Goal: Task Accomplishment & Management: Manage account settings

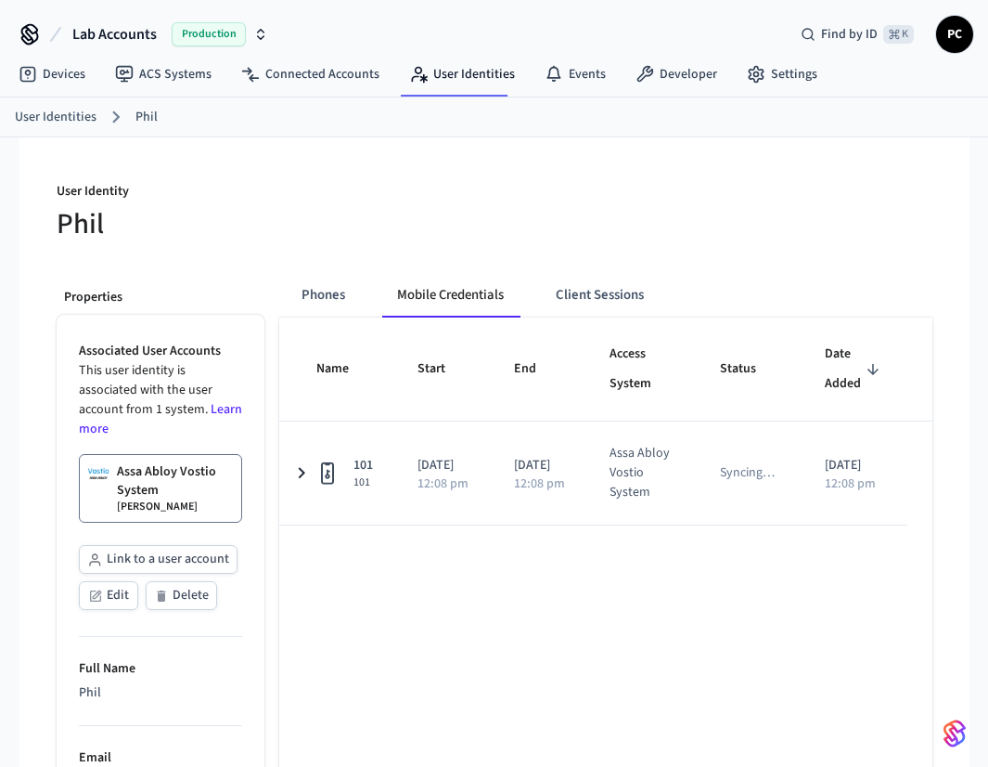
click at [511, 143] on div "User Identity Phil Properties Associated User Accounts This user identity is as…" at bounding box center [495, 770] width 906 height 1267
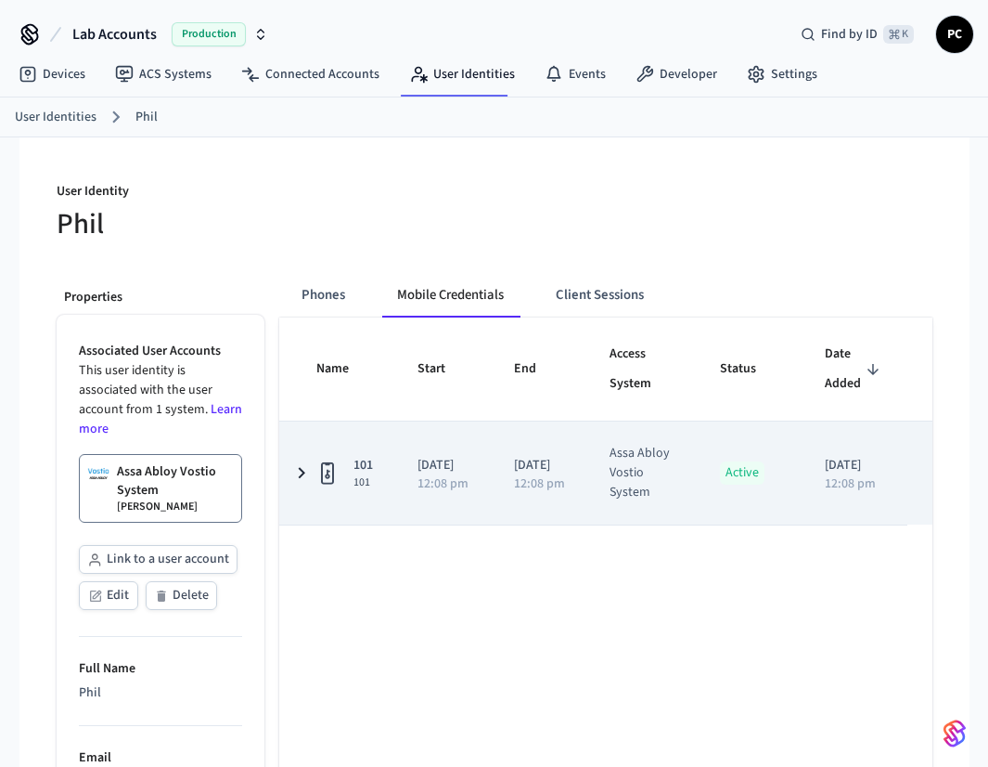
click at [381, 484] on td "101 101" at bounding box center [337, 472] width 116 height 103
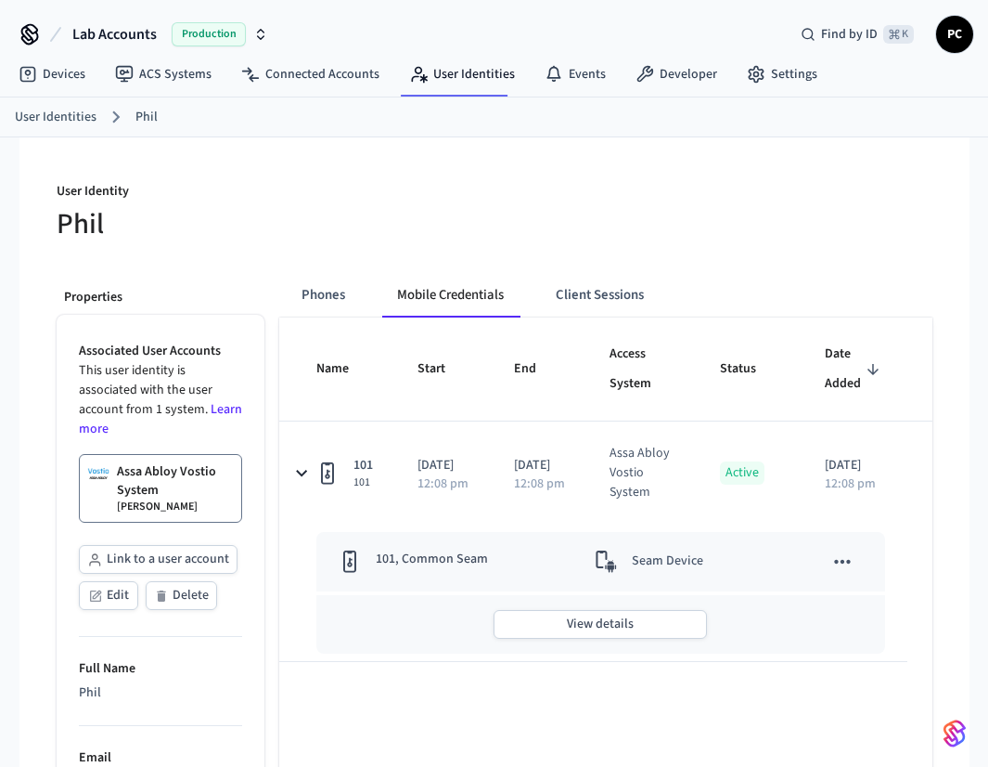
click at [424, 234] on h5 "Phil" at bounding box center [270, 224] width 427 height 38
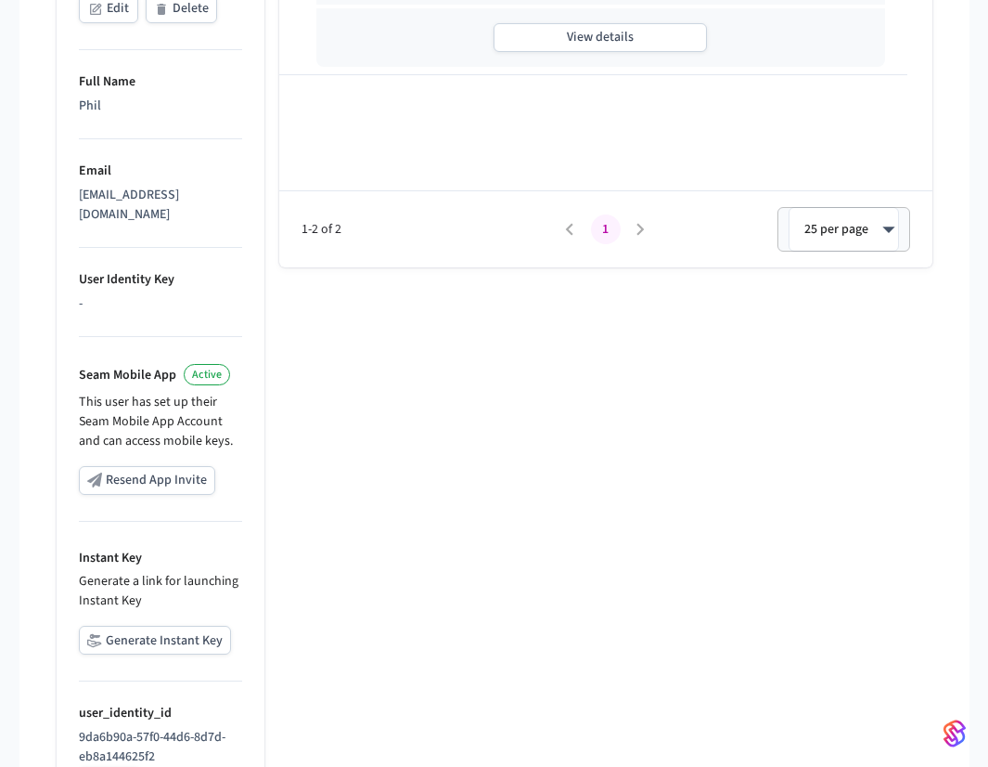
scroll to position [660, 0]
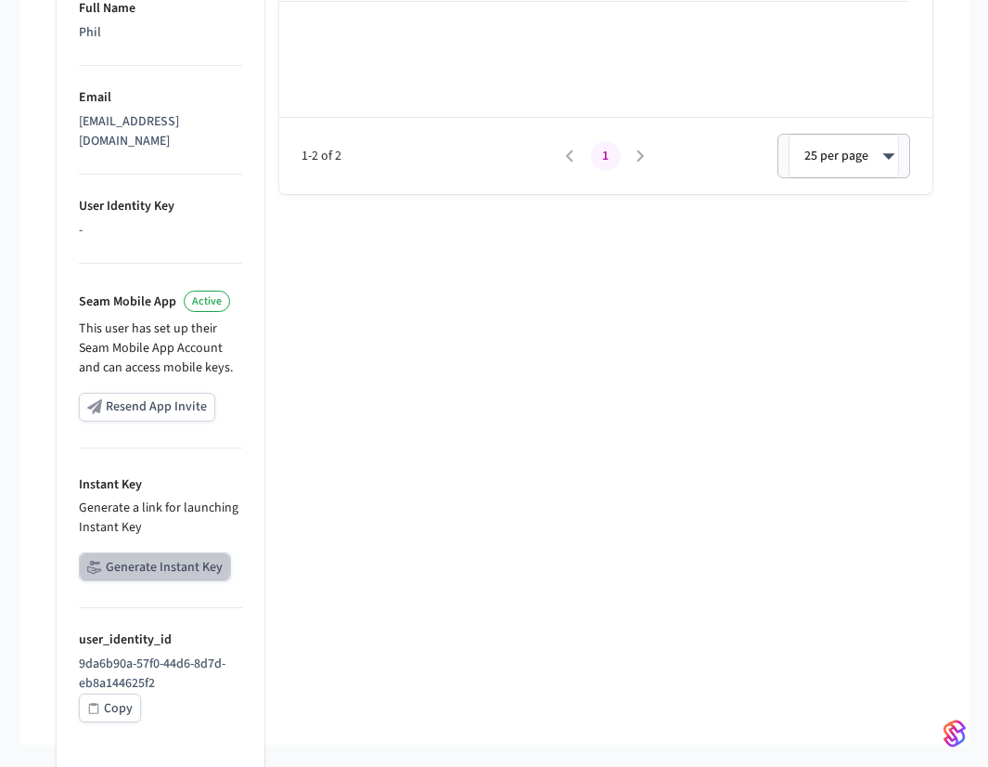
click at [136, 552] on button "Generate Instant Key" at bounding box center [155, 566] width 152 height 29
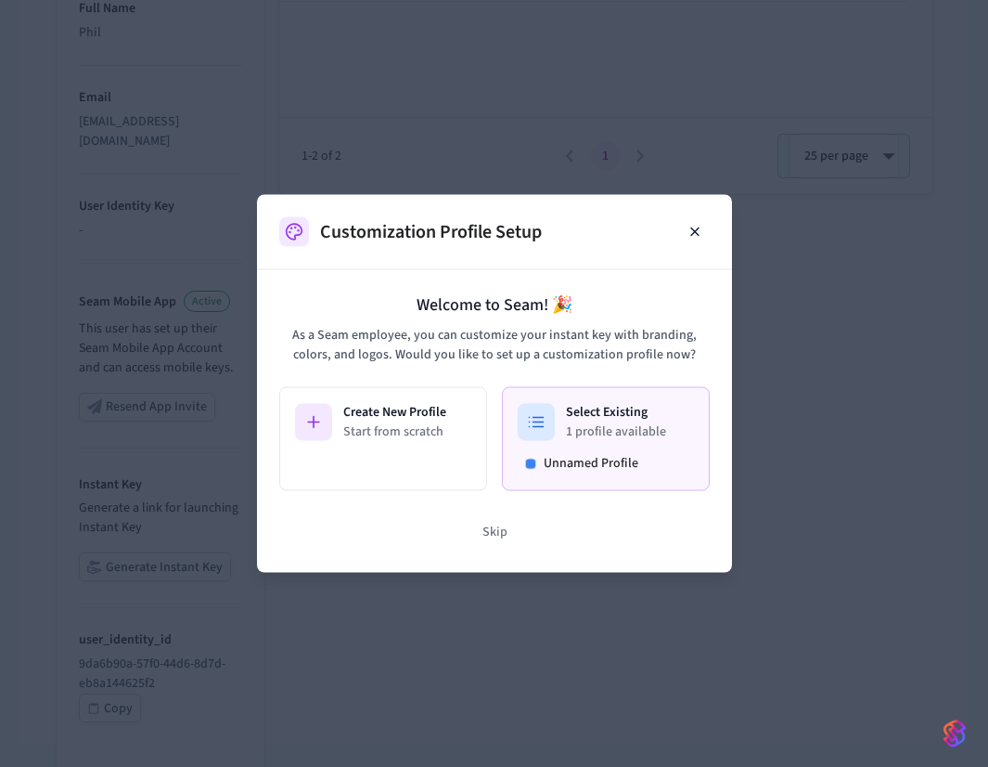
click at [555, 454] on span "Unnamed Profile" at bounding box center [591, 463] width 95 height 19
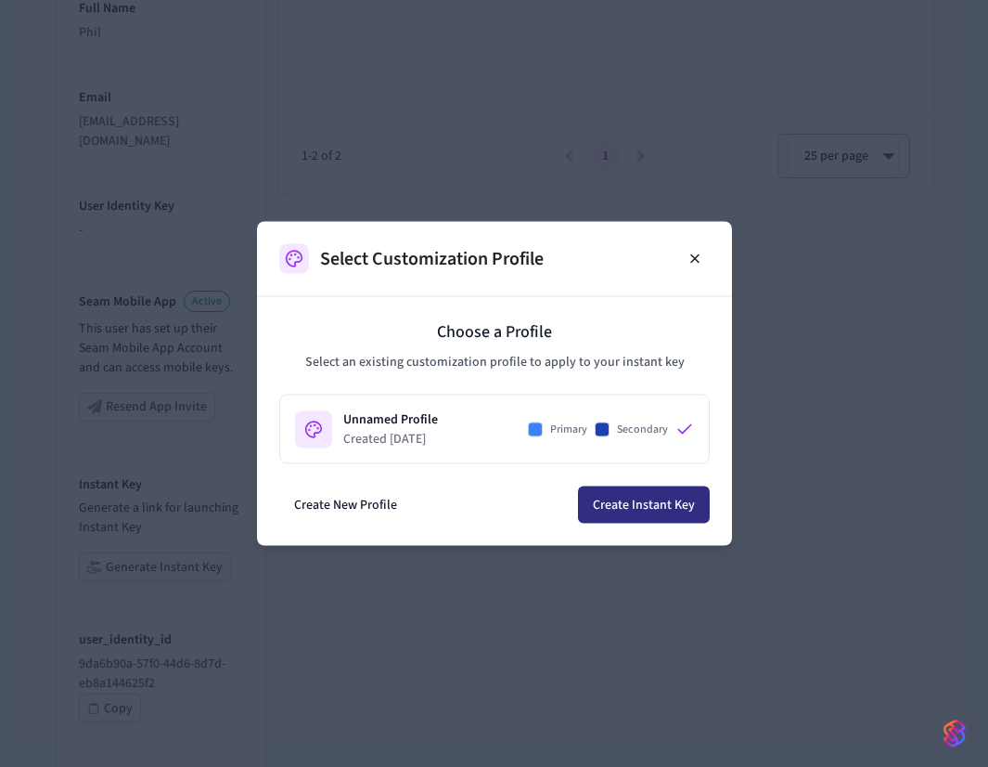
click at [618, 501] on button "Create Instant Key" at bounding box center [644, 504] width 132 height 37
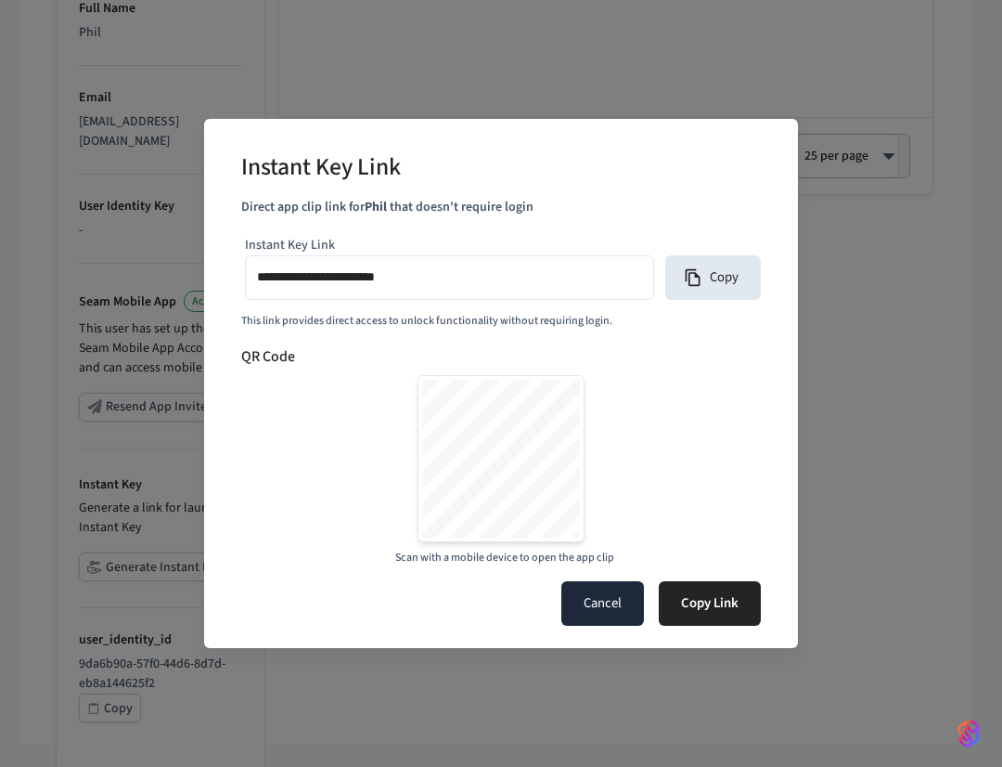
click at [617, 598] on button "Cancel" at bounding box center [603, 603] width 83 height 45
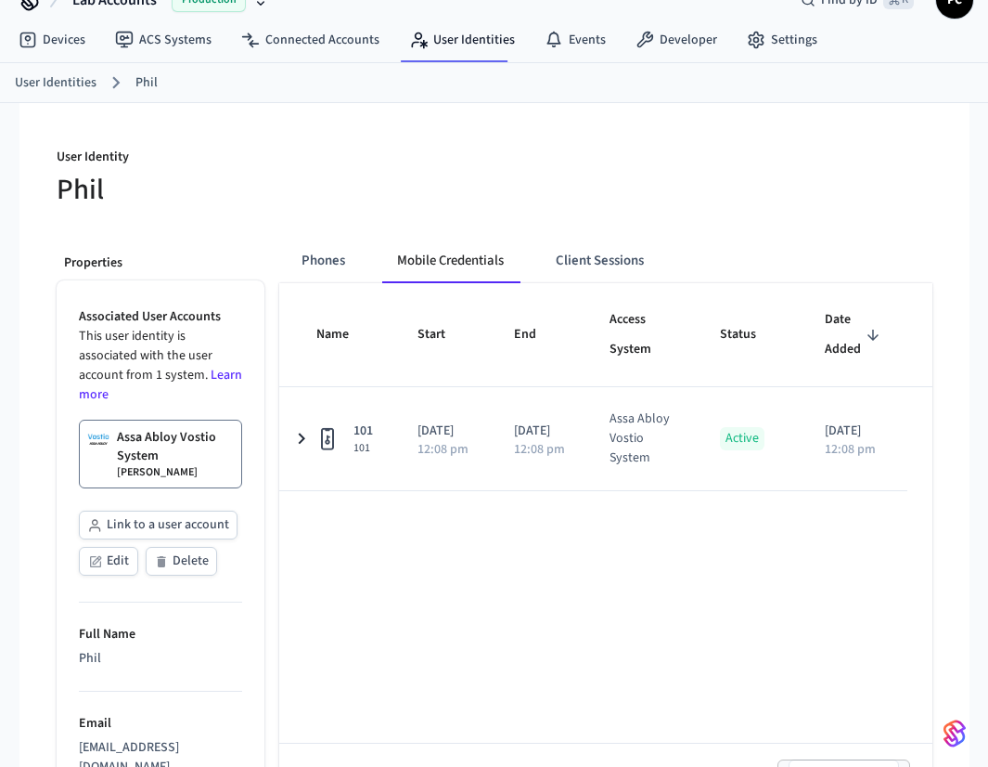
scroll to position [0, 0]
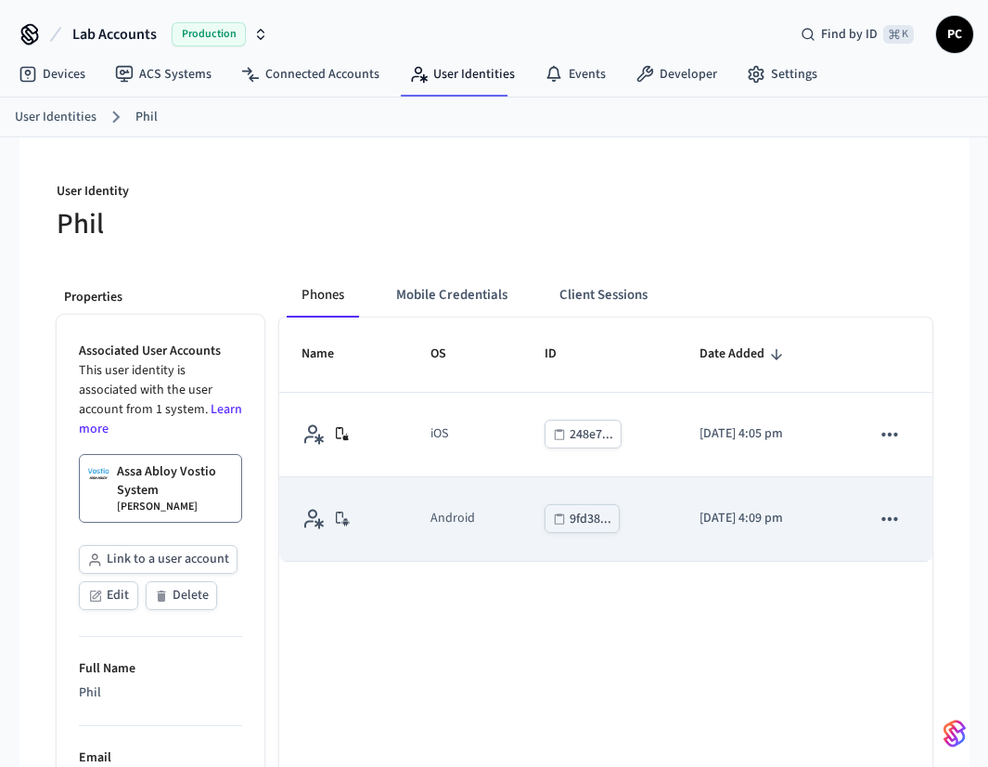
click at [472, 540] on td "Android" at bounding box center [465, 519] width 114 height 84
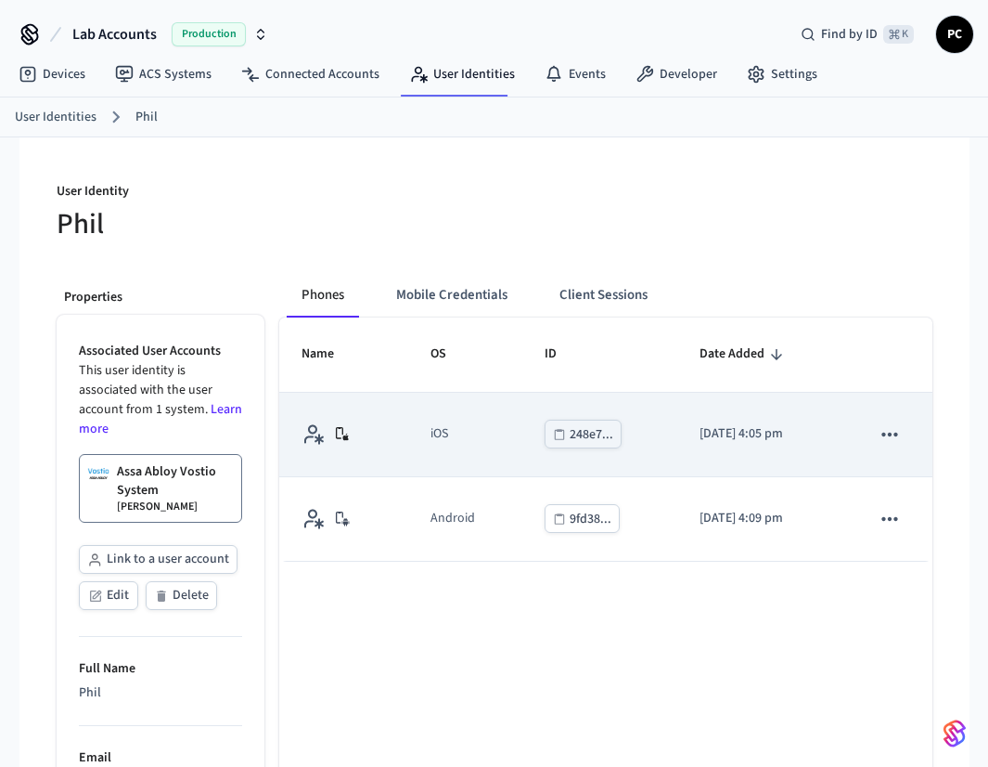
click at [452, 467] on td "iOS" at bounding box center [465, 435] width 114 height 84
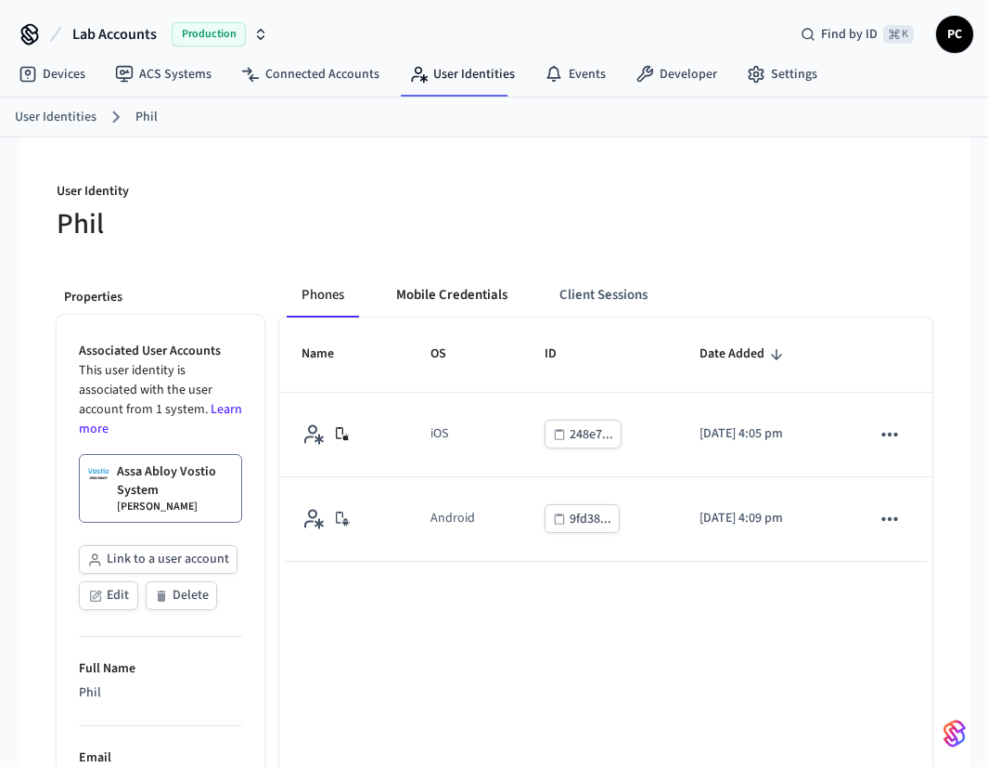
click at [466, 309] on button "Mobile Credentials" at bounding box center [451, 295] width 141 height 45
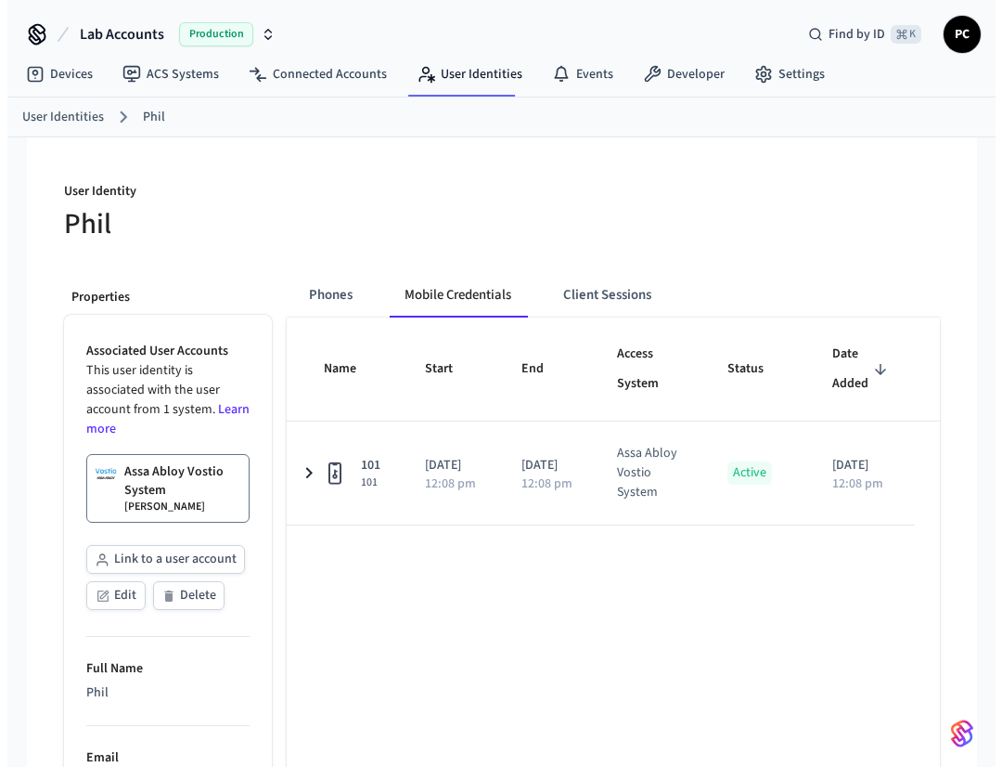
scroll to position [0, 78]
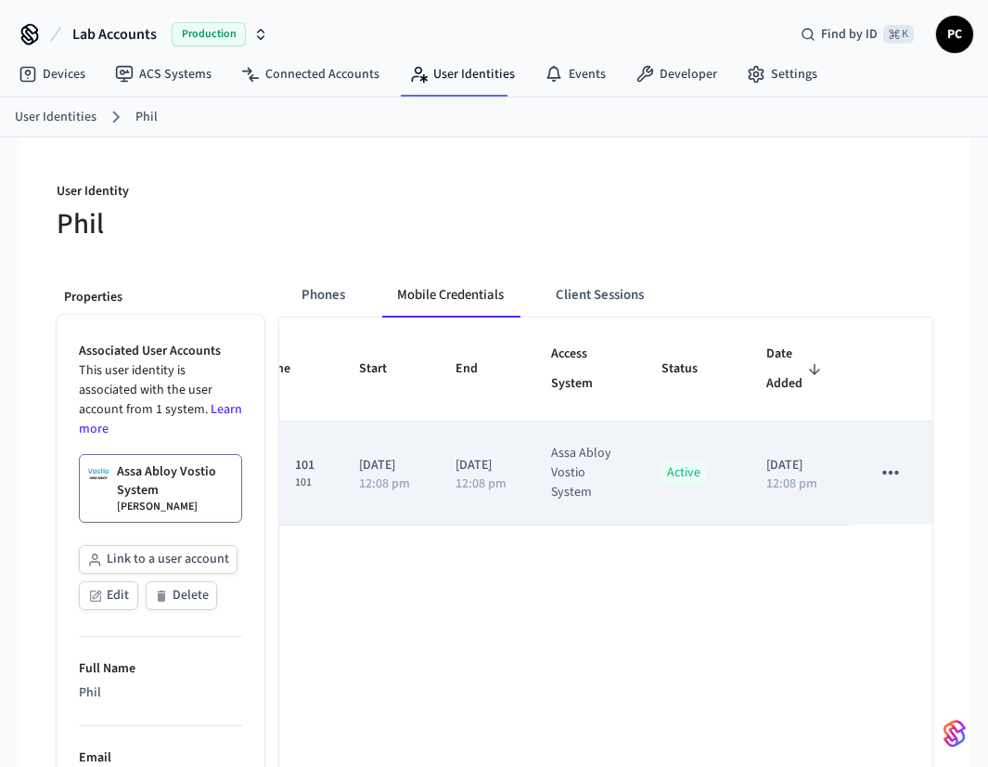
click at [498, 468] on p "2025/08/21" at bounding box center [481, 465] width 51 height 19
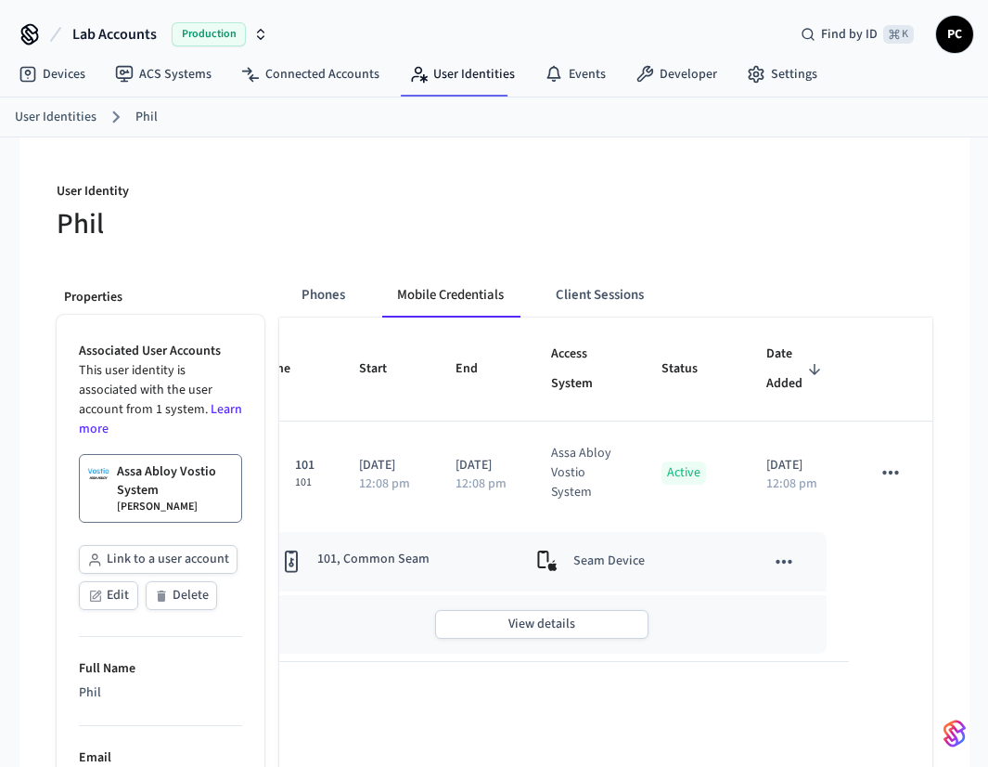
click at [641, 575] on td "Seam Device" at bounding box center [615, 561] width 202 height 59
click at [514, 541] on td "Seam Device" at bounding box center [615, 561] width 202 height 59
click at [780, 566] on icon "sticky table" at bounding box center [784, 561] width 24 height 24
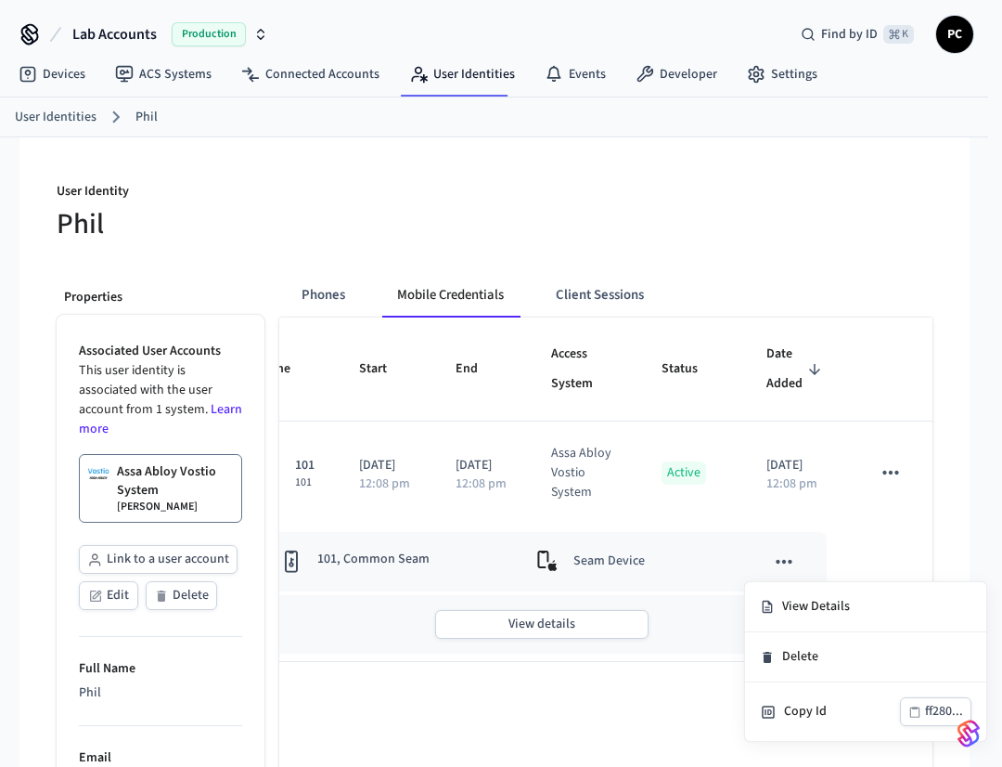
click at [792, 610] on li "View Details" at bounding box center [865, 607] width 241 height 50
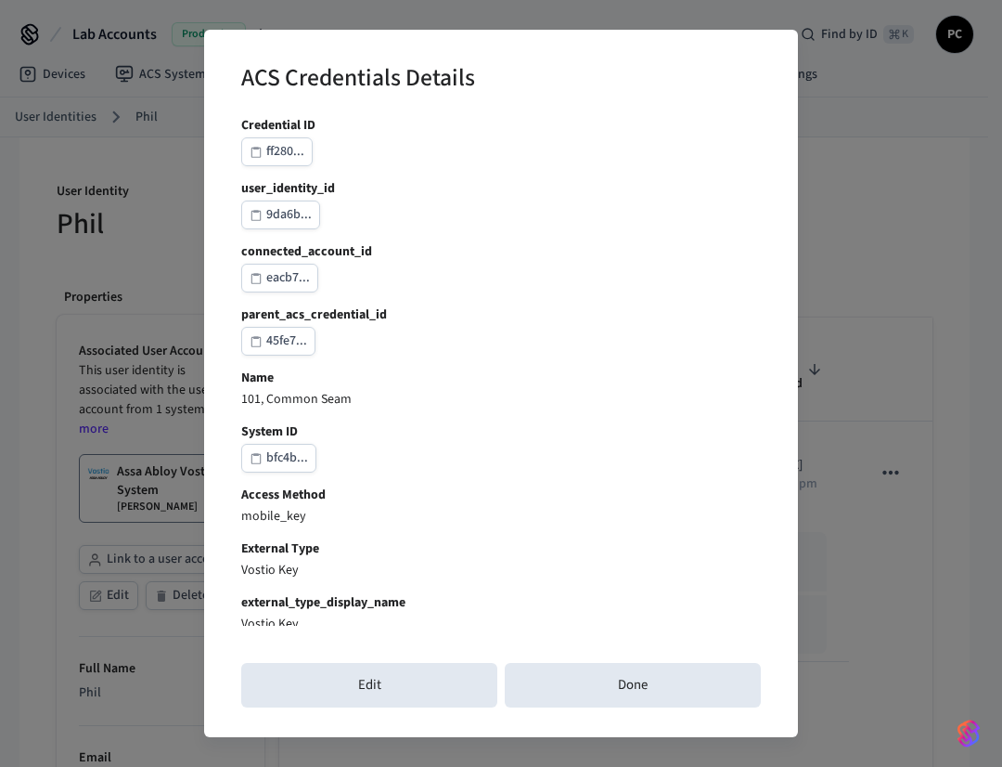
click at [397, 445] on p "bfc4b..." at bounding box center [501, 458] width 520 height 29
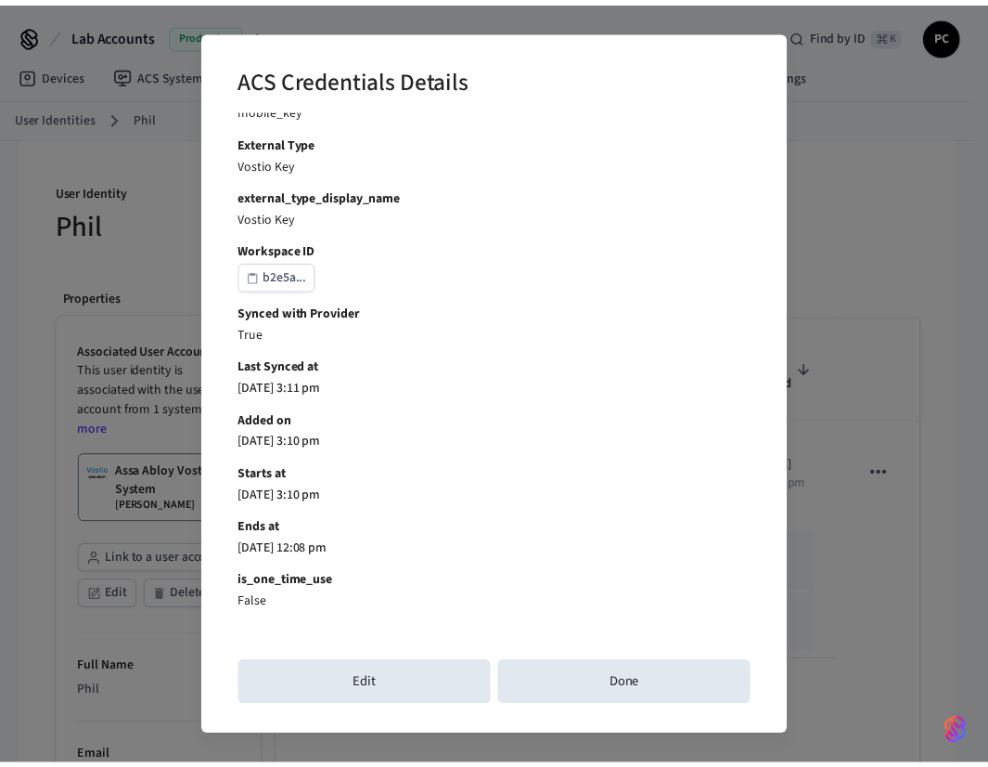
scroll to position [786, 0]
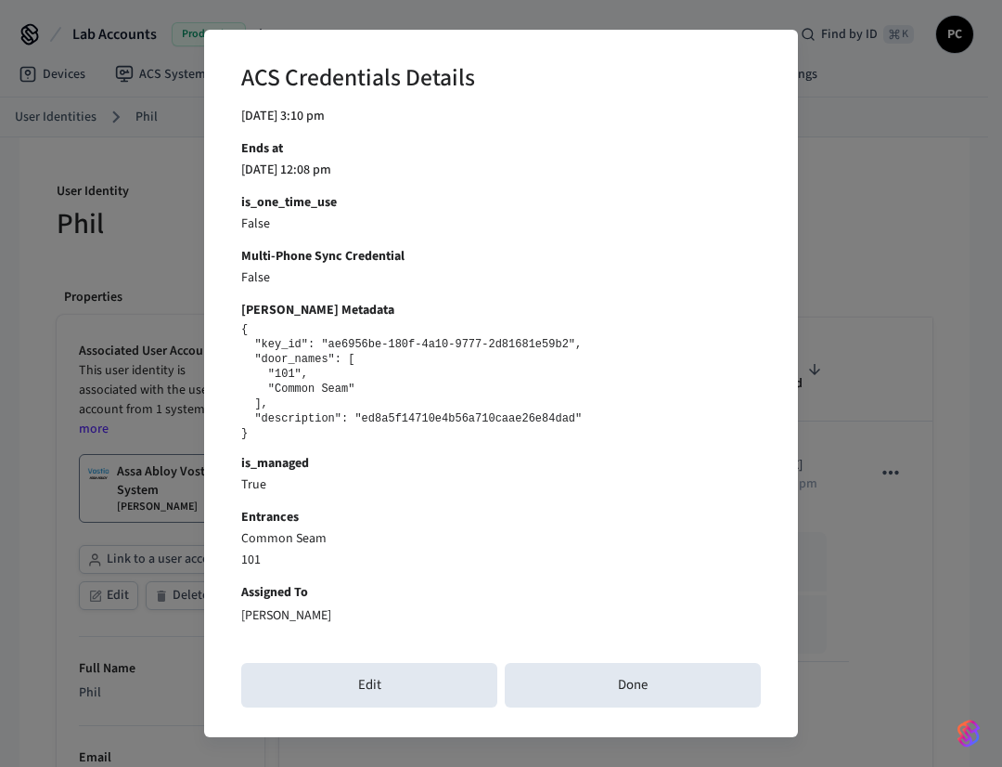
drag, startPoint x: 438, startPoint y: 726, endPoint x: 426, endPoint y: 735, distance: 15.2
click at [427, 734] on div "ACS Credentials Details Credential ID ff280... user_identity_id 9da6b... connec…" at bounding box center [501, 383] width 594 height 707
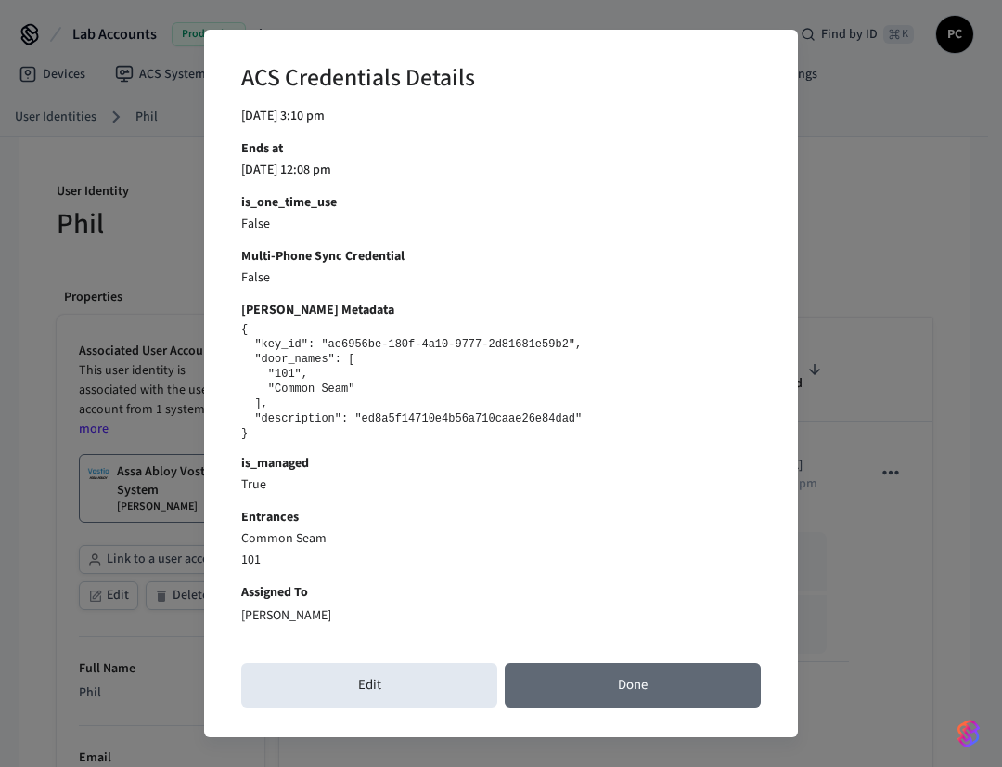
click at [614, 683] on button "Done" at bounding box center [633, 685] width 256 height 45
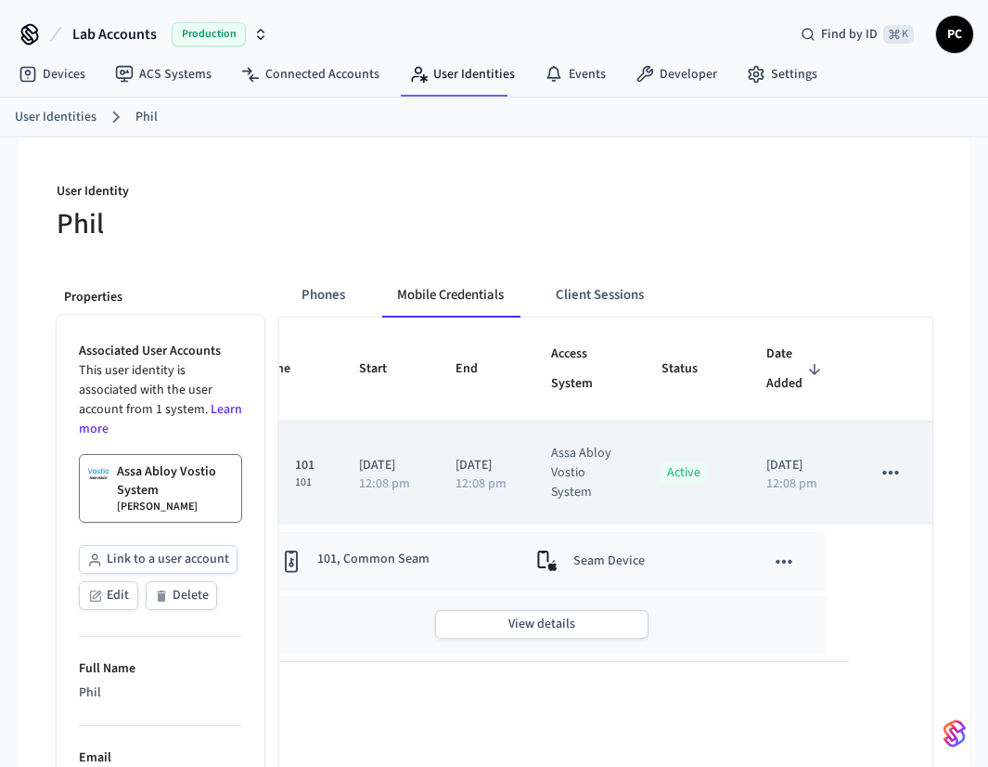
click at [616, 449] on td "Assa Abloy Vostio System" at bounding box center [584, 472] width 110 height 103
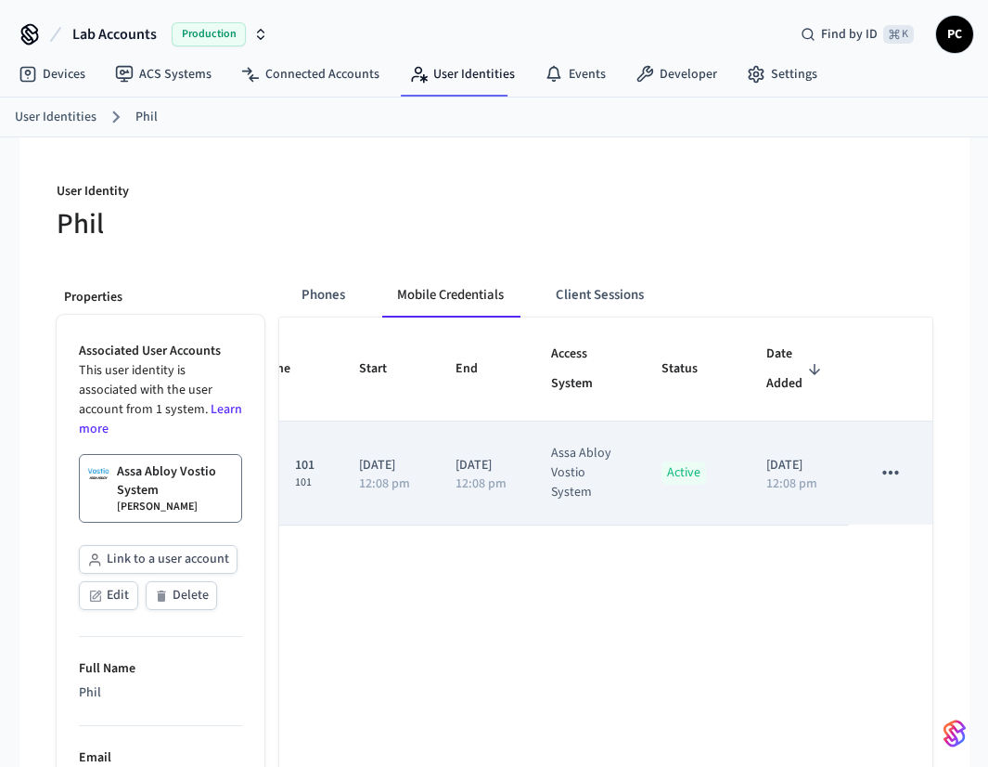
click at [616, 449] on td "Assa Abloy Vostio System" at bounding box center [584, 472] width 110 height 103
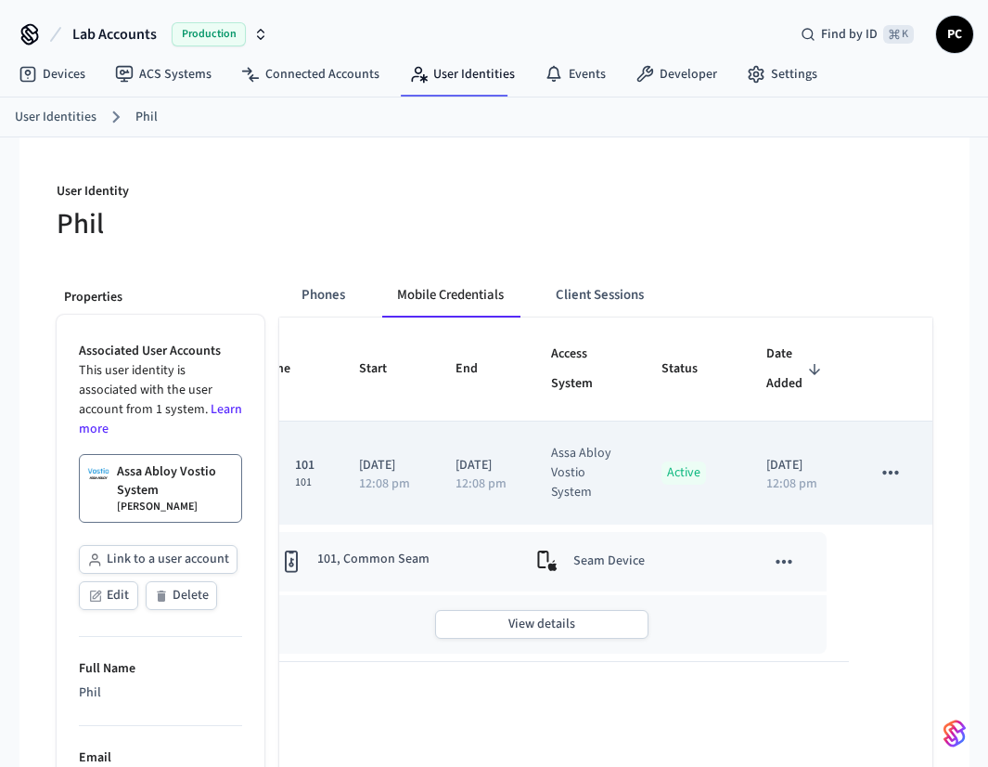
click at [616, 449] on td "Assa Abloy Vostio System" at bounding box center [584, 472] width 110 height 103
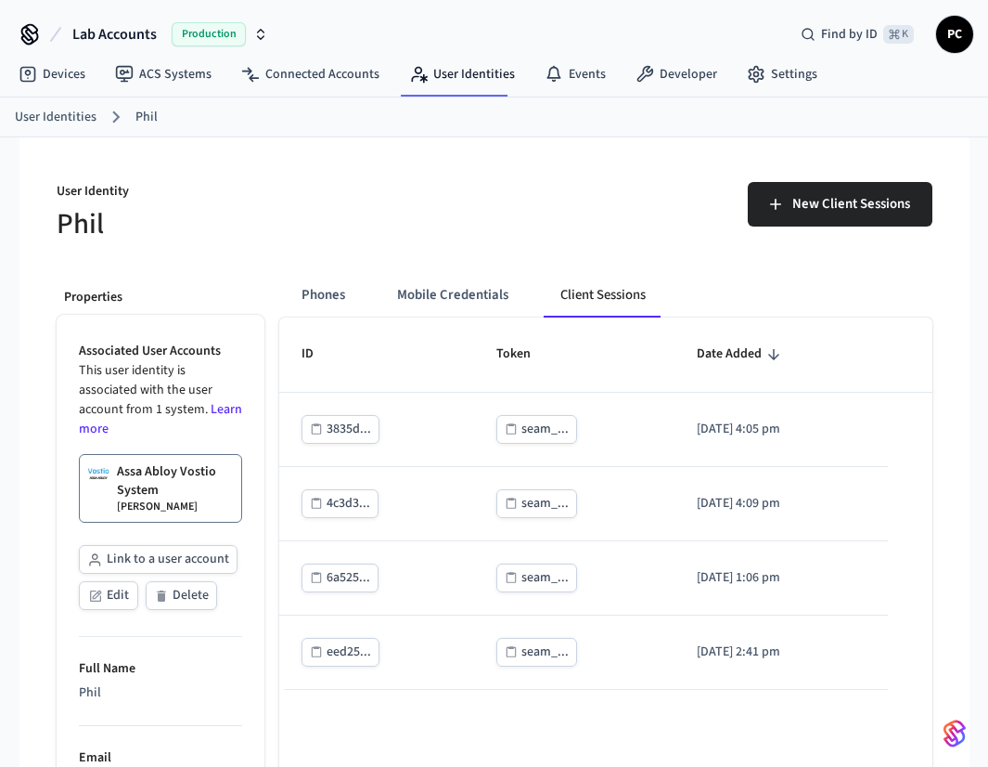
click at [608, 203] on div "New Client Sessions" at bounding box center [719, 211] width 427 height 59
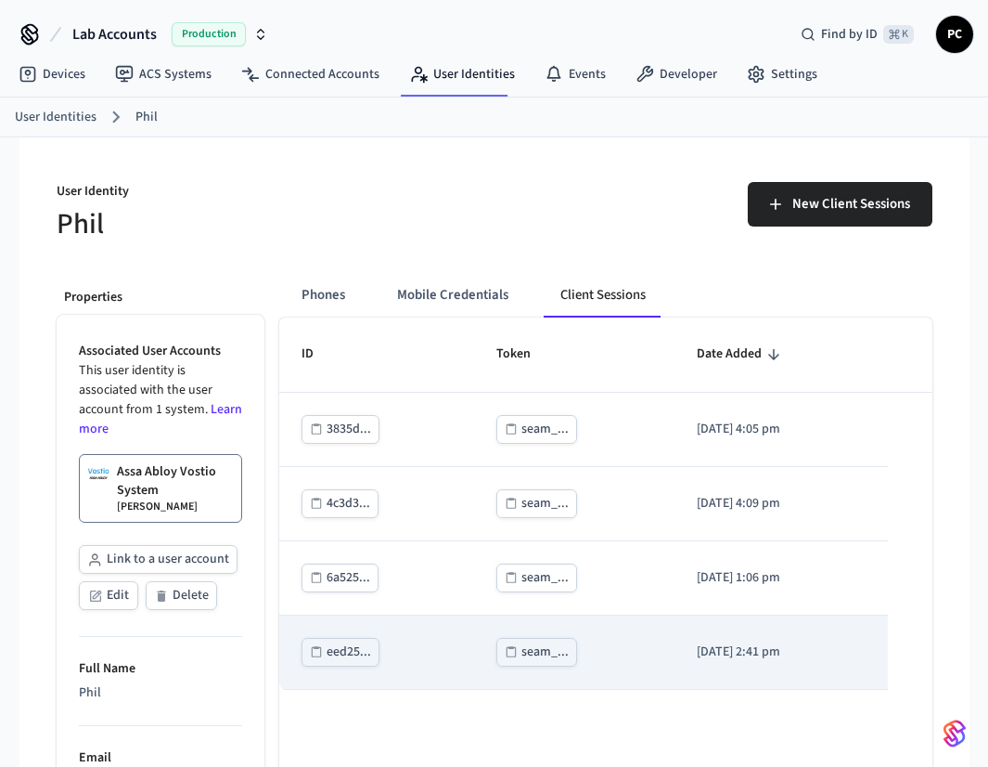
scroll to position [12, 0]
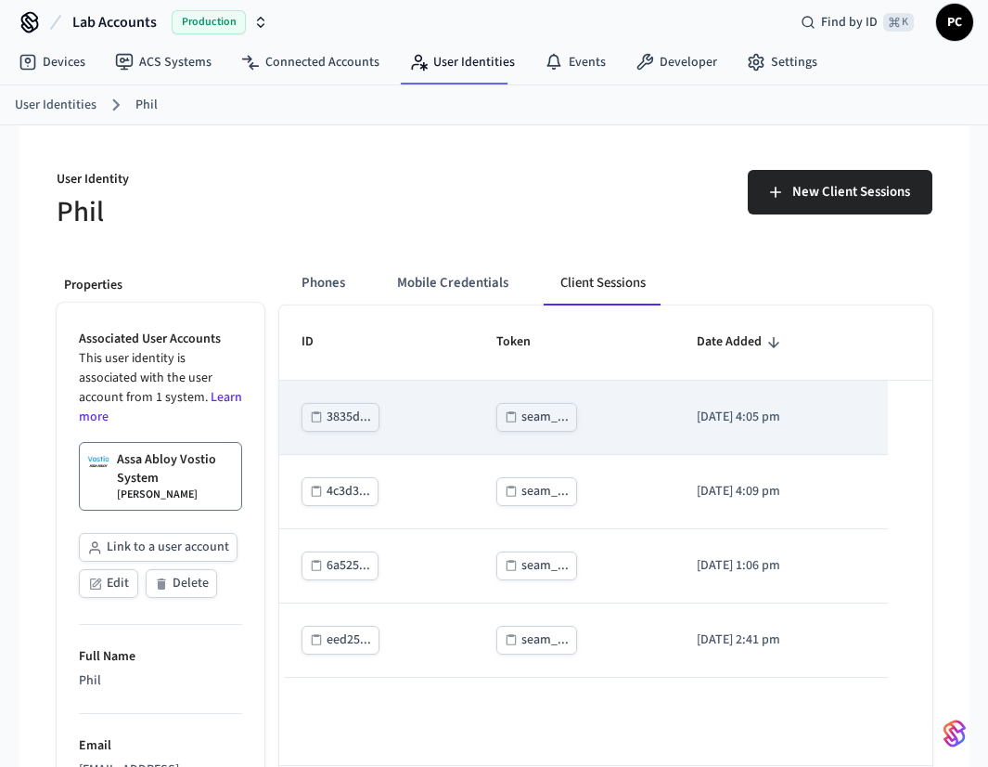
click at [474, 444] on td "seam_..." at bounding box center [574, 418] width 200 height 74
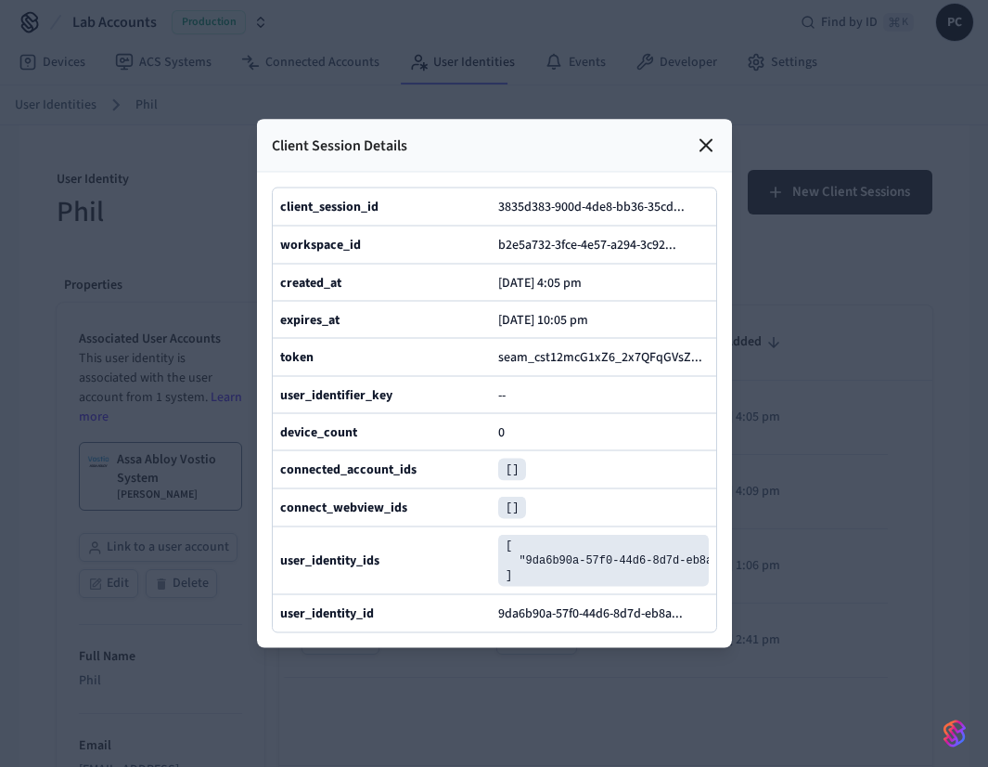
click at [598, 466] on div "connected_account_ids []" at bounding box center [495, 469] width 444 height 38
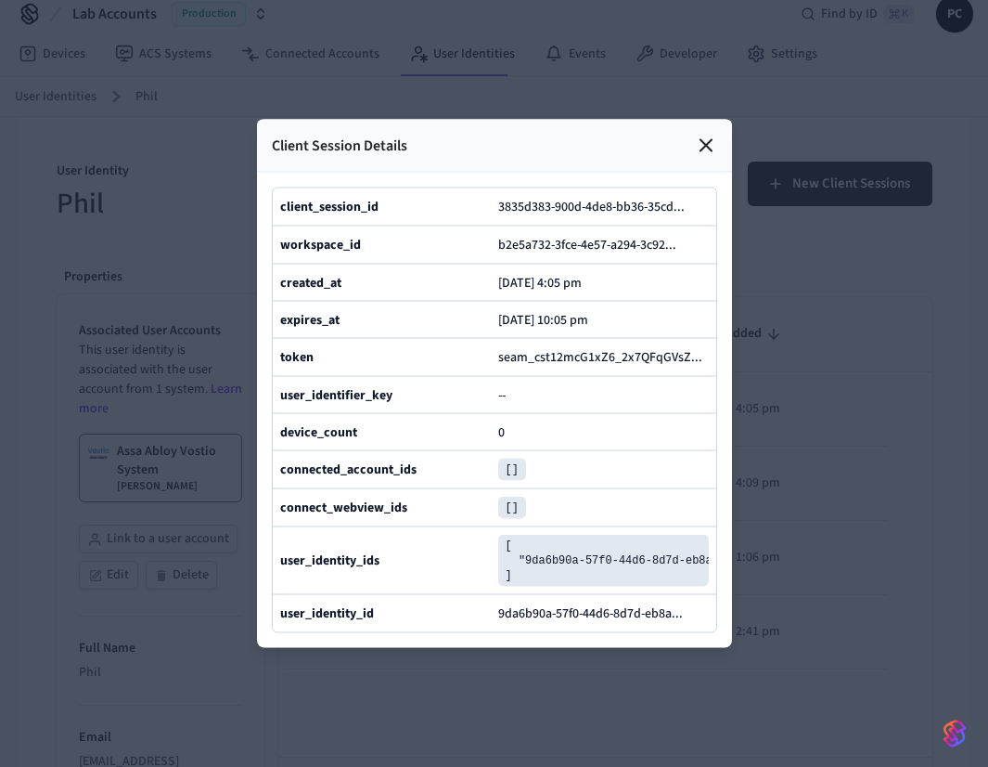
scroll to position [0, 0]
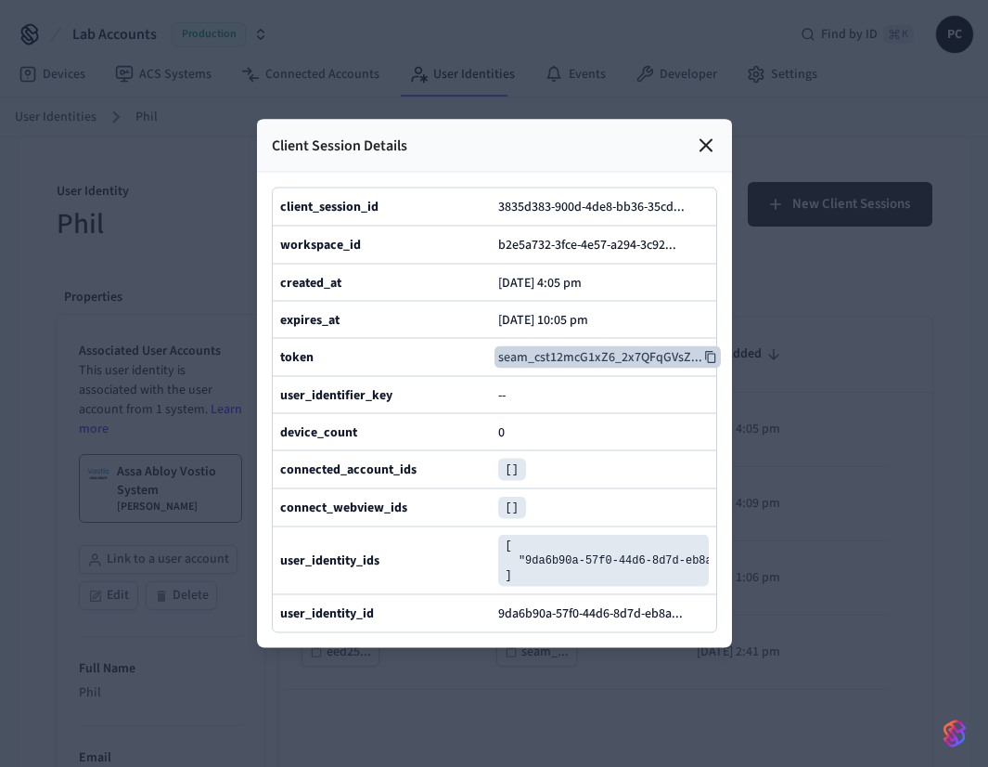
click at [565, 348] on button "seam_cst12mcG1xZ6_2x7QFqGVsZ ..." at bounding box center [608, 357] width 226 height 22
click at [721, 120] on div "Client Session Details" at bounding box center [494, 146] width 475 height 53
click at [716, 135] on icon at bounding box center [706, 146] width 22 height 22
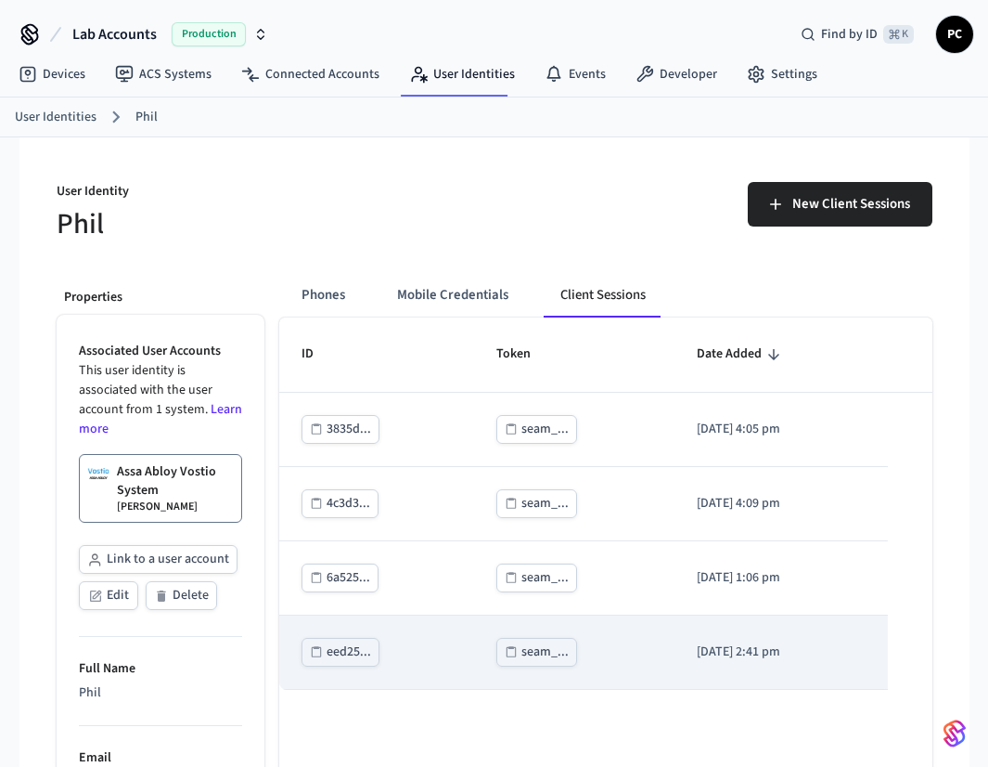
click at [712, 635] on td "2025/04/18 at 2:41 pm" at bounding box center [781, 652] width 213 height 74
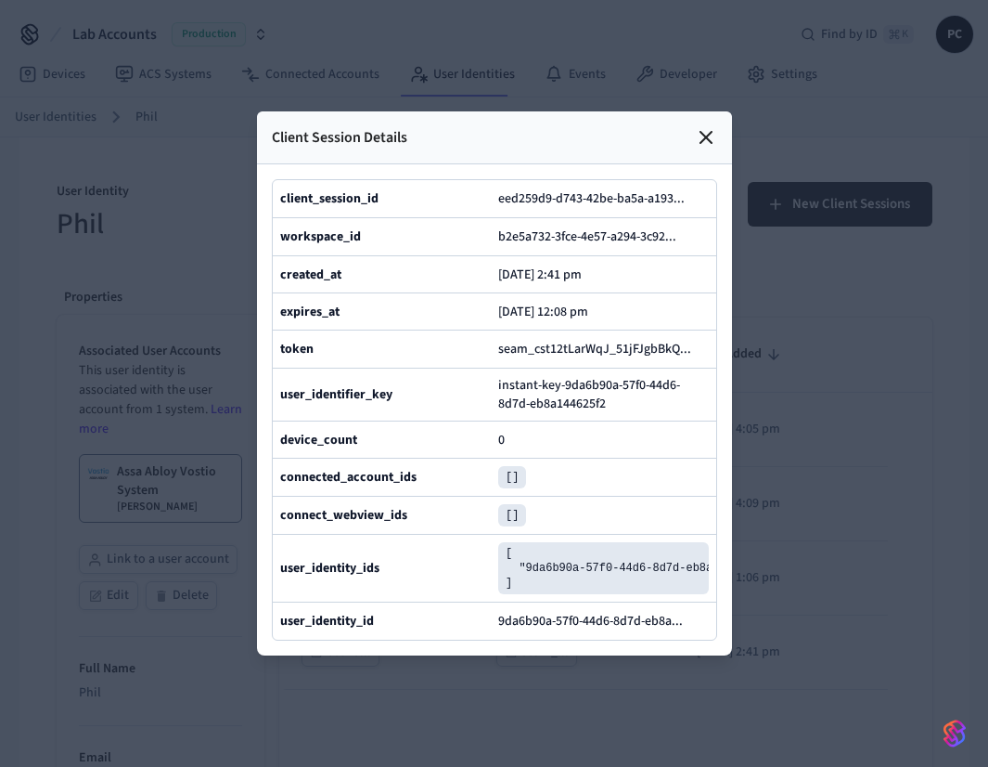
click at [553, 410] on span "instant-key-9da6b90a-57f0-44d6-8d7d-eb8a144625f2" at bounding box center [603, 394] width 211 height 37
click at [588, 304] on p "2025/08/21 at 12:08 pm" at bounding box center [543, 311] width 90 height 15
click at [707, 126] on icon at bounding box center [706, 137] width 22 height 22
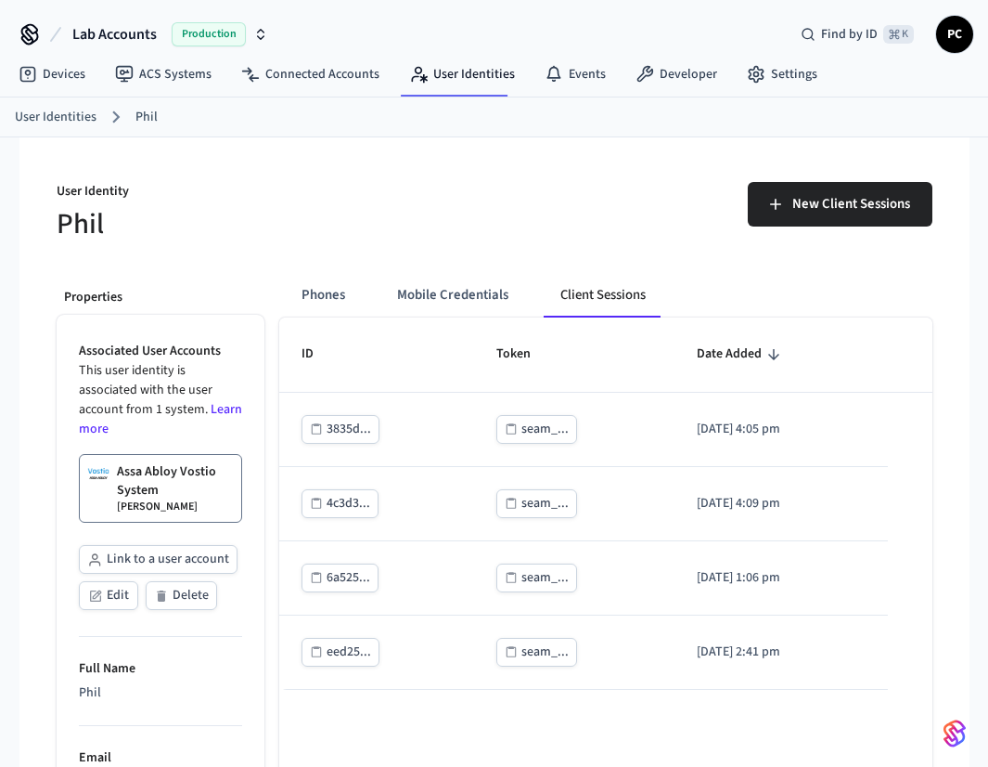
drag, startPoint x: 523, startPoint y: 581, endPoint x: 583, endPoint y: 205, distance: 380.6
click at [581, 241] on div "User Identity Phil New Client Sessions Properties Associated User Accounts This…" at bounding box center [495, 770] width 906 height 1267
click at [584, 192] on div "New Client Sessions" at bounding box center [719, 211] width 427 height 59
click at [459, 174] on div "User Identity Phil" at bounding box center [258, 202] width 449 height 84
click at [439, 273] on button "Mobile Credentials" at bounding box center [452, 295] width 141 height 45
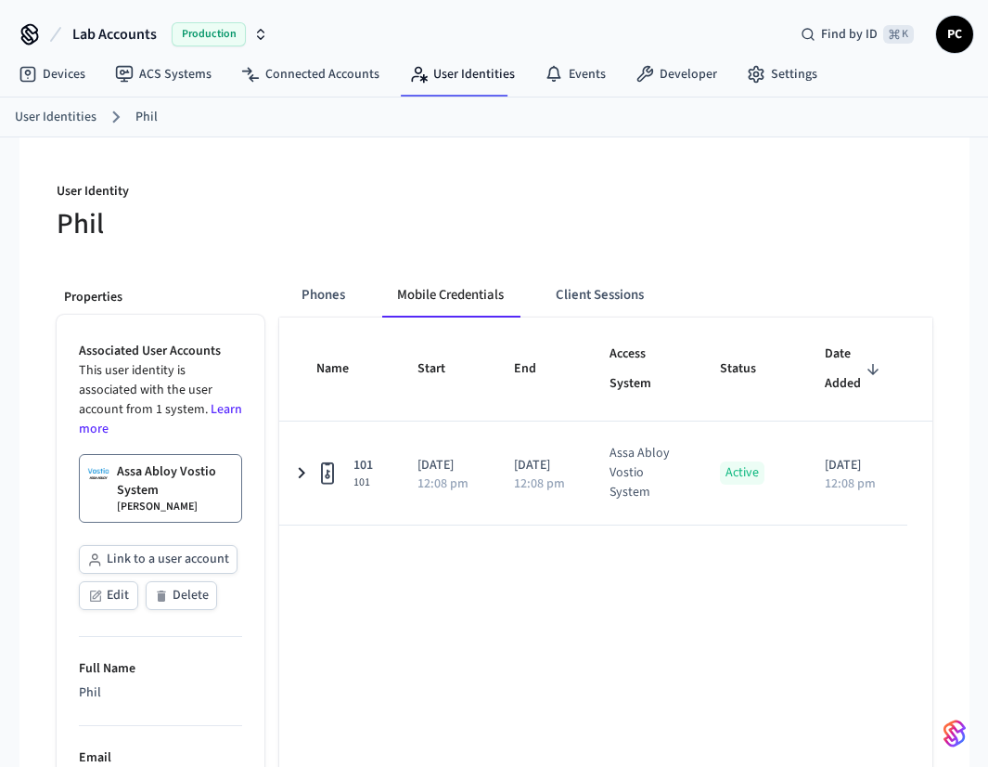
click at [182, 493] on p "Assa Abloy Vostio System" at bounding box center [175, 480] width 117 height 37
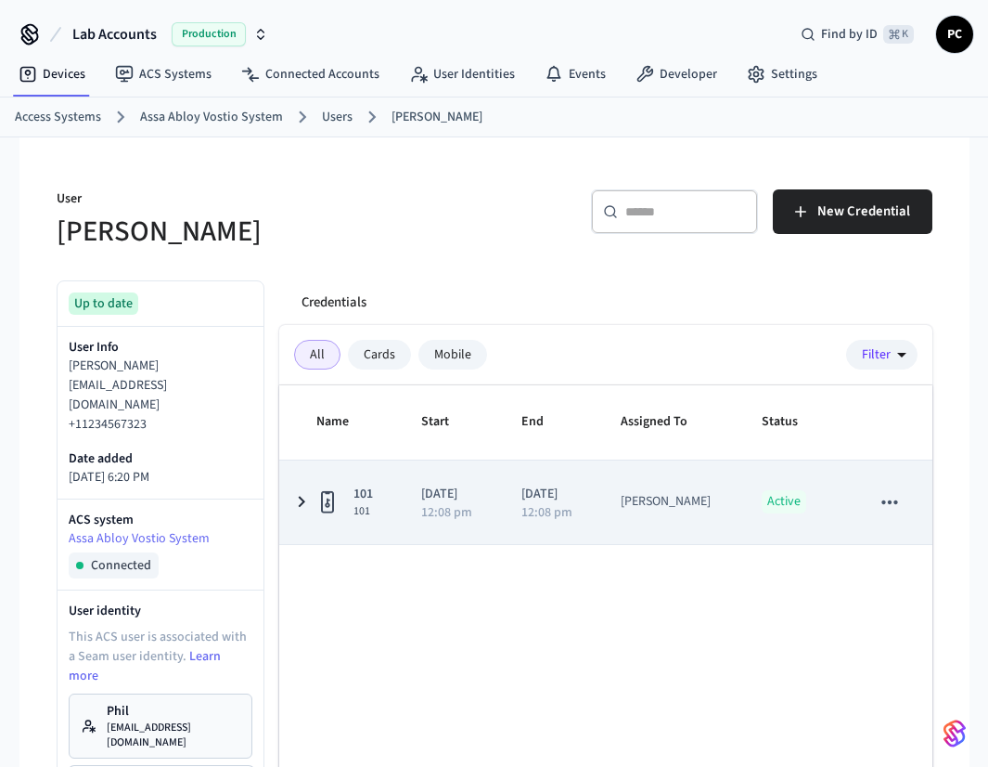
click at [378, 518] on td "101 101" at bounding box center [339, 502] width 121 height 84
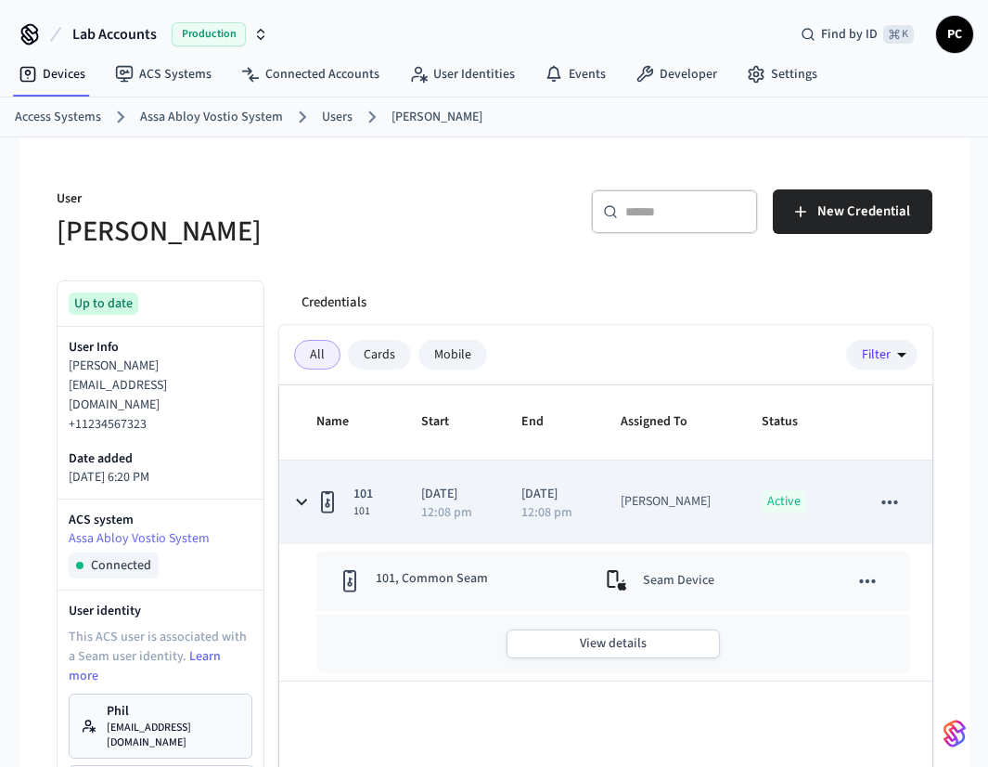
click at [407, 481] on td "2025/08/20 12:08 pm" at bounding box center [449, 502] width 100 height 84
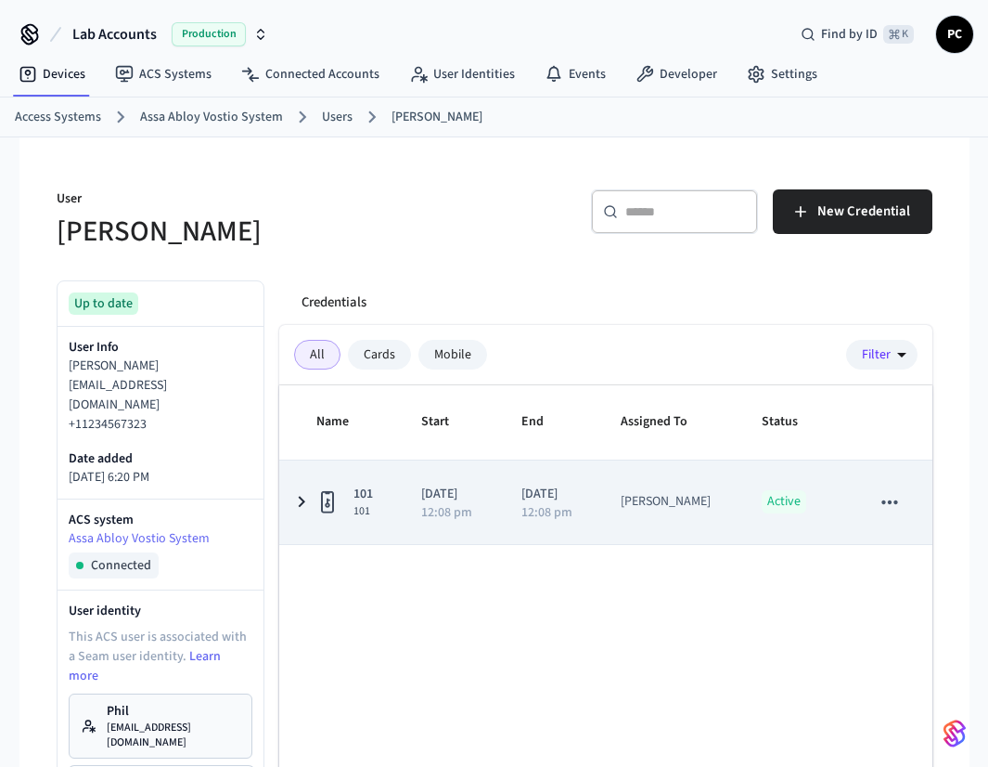
click at [407, 481] on td "2025/08/20 12:08 pm" at bounding box center [449, 502] width 100 height 84
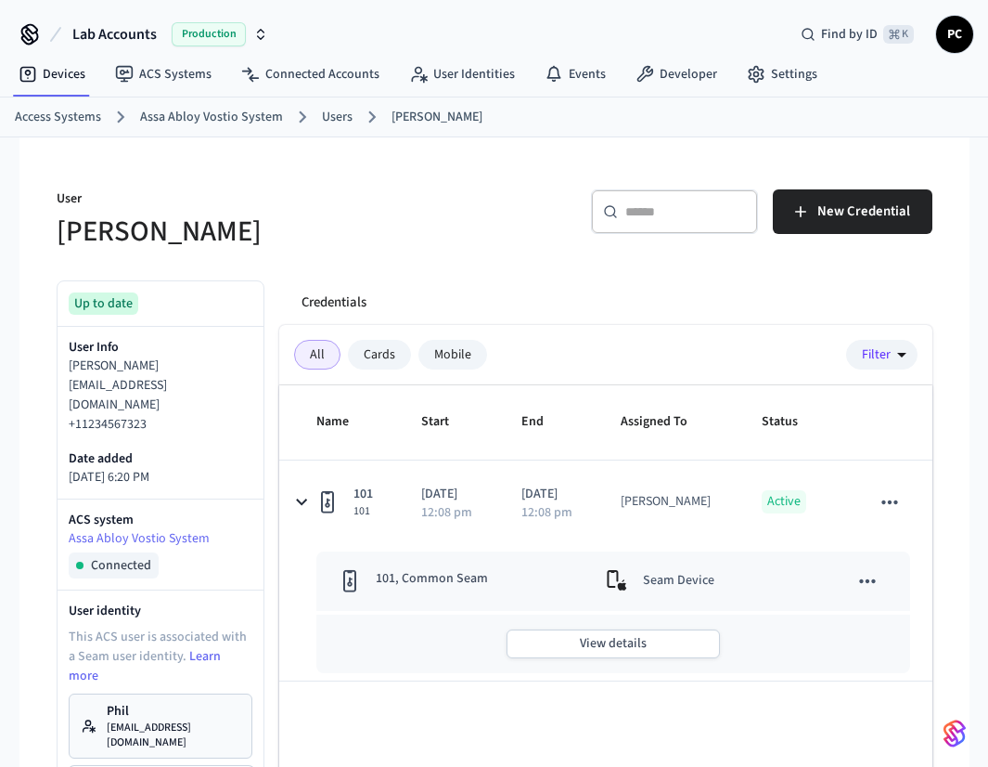
click at [449, 359] on div "Mobile" at bounding box center [453, 355] width 69 height 30
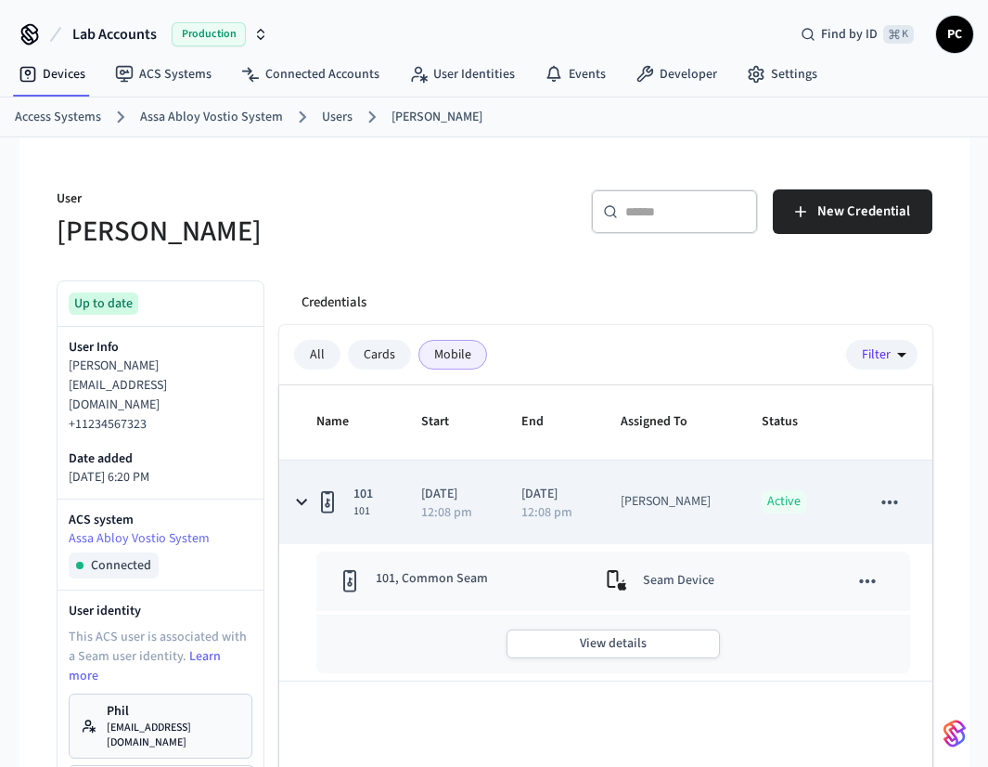
click at [884, 500] on icon "sticky table" at bounding box center [891, 502] width 16 height 4
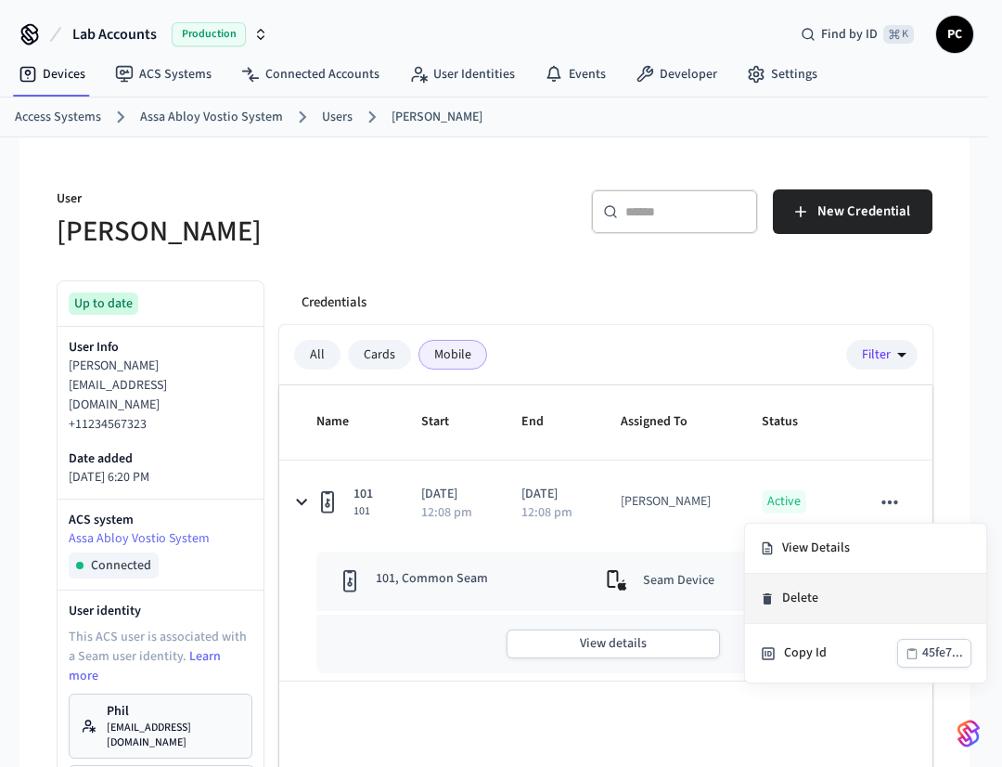
click at [792, 606] on li "Delete" at bounding box center [865, 599] width 241 height 50
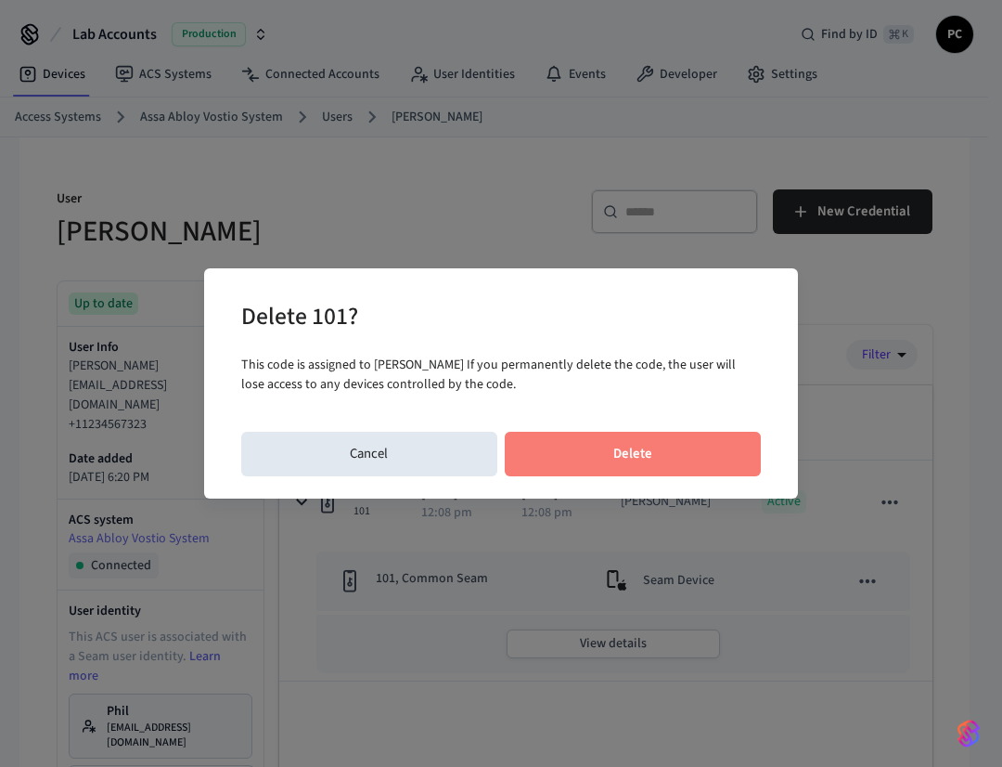
click at [659, 448] on button "Delete" at bounding box center [633, 454] width 257 height 45
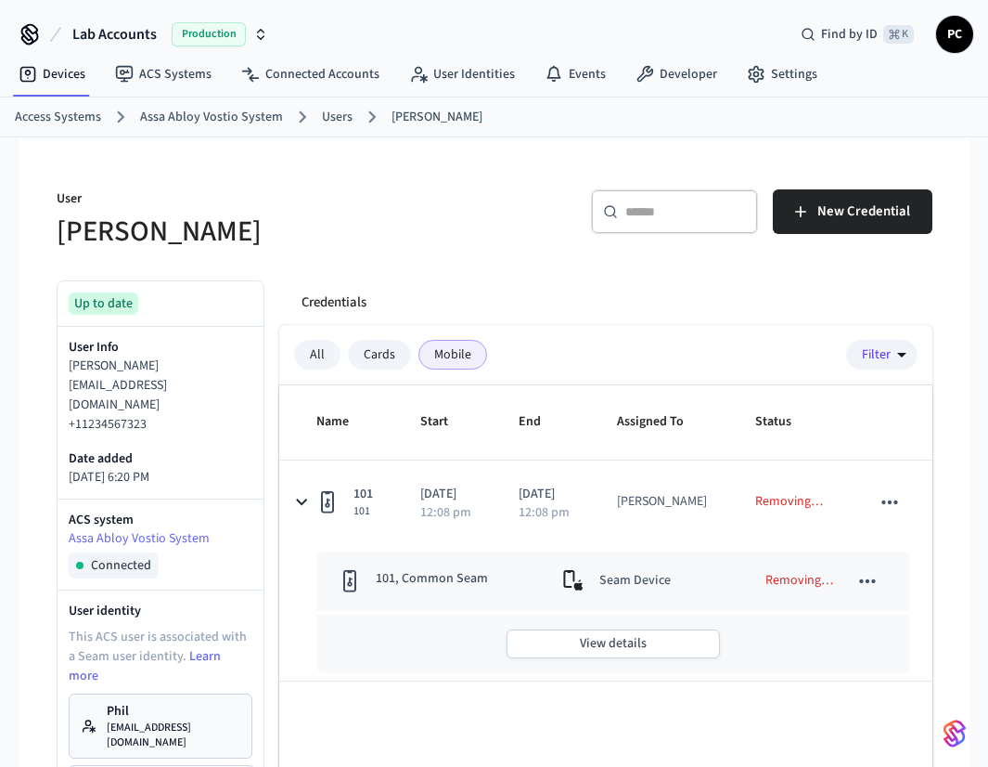
click at [732, 346] on div "All Cards Mobile Filter" at bounding box center [605, 355] width 653 height 60
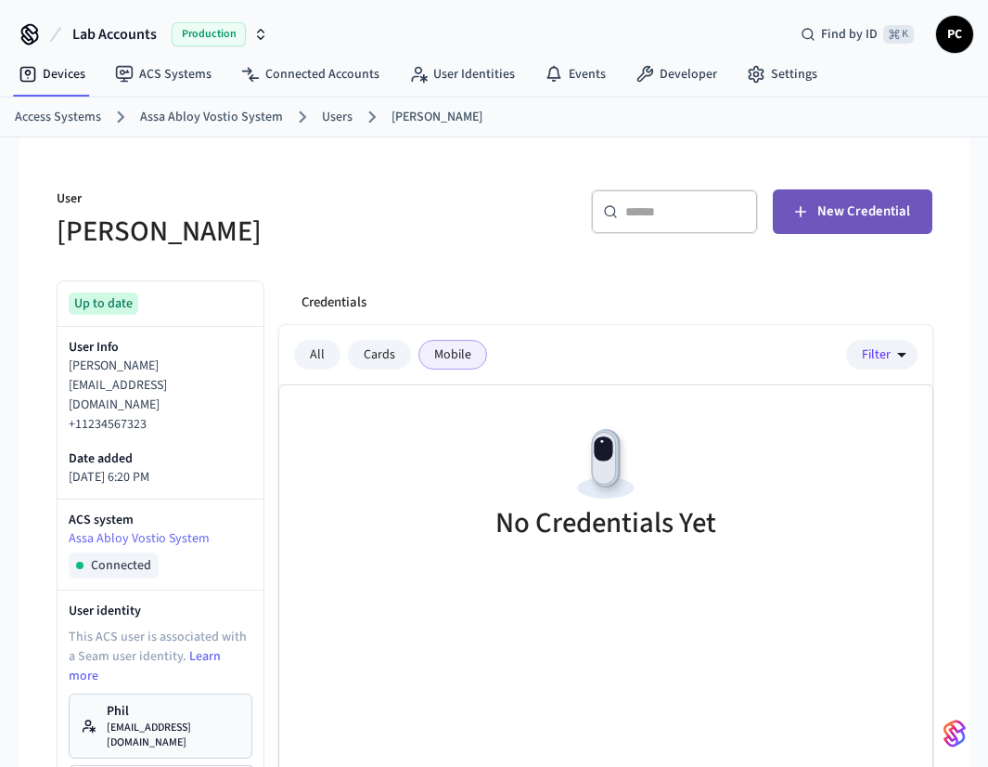
click at [825, 219] on span "New Credential" at bounding box center [864, 212] width 93 height 24
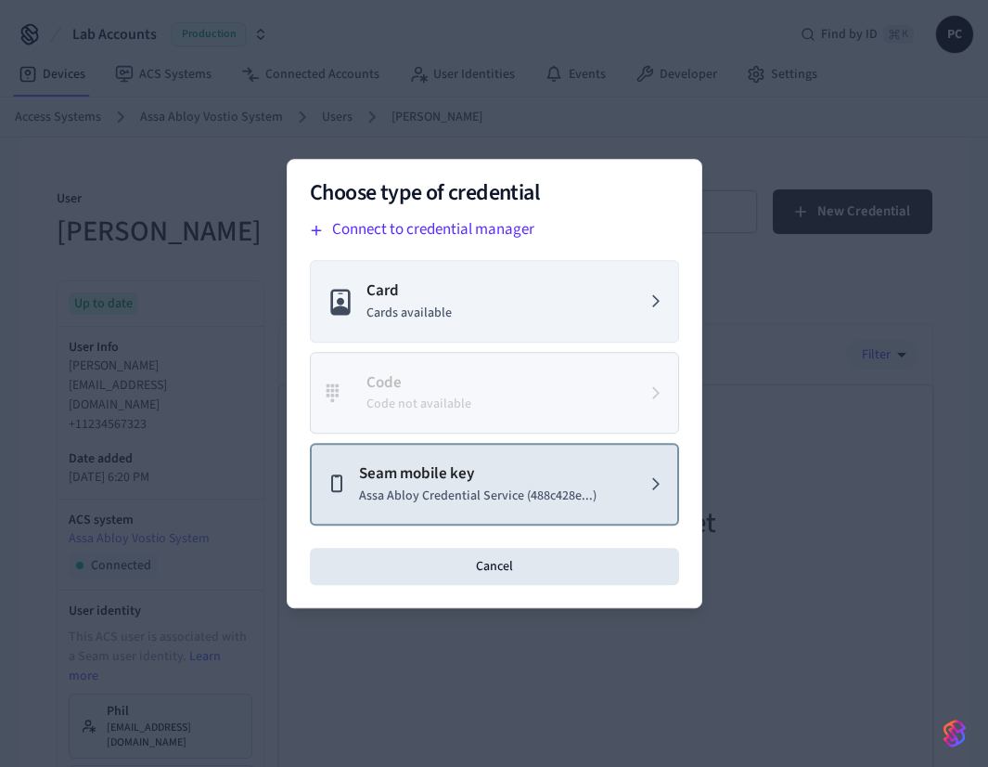
click at [497, 504] on p "Assa Abloy Credential Service (488c428e...)" at bounding box center [478, 495] width 238 height 19
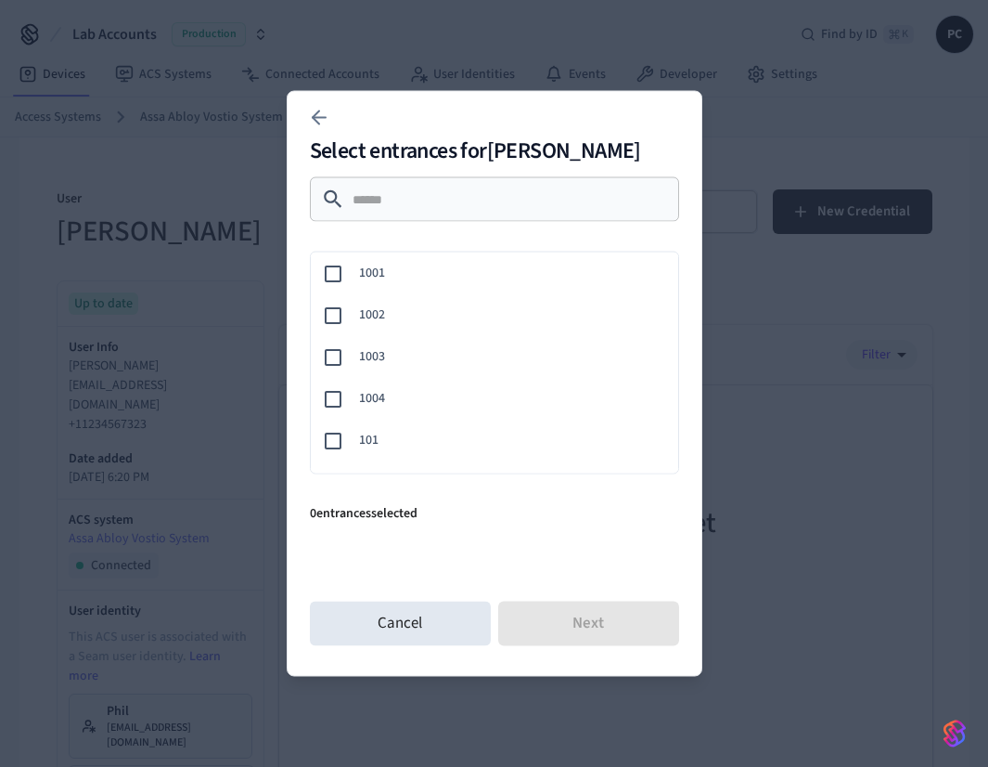
click at [361, 444] on span "101" at bounding box center [511, 440] width 304 height 19
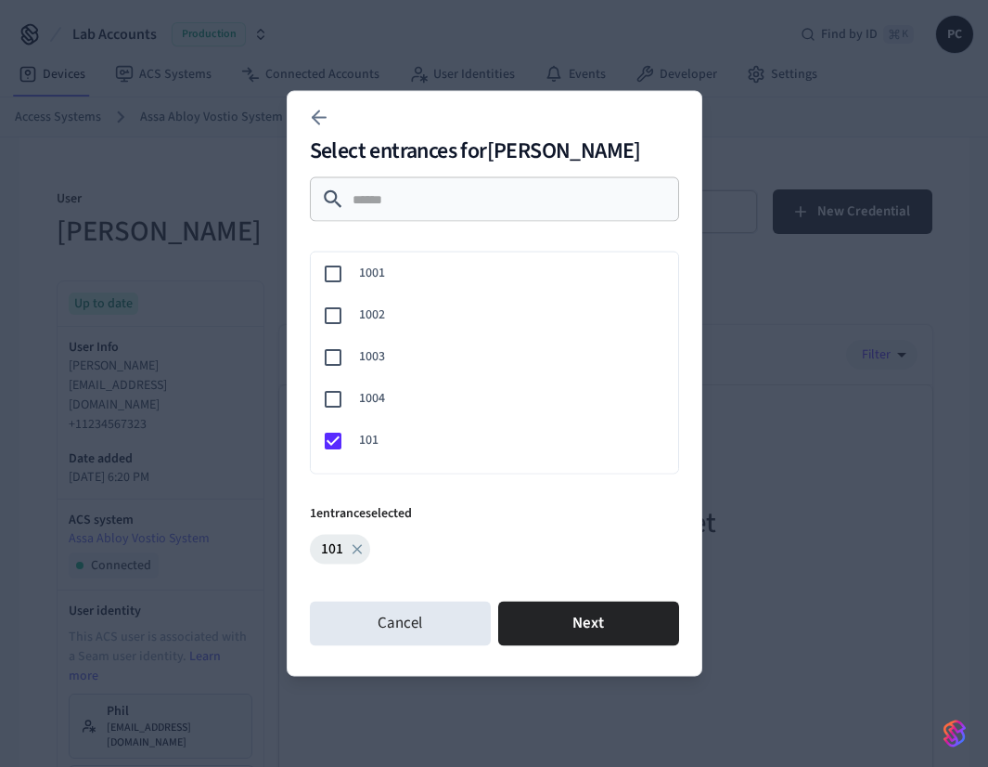
click at [588, 665] on div "Select entrances for Phil C ​ ​ 1001 1002 1003 1004 101 102 103 104 105 Common …" at bounding box center [495, 384] width 416 height 586
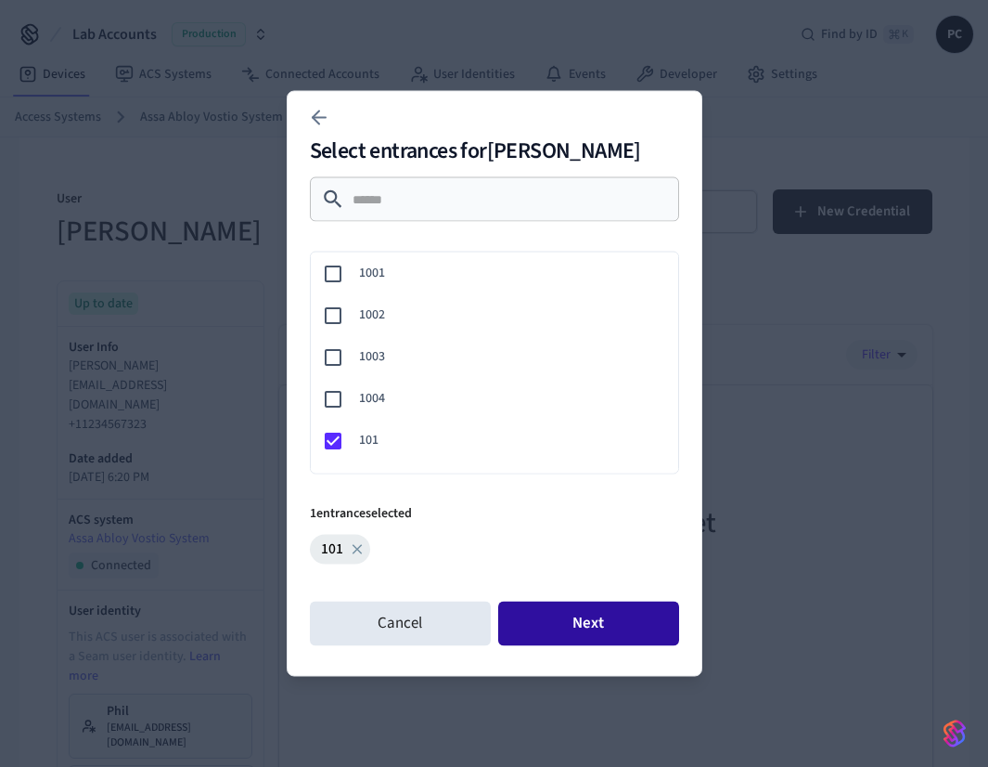
click at [591, 629] on button "Next" at bounding box center [588, 623] width 181 height 45
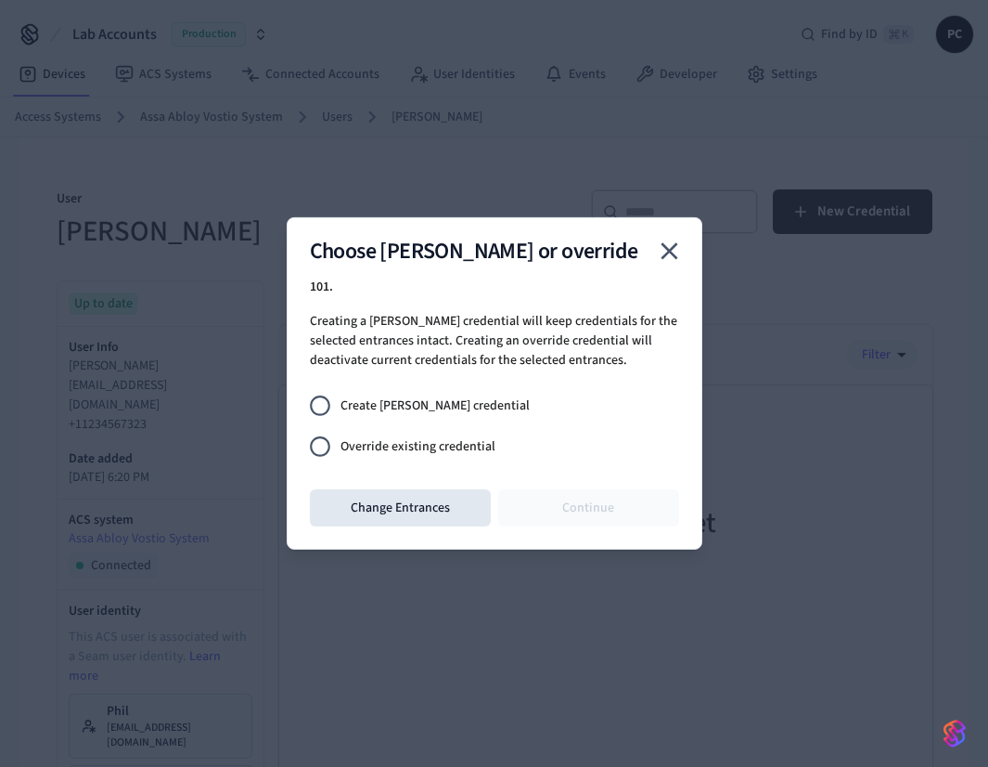
click at [353, 414] on span "Create joiner credential" at bounding box center [435, 404] width 189 height 19
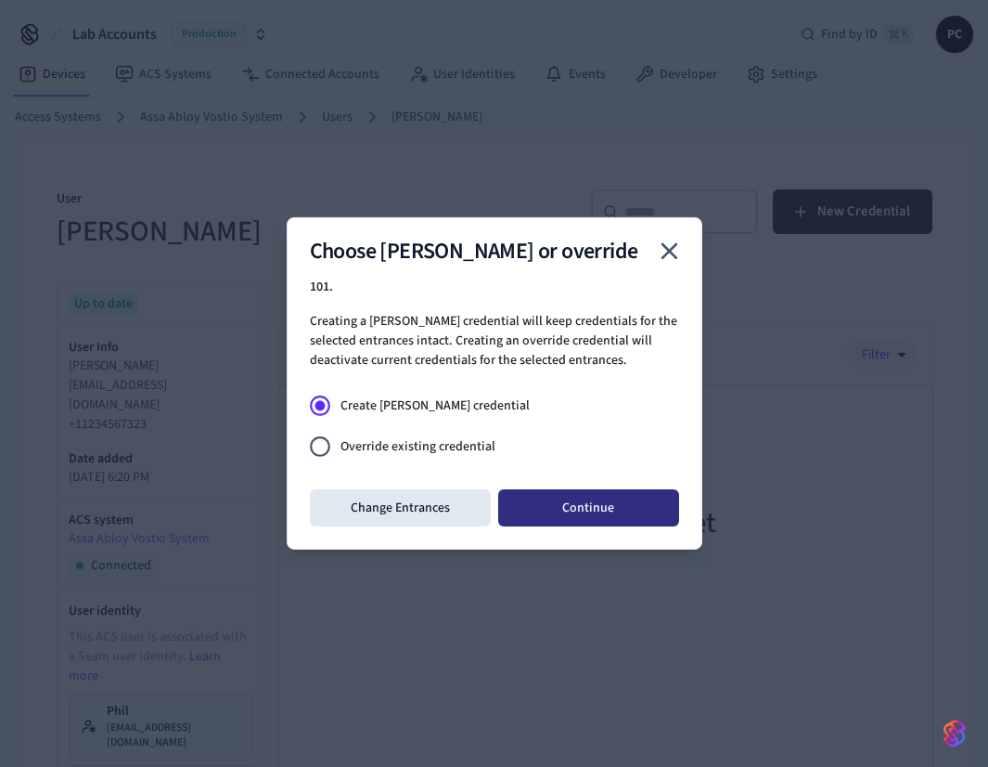
click at [546, 500] on button "Continue" at bounding box center [588, 507] width 181 height 37
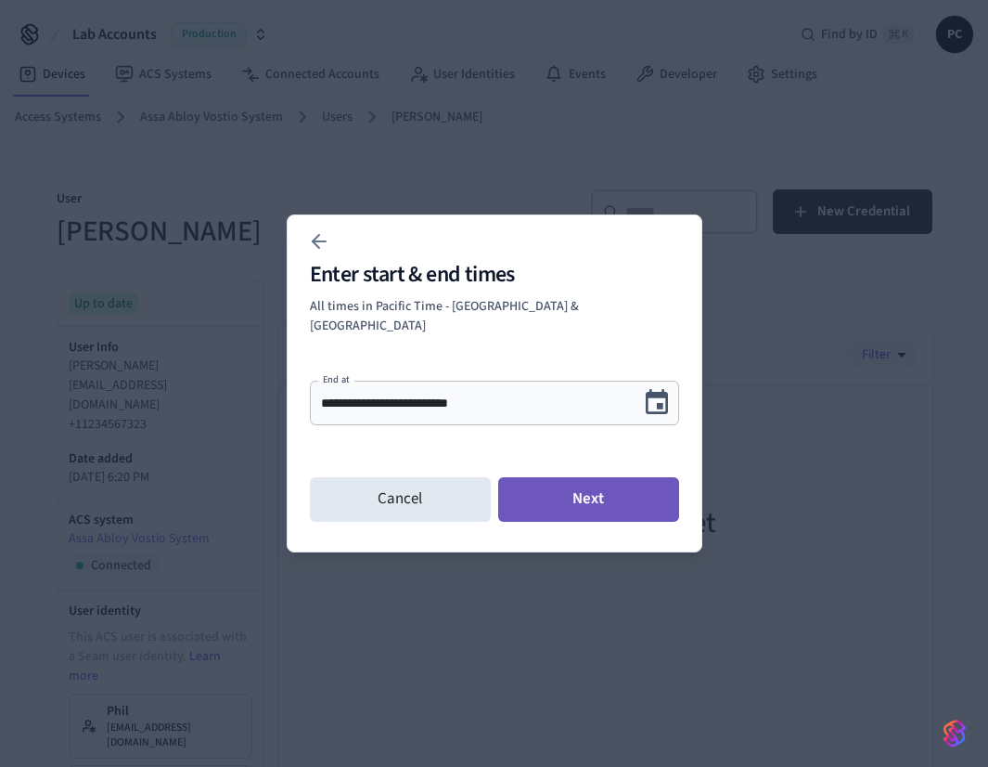
click at [546, 486] on button "Next" at bounding box center [588, 499] width 181 height 45
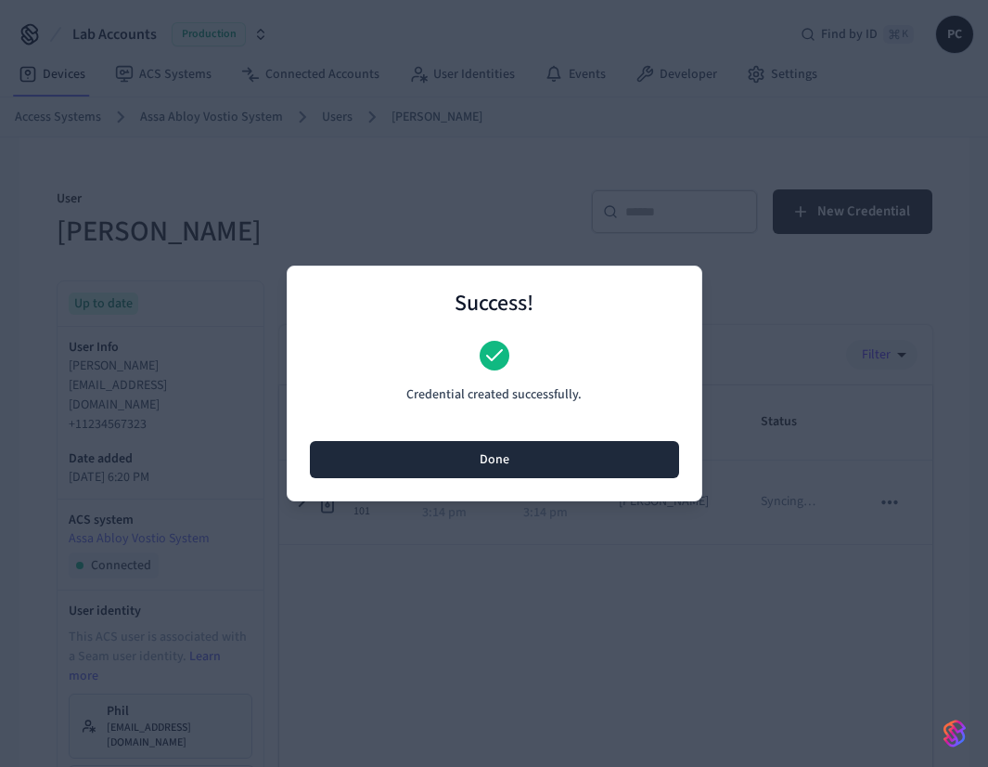
click at [507, 470] on button "Done" at bounding box center [494, 459] width 369 height 37
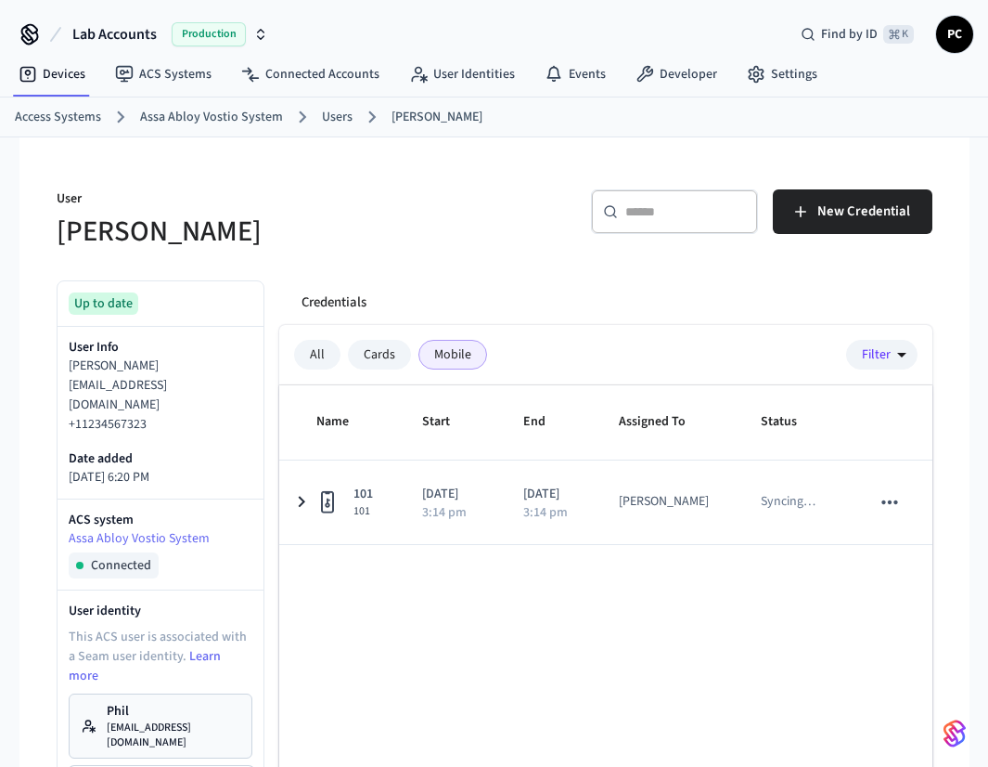
click at [604, 662] on div "Name Start End Assigned To Status 101 101 2025/08/20 3:14 pm 2025/08/21 3:14 pm…" at bounding box center [605, 653] width 653 height 536
click at [596, 251] on div "User Phil C ​ ​ New Credential Up to date User Info Phil C test1235421@test.com…" at bounding box center [495, 643] width 906 height 1013
click at [486, 257] on div "User Phil C ​ ​ New Credential Up to date User Info Phil C test1235421@test.com…" at bounding box center [495, 643] width 906 height 1013
drag, startPoint x: 454, startPoint y: 265, endPoint x: 439, endPoint y: 287, distance: 26.0
click at [454, 267] on div "Credentials All Cards Mobile Filter Name Start End Assigned To Status 101 101 2…" at bounding box center [599, 707] width 668 height 885
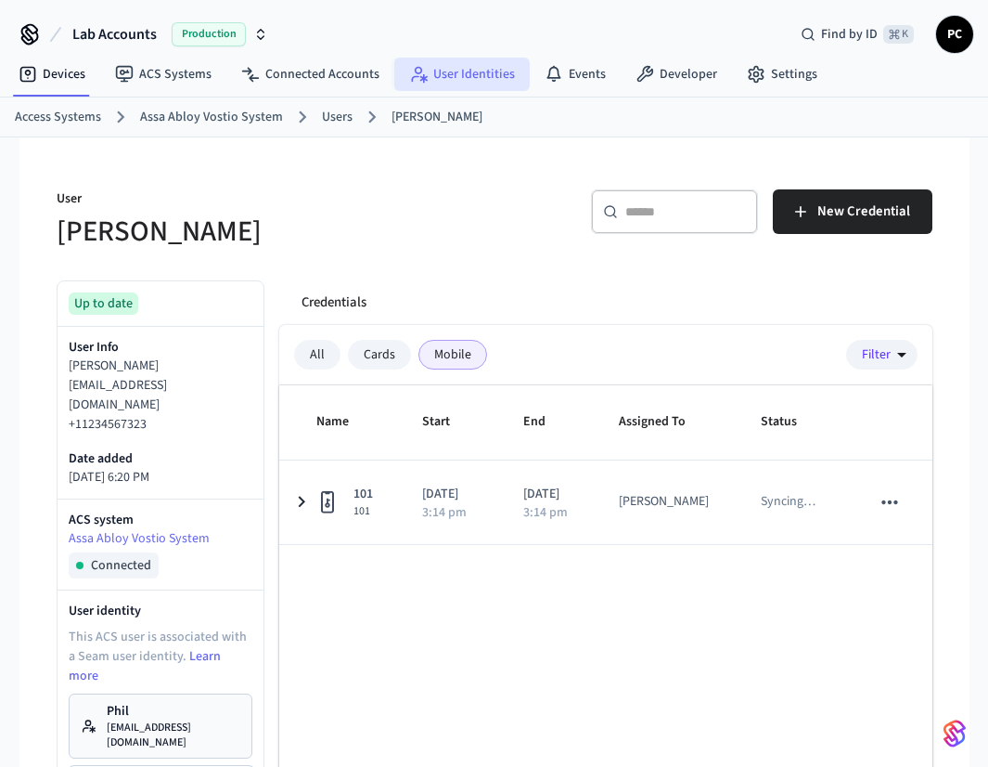
click at [470, 77] on link "User Identities" at bounding box center [462, 74] width 136 height 33
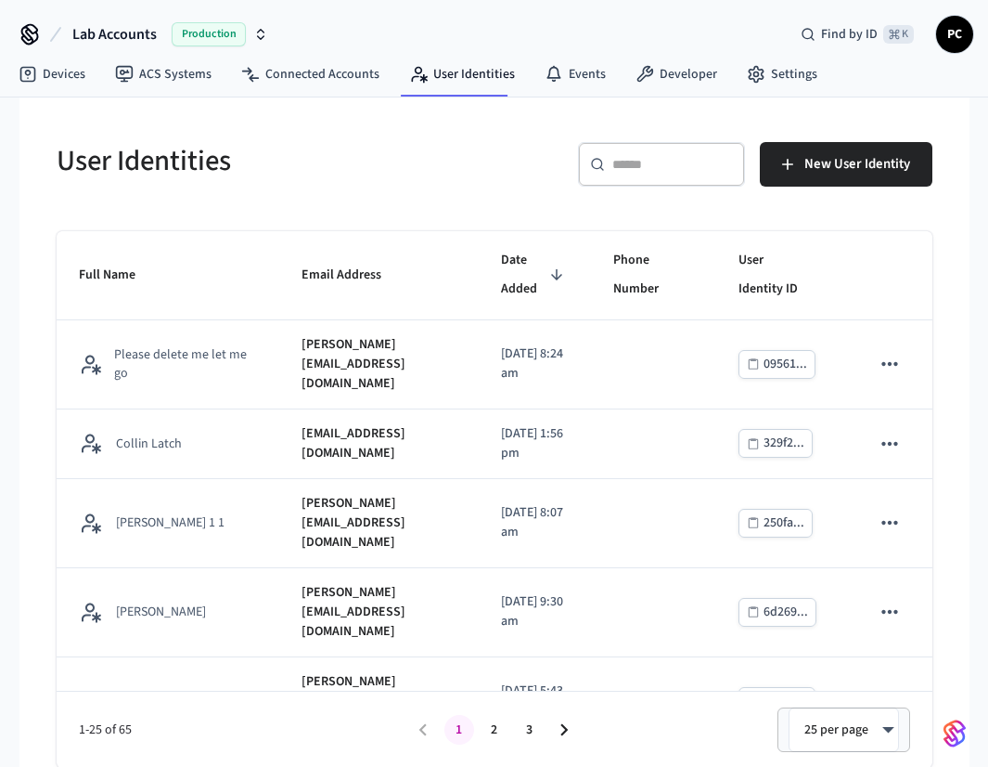
click at [595, 166] on icon at bounding box center [597, 164] width 15 height 15
click at [668, 136] on div "​ ​ New User Identity" at bounding box center [708, 161] width 449 height 82
click at [672, 159] on input "text" at bounding box center [673, 164] width 121 height 19
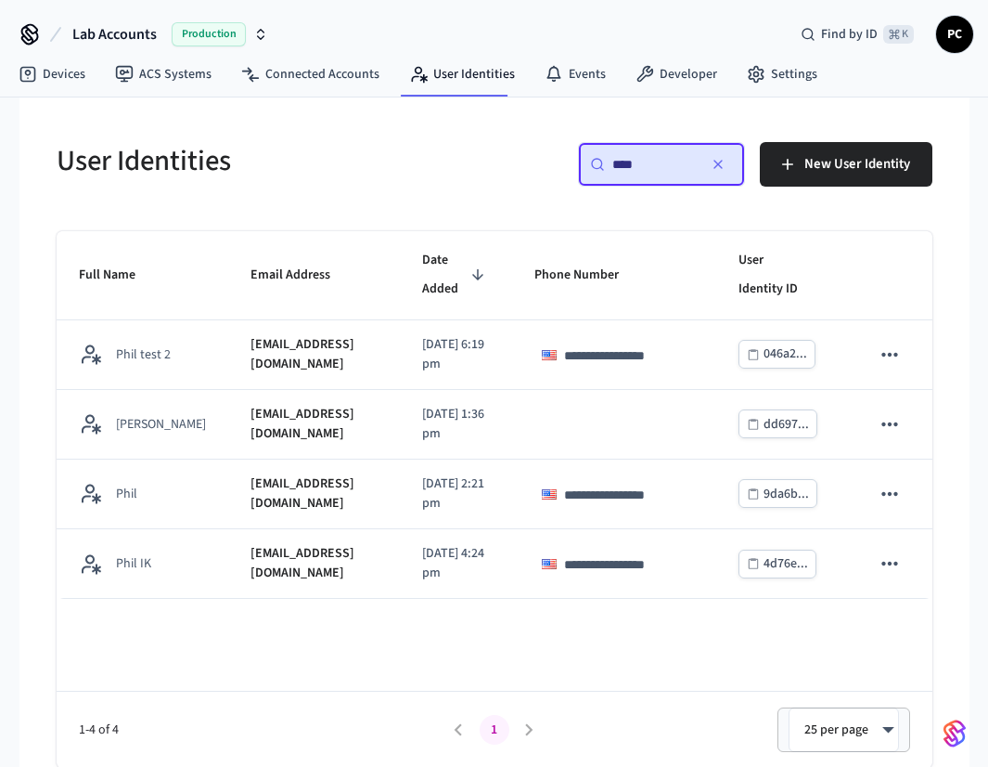
type input "****"
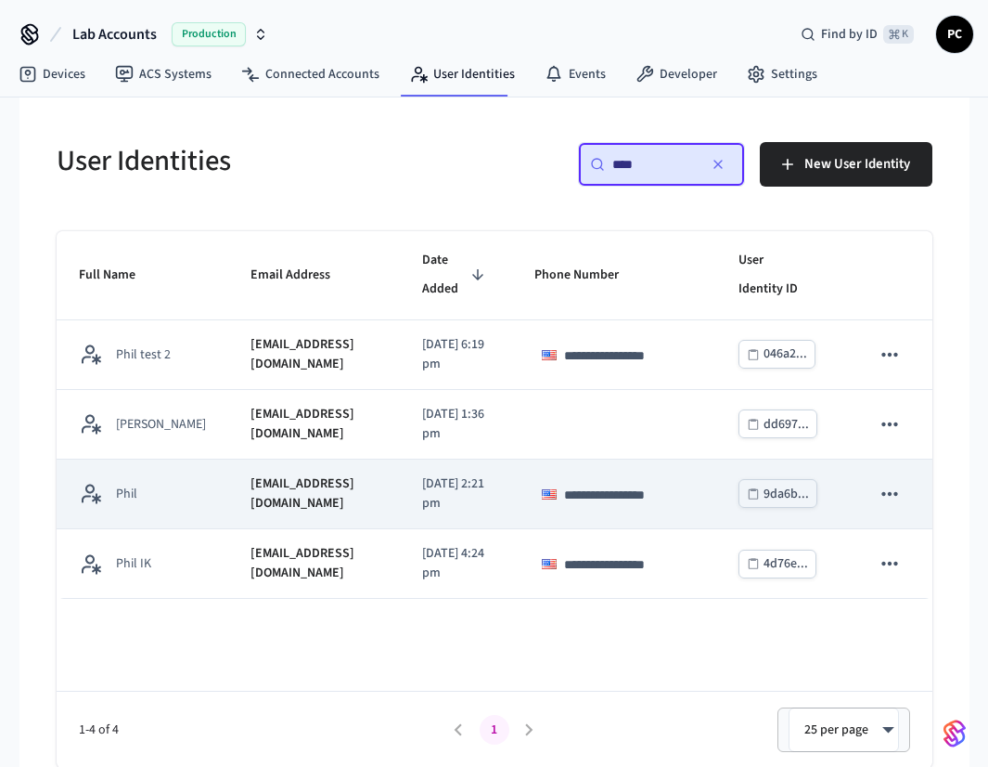
click at [300, 491] on p "[EMAIL_ADDRESS][DOMAIN_NAME]" at bounding box center [315, 493] width 128 height 39
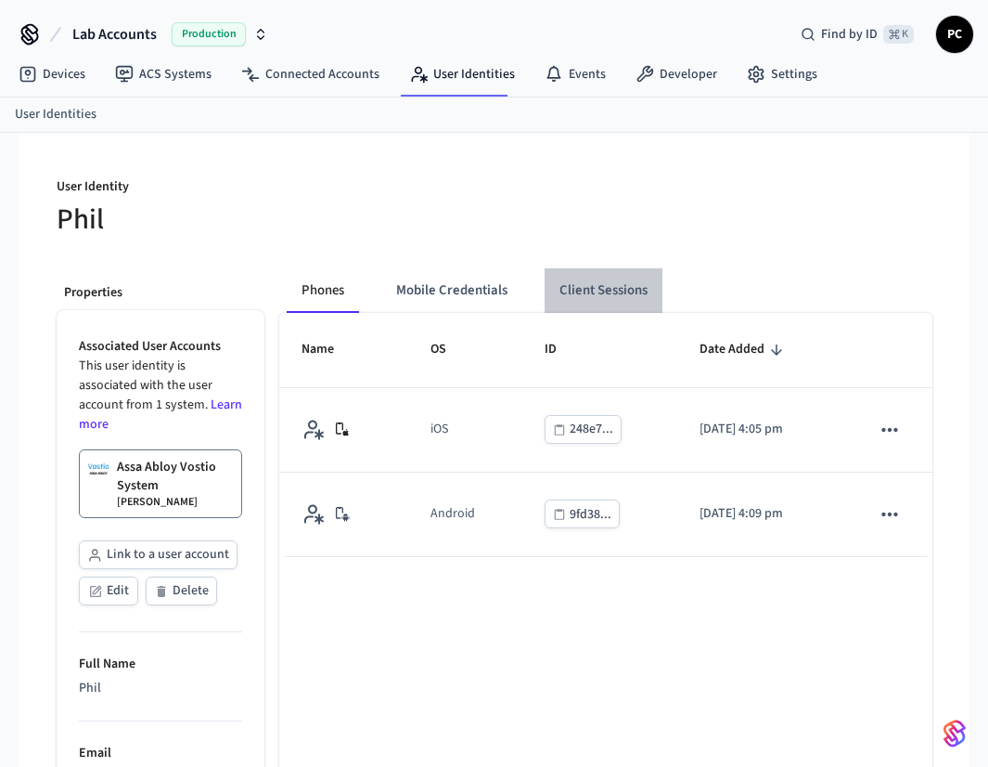
click at [603, 298] on button "Client Sessions" at bounding box center [604, 290] width 118 height 45
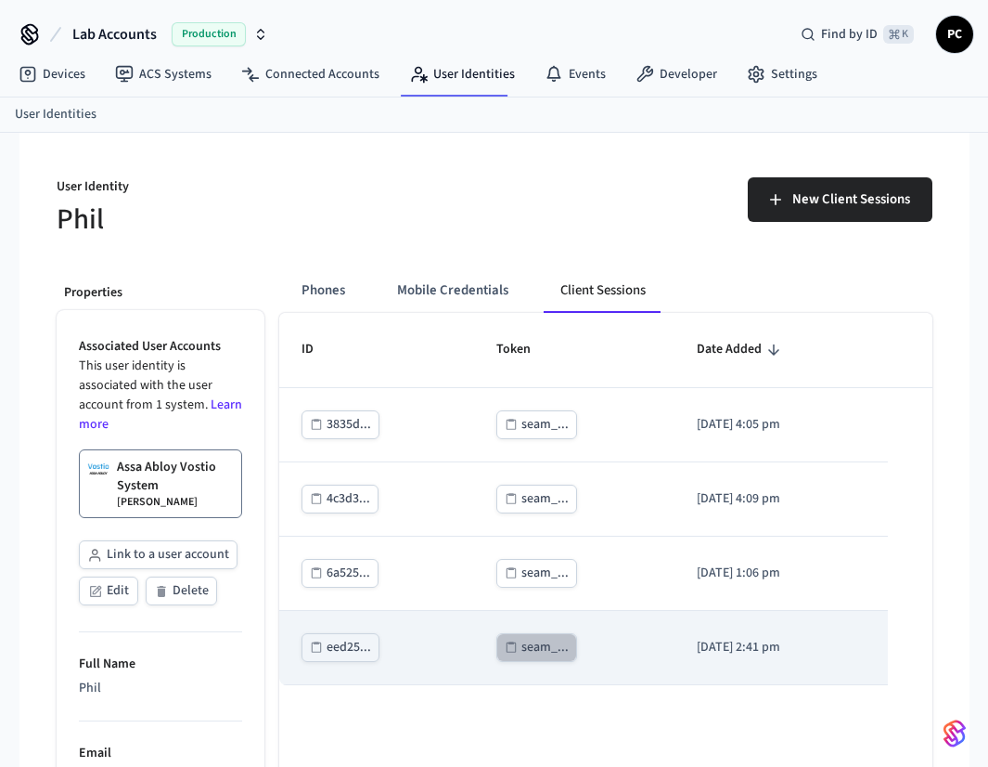
click at [538, 649] on div "seam_..." at bounding box center [545, 647] width 47 height 23
click at [337, 655] on div "eed25..." at bounding box center [349, 647] width 45 height 23
click at [497, 655] on button "seam_..." at bounding box center [537, 647] width 81 height 29
click at [354, 652] on div "eed25..." at bounding box center [349, 647] width 45 height 23
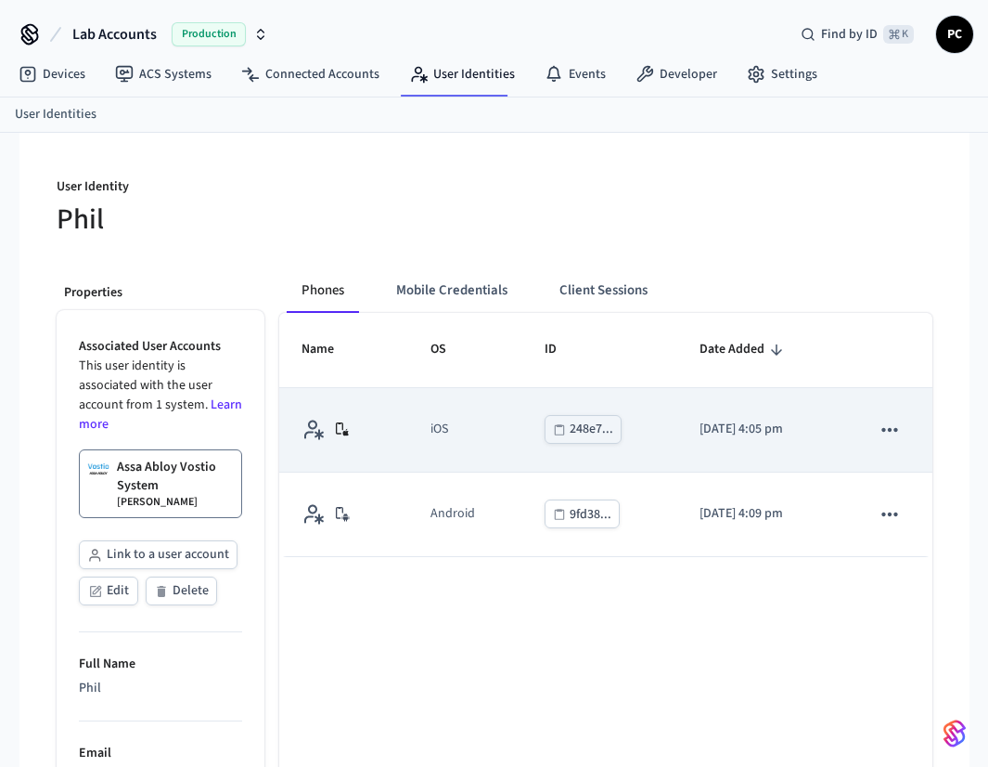
click at [824, 434] on p "2025/08/04 at 4:05 pm" at bounding box center [763, 429] width 126 height 19
click at [553, 429] on icon "sticky table" at bounding box center [559, 429] width 13 height 13
click at [717, 423] on p "2025/08/04 at 4:05 pm" at bounding box center [763, 429] width 126 height 19
click at [878, 425] on icon "sticky table" at bounding box center [890, 430] width 24 height 24
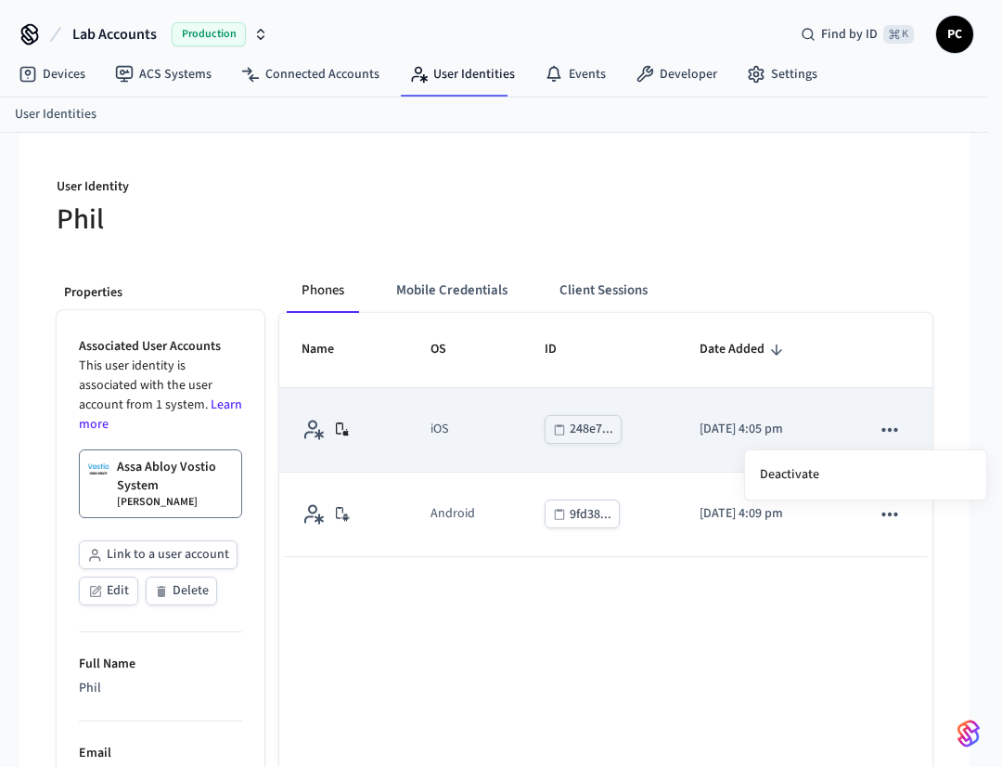
click at [588, 429] on div at bounding box center [501, 383] width 1002 height 767
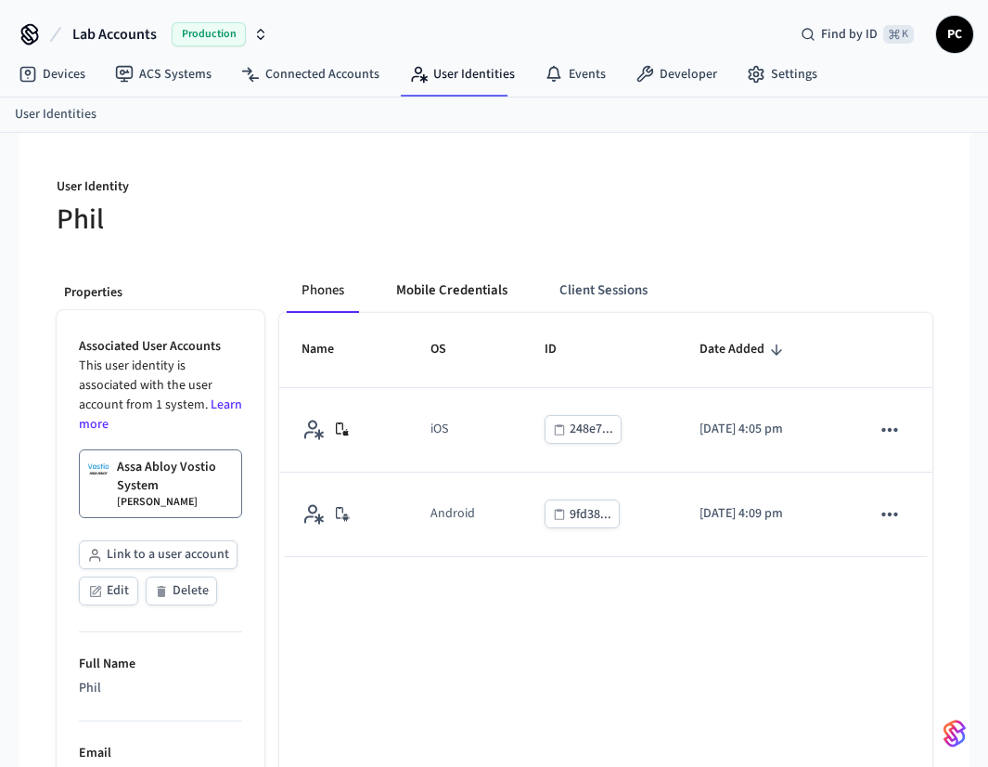
click at [400, 304] on button "Mobile Credentials" at bounding box center [451, 290] width 141 height 45
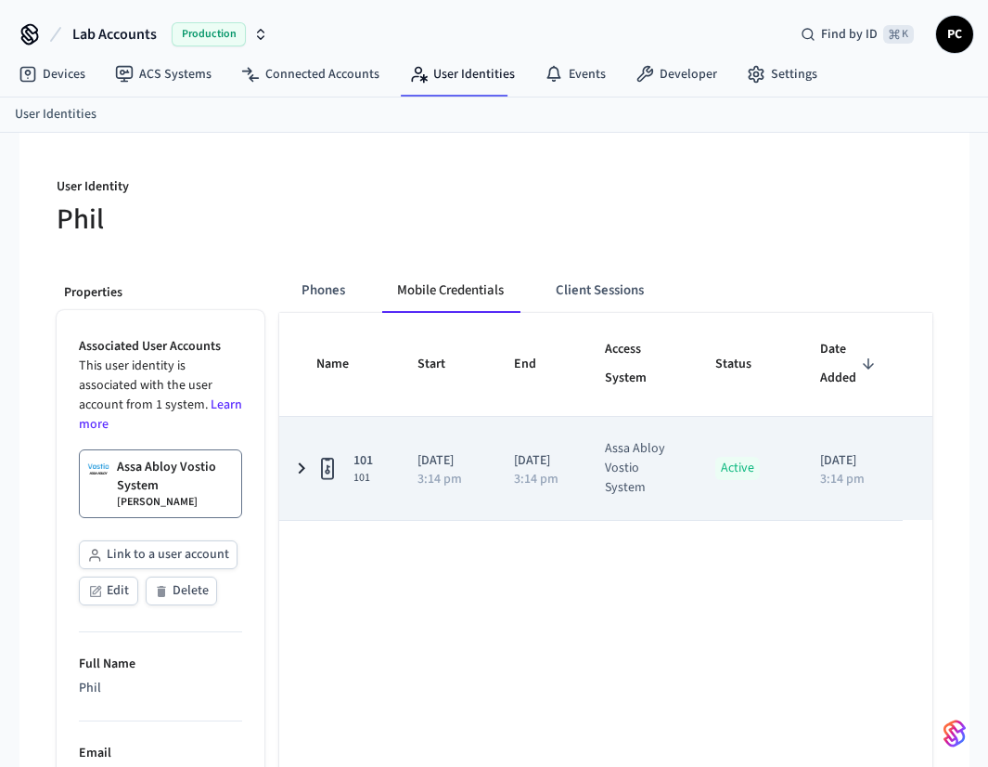
click at [529, 479] on p "3:14 pm" at bounding box center [536, 478] width 45 height 13
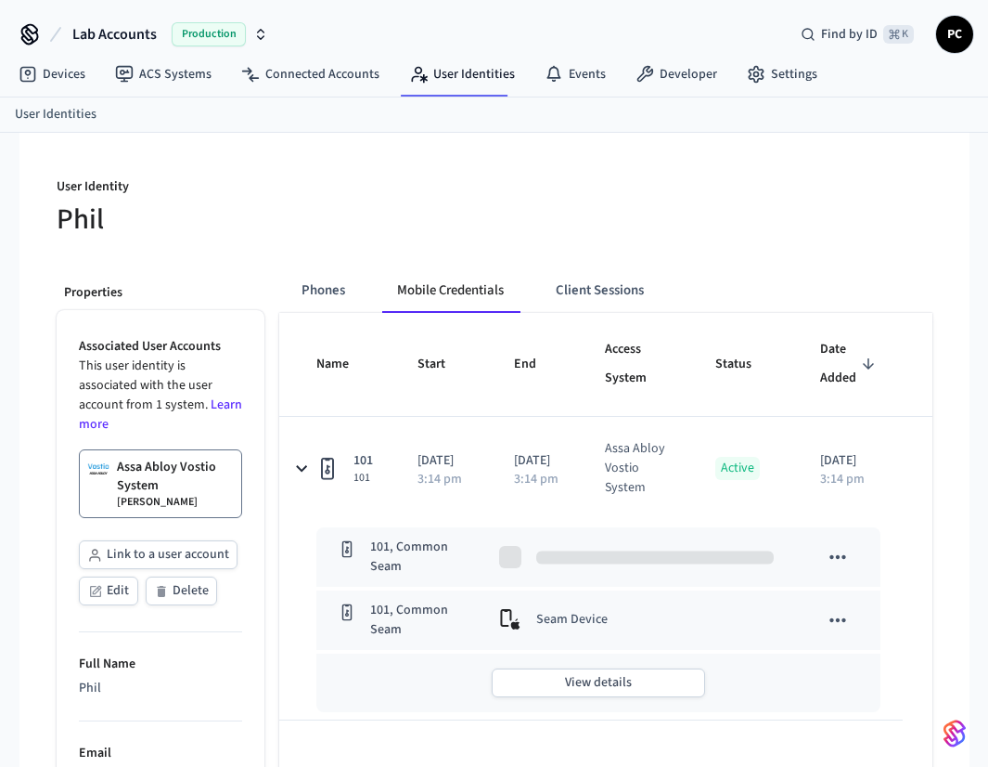
click at [593, 554] on span "sticky table" at bounding box center [655, 556] width 238 height 13
click at [478, 628] on td "101, Common Seam" at bounding box center [396, 619] width 161 height 59
click at [608, 626] on p "Seam Device" at bounding box center [571, 620] width 71 height 22
click at [858, 624] on button "sticky table" at bounding box center [838, 620] width 39 height 39
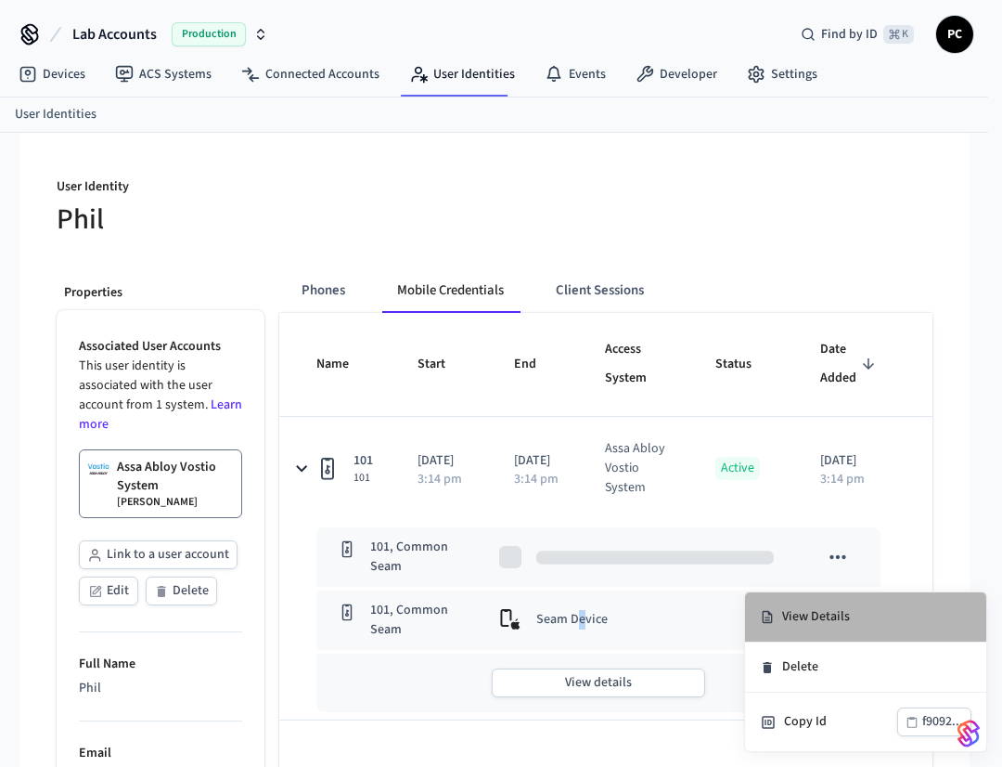
click at [806, 624] on li "View Details" at bounding box center [865, 617] width 241 height 50
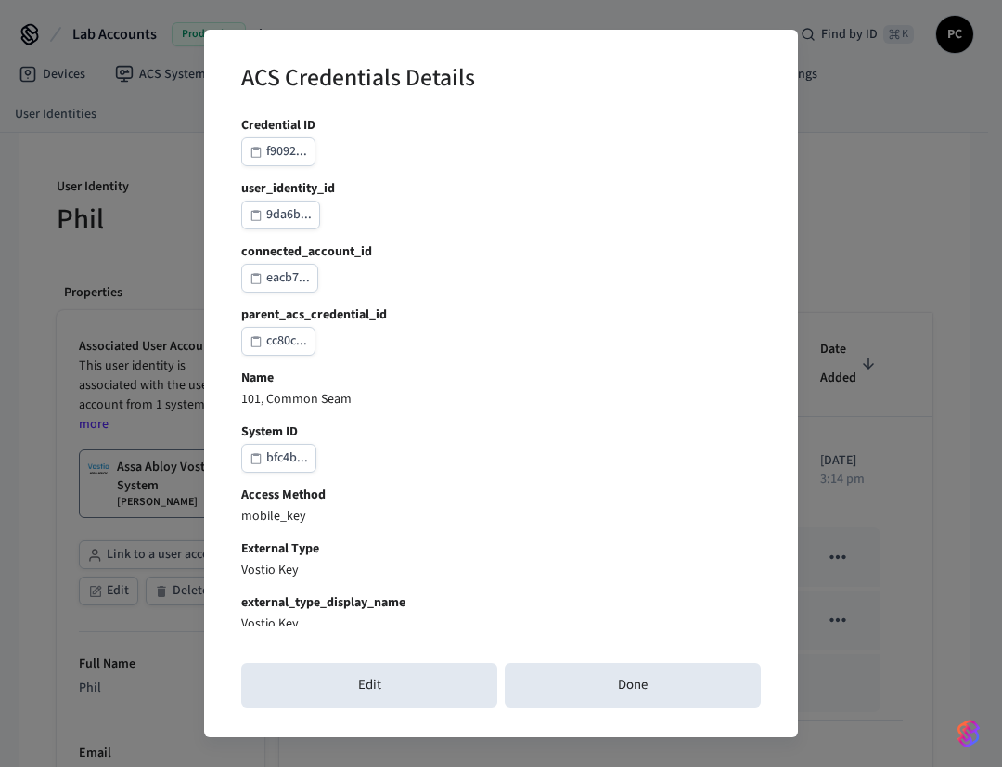
click at [475, 420] on div "Credential ID f9092... user_identity_id 9da6b... connected_account_id eacb7... …" at bounding box center [501, 764] width 520 height 1296
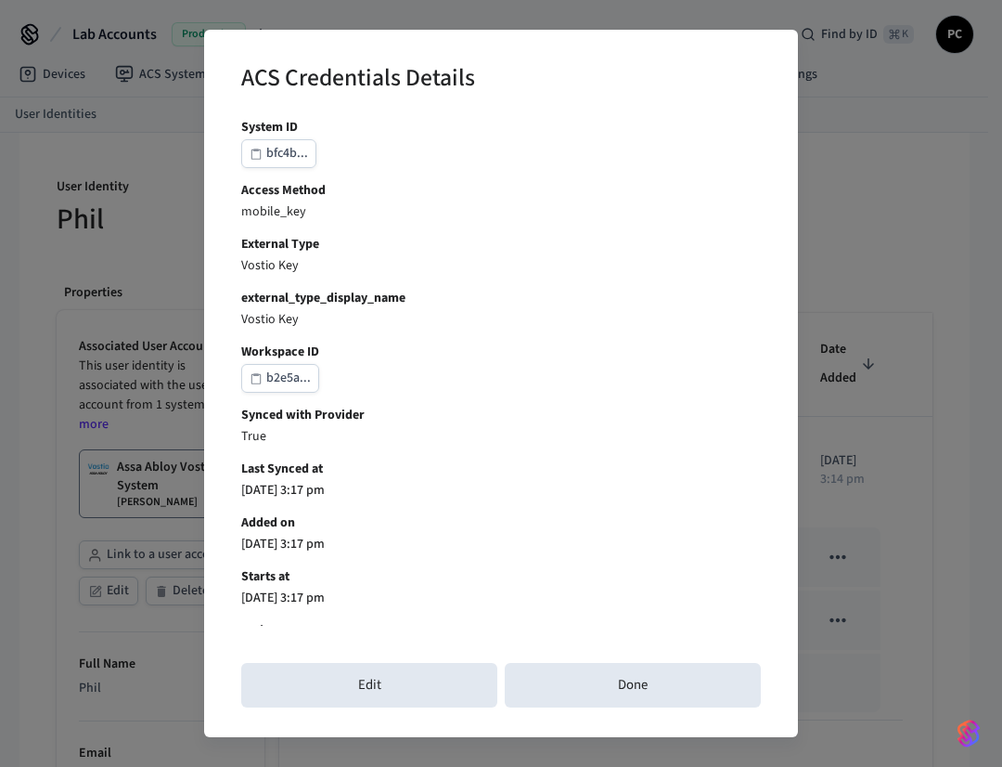
scroll to position [786, 0]
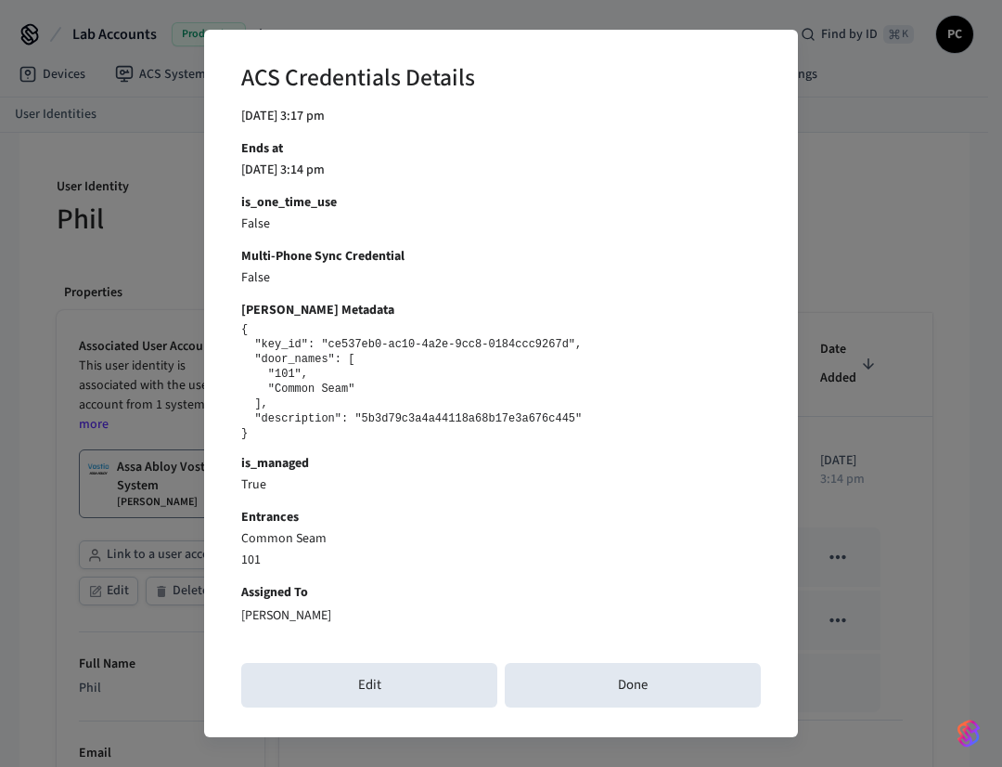
click at [357, 404] on pre "{ "key_id": "ce537eb0-ac10-4a2e-9cc8-0184ccc9267d", "door_names": [ "101", "Com…" at bounding box center [501, 381] width 520 height 119
click at [372, 455] on b "is_managed" at bounding box center [501, 463] width 520 height 19
click at [429, 426] on pre "{ "key_id": "ce537eb0-ac10-4a2e-9cc8-0184ccc9267d", "door_names": [ "101", "Com…" at bounding box center [501, 381] width 520 height 119
click at [432, 413] on pre "{ "key_id": "ce537eb0-ac10-4a2e-9cc8-0184ccc9267d", "door_names": [ "101", "Com…" at bounding box center [501, 381] width 520 height 119
click at [445, 331] on pre "{ "key_id": "ce537eb0-ac10-4a2e-9cc8-0184ccc9267d", "door_names": [ "101", "Com…" at bounding box center [501, 381] width 520 height 119
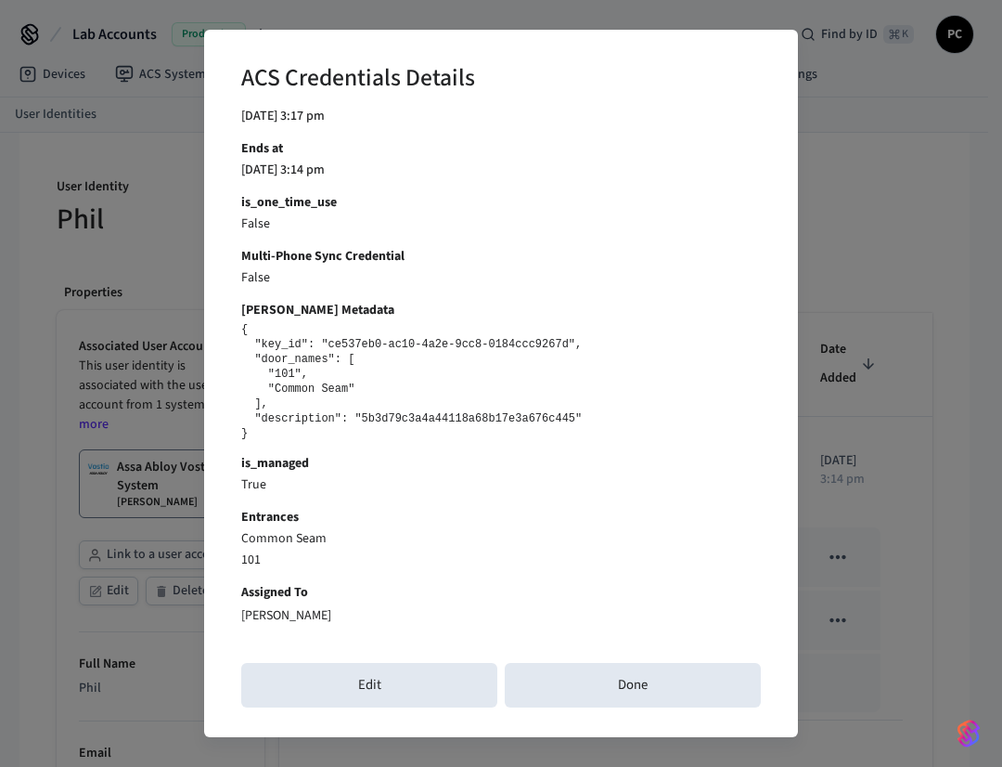
click at [655, 257] on b "Multi-Phone Sync Credential" at bounding box center [501, 256] width 520 height 19
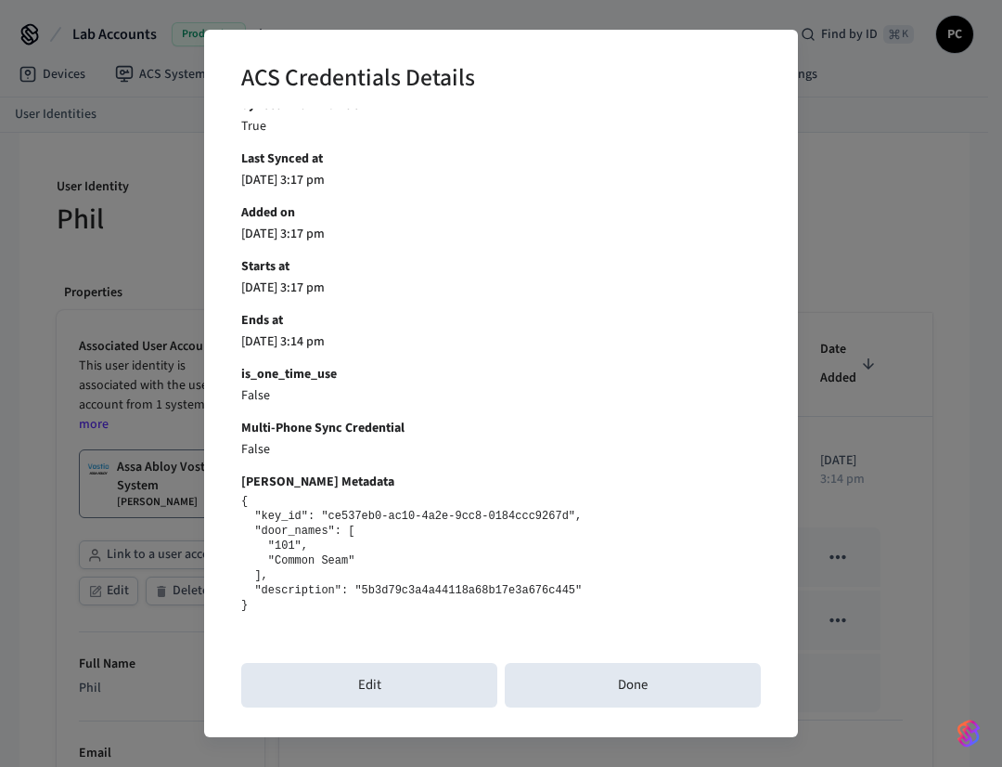
scroll to position [328, 0]
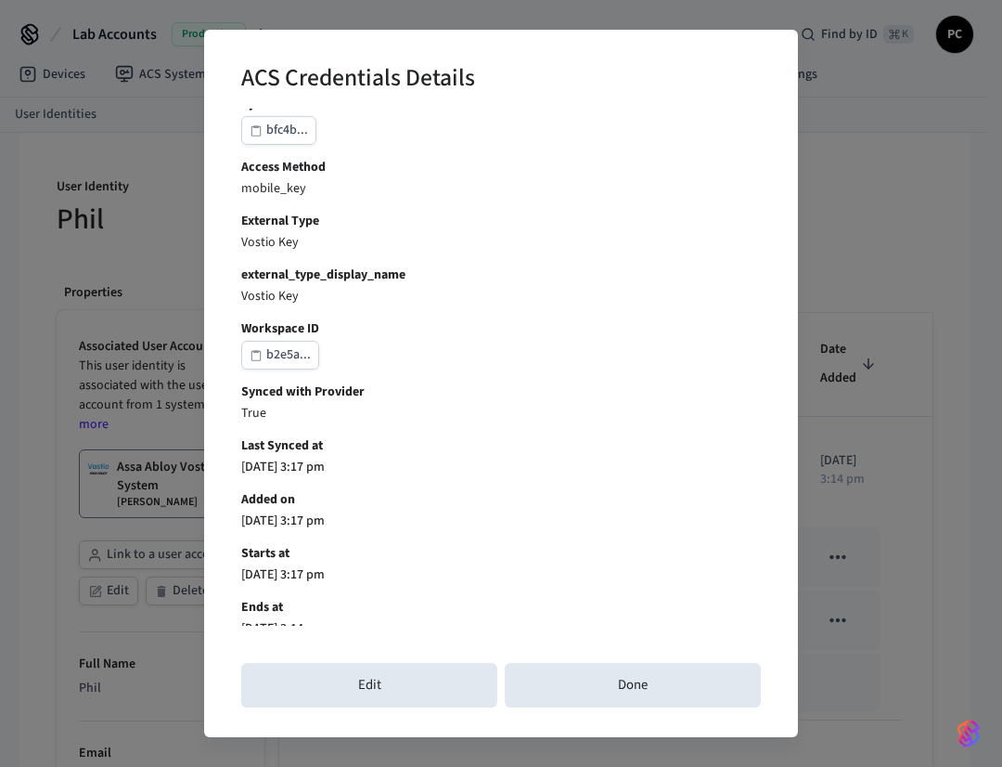
click at [925, 560] on div "ACS Credentials Details Credential ID f9092... user_identity_id 9da6b... connec…" at bounding box center [501, 383] width 1002 height 767
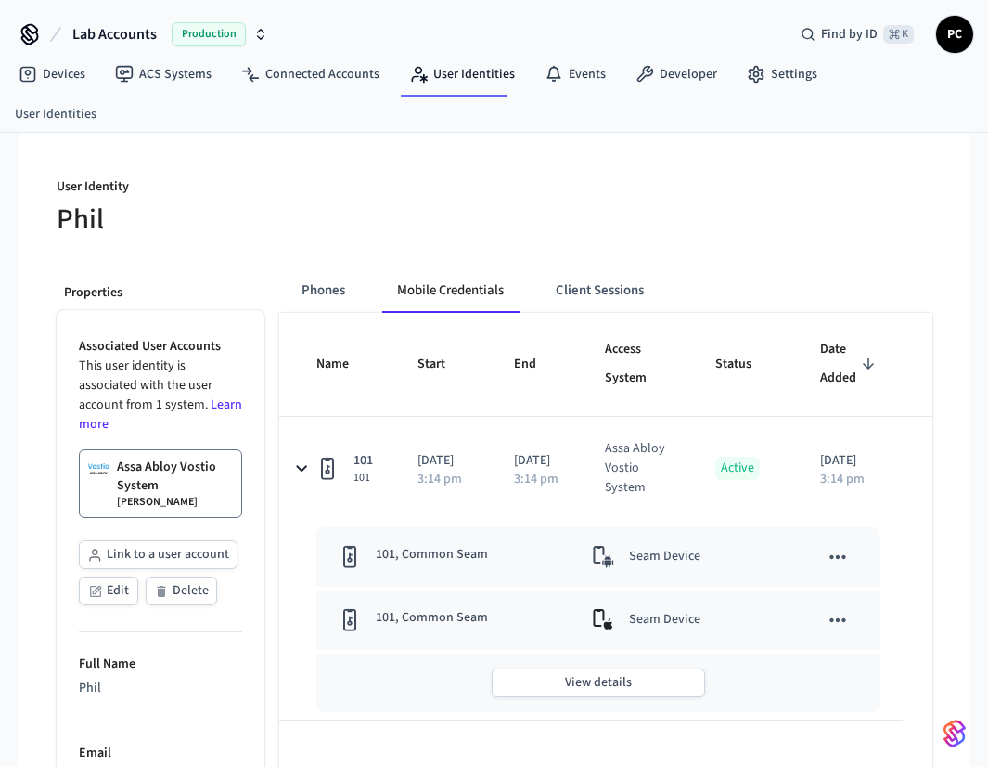
click at [741, 565] on div "Seam Device" at bounding box center [670, 557] width 156 height 22
click at [903, 549] on td "101, Common Seam Seam Device 101, Common Seam Seam Device View details" at bounding box center [591, 620] width 624 height 200
click at [846, 558] on icon "sticky table" at bounding box center [839, 557] width 16 height 4
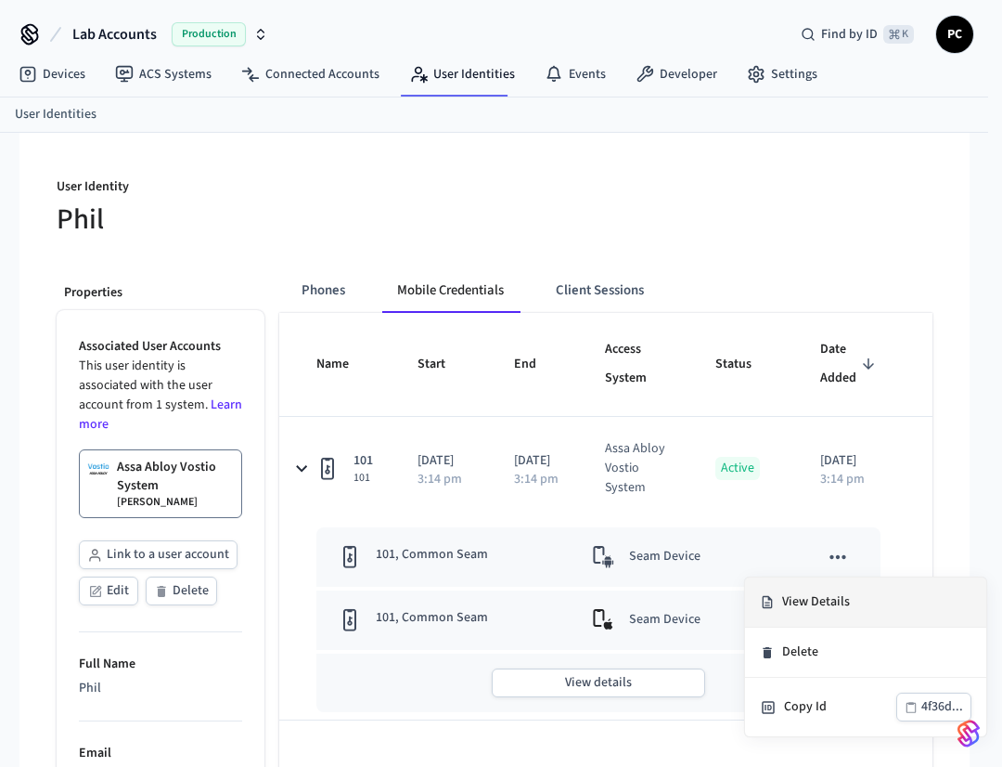
click at [842, 606] on li "View Details" at bounding box center [865, 602] width 241 height 50
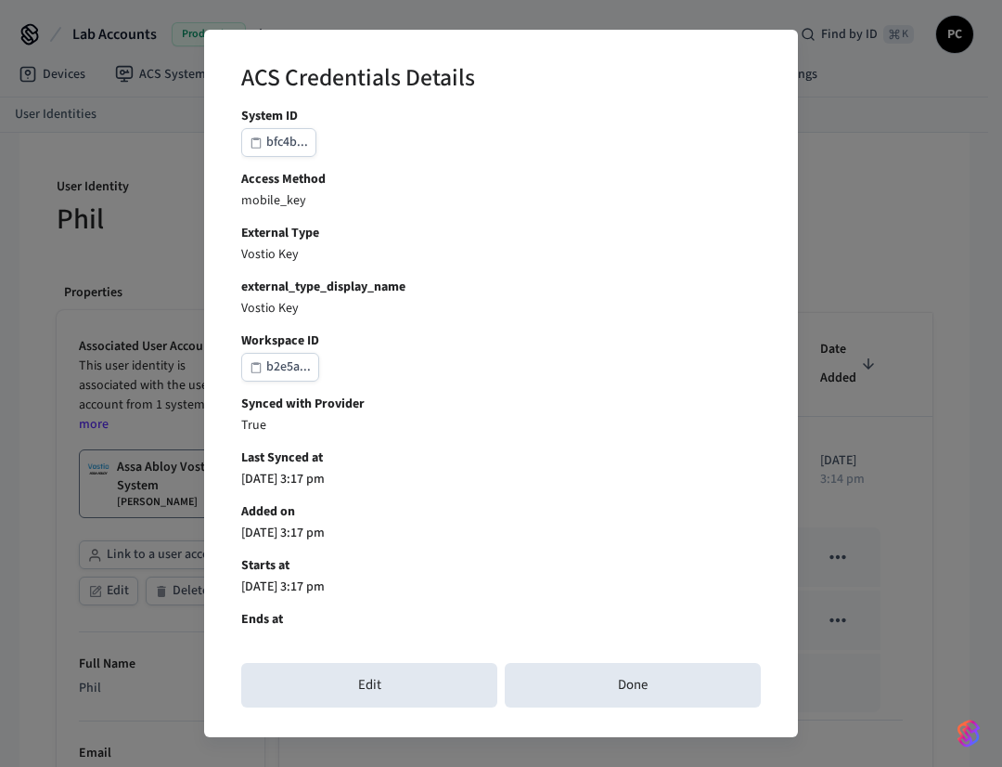
scroll to position [0, 0]
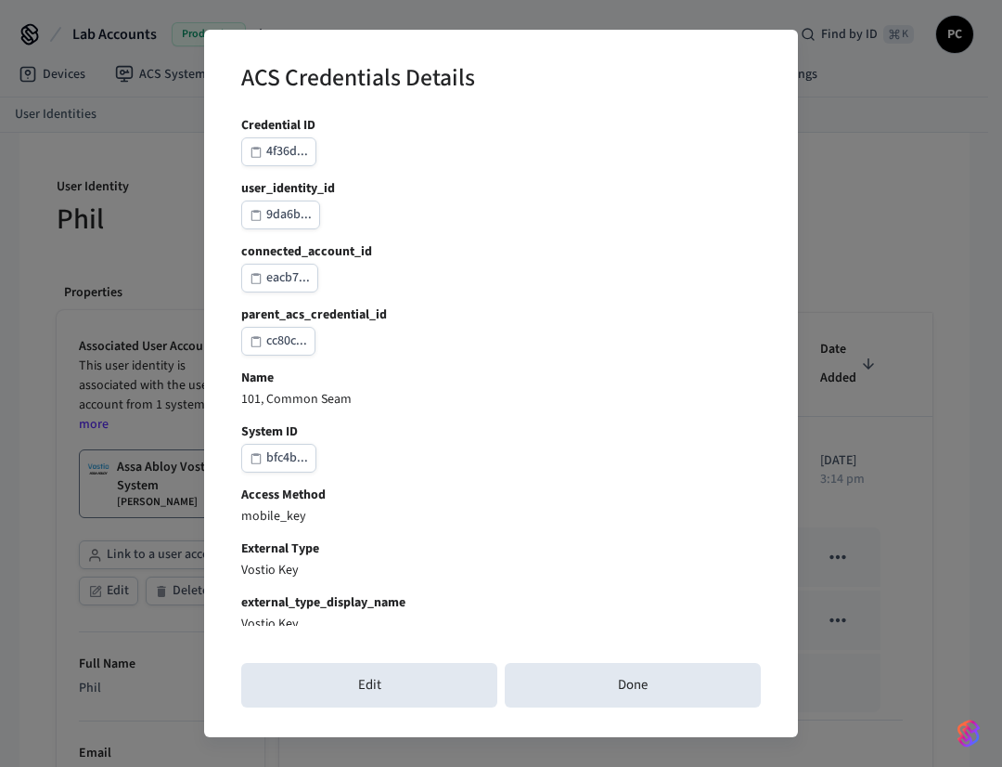
click at [366, 311] on b "parent_acs_credential_id" at bounding box center [501, 314] width 520 height 19
click at [497, 539] on div "Credential ID 4f36d... user_identity_id 9da6b... connected_account_id eacb7... …" at bounding box center [501, 764] width 520 height 1296
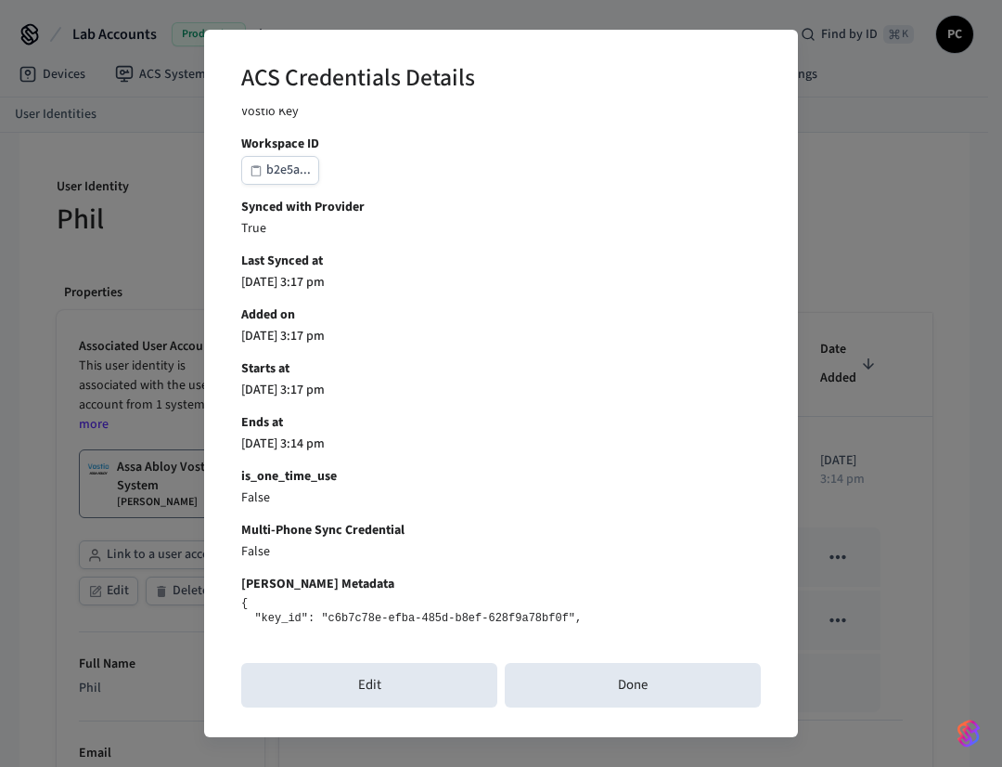
scroll to position [786, 0]
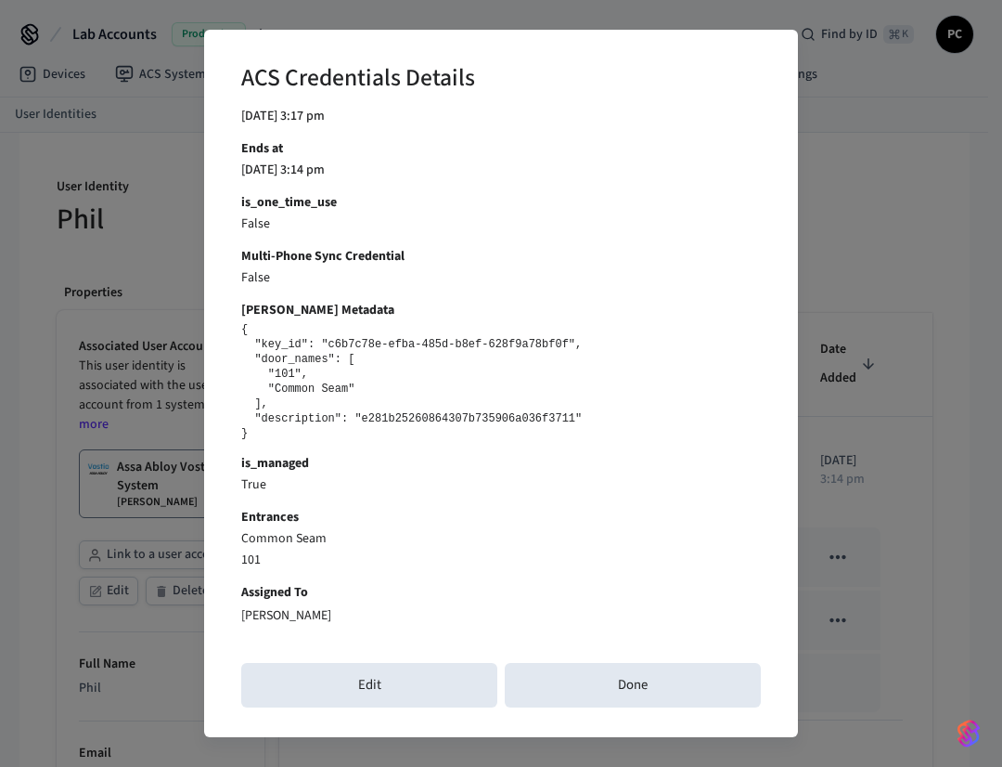
click at [329, 423] on pre "{ "key_id": "c6b7c78e-efba-485d-b8ef-628f9a78bf0f", "door_names": [ "101", "Com…" at bounding box center [501, 381] width 520 height 119
click at [338, 608] on div "[PERSON_NAME]" at bounding box center [501, 613] width 520 height 23
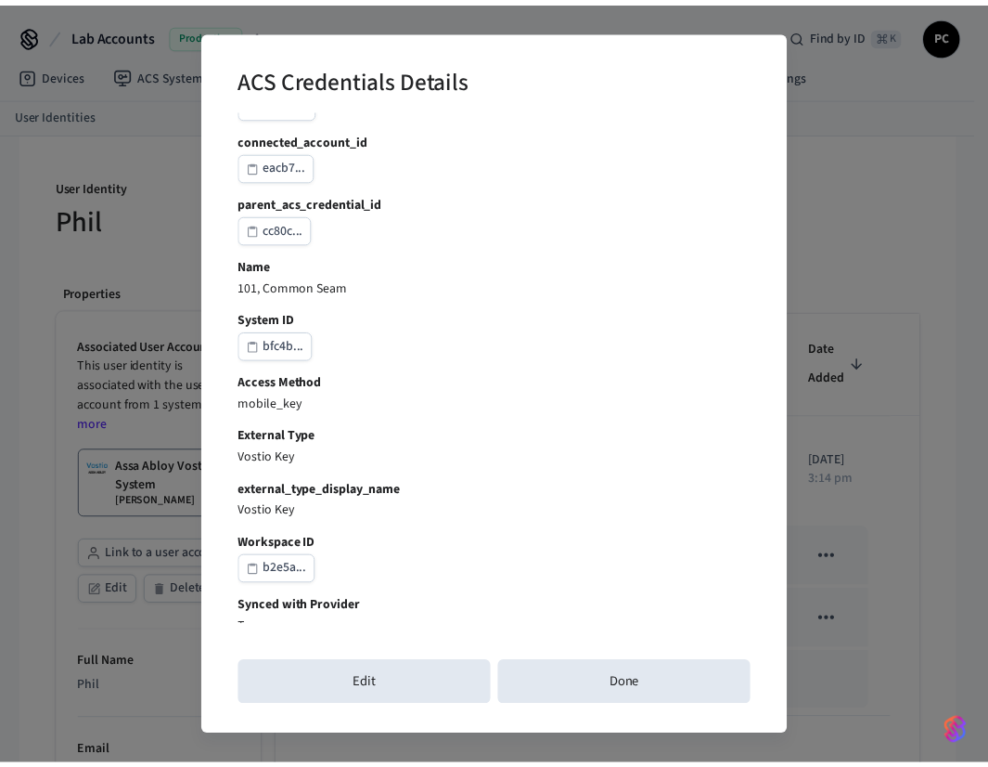
scroll to position [190, 0]
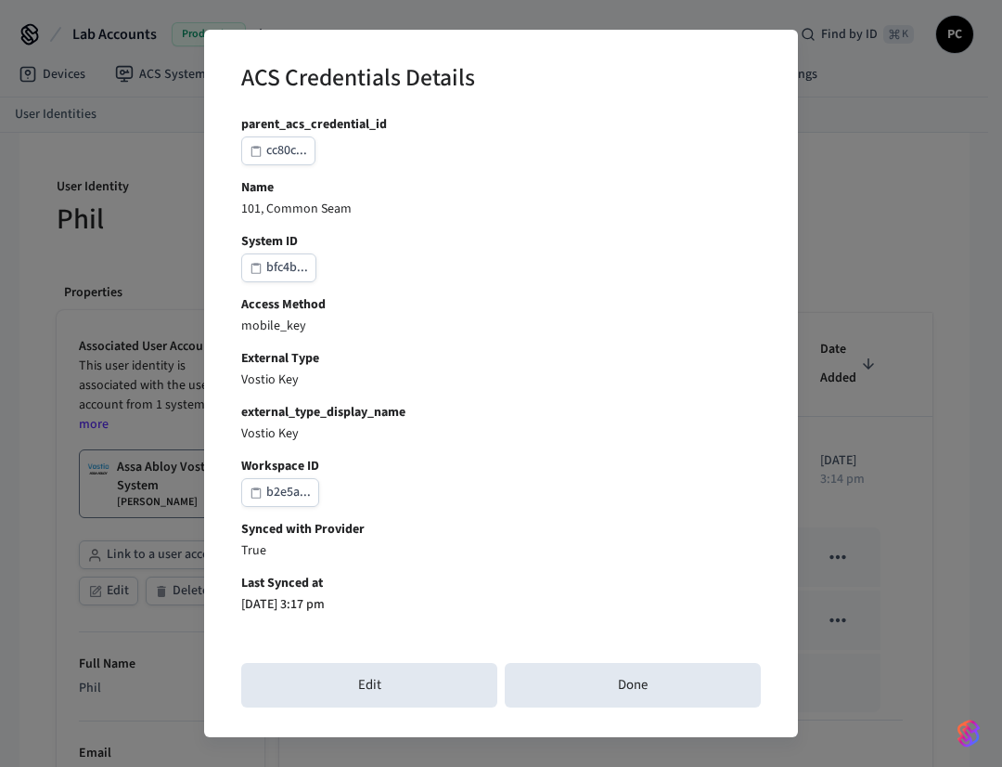
click at [863, 595] on div "ACS Credentials Details Credential ID 4f36d... user_identity_id 9da6b... connec…" at bounding box center [501, 383] width 1002 height 767
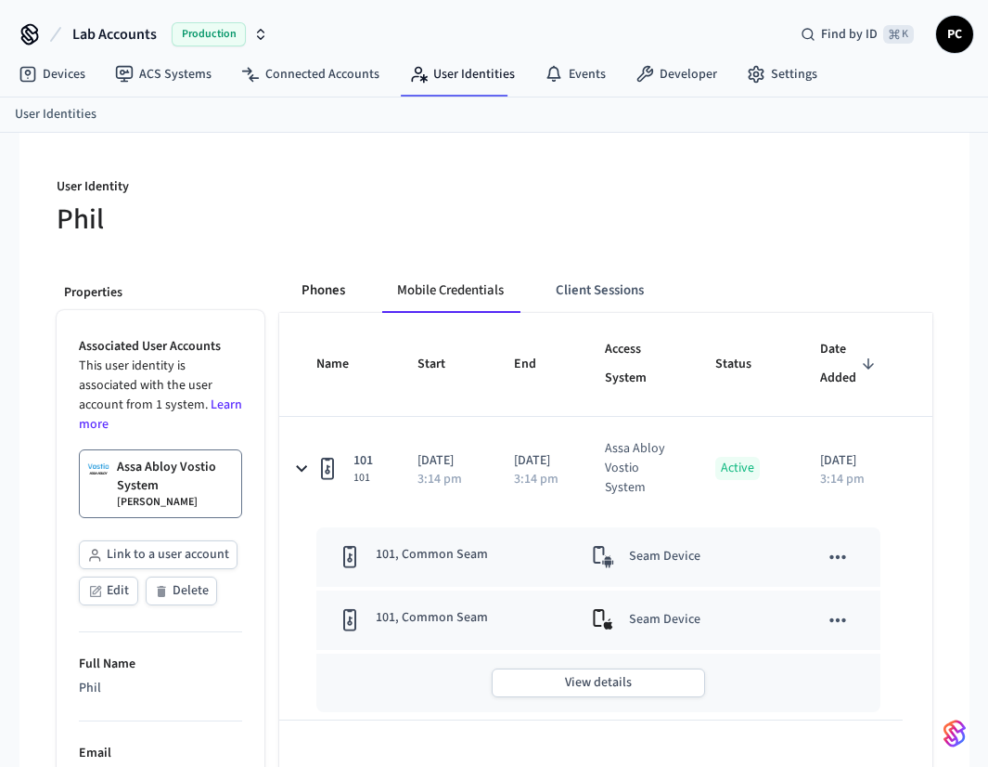
click at [336, 285] on button "Phones" at bounding box center [323, 290] width 73 height 45
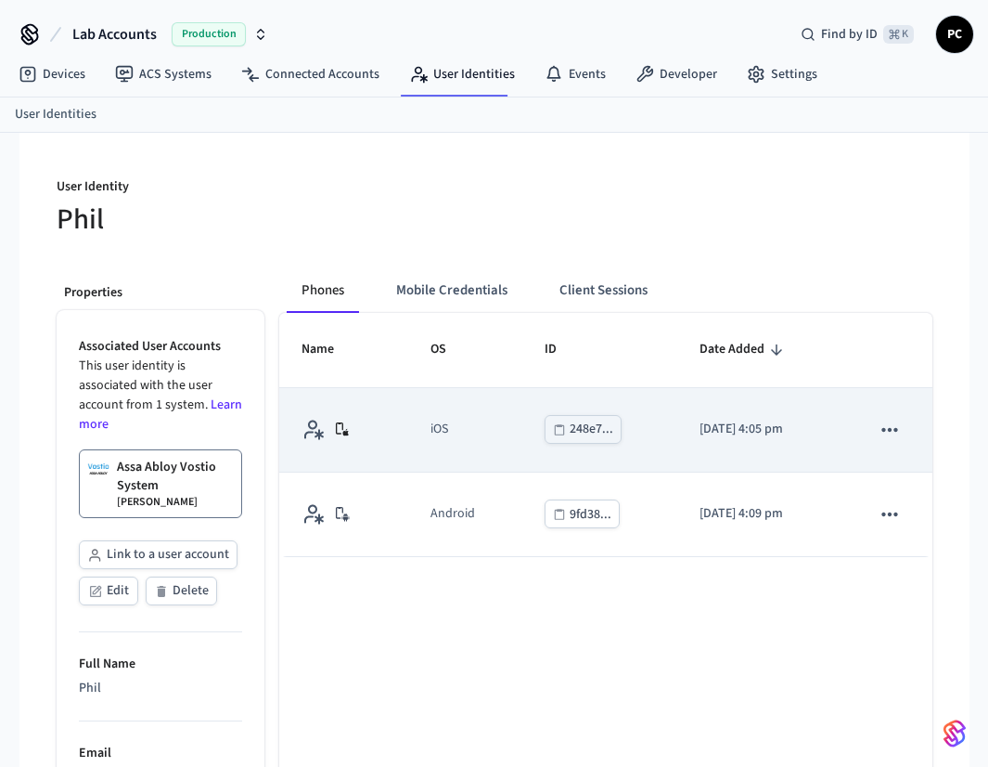
click at [678, 436] on td "2025/08/04 at 4:05 pm" at bounding box center [763, 430] width 171 height 84
click at [912, 428] on td "sticky table" at bounding box center [890, 430] width 84 height 84
click at [898, 427] on icon "sticky table" at bounding box center [890, 430] width 24 height 24
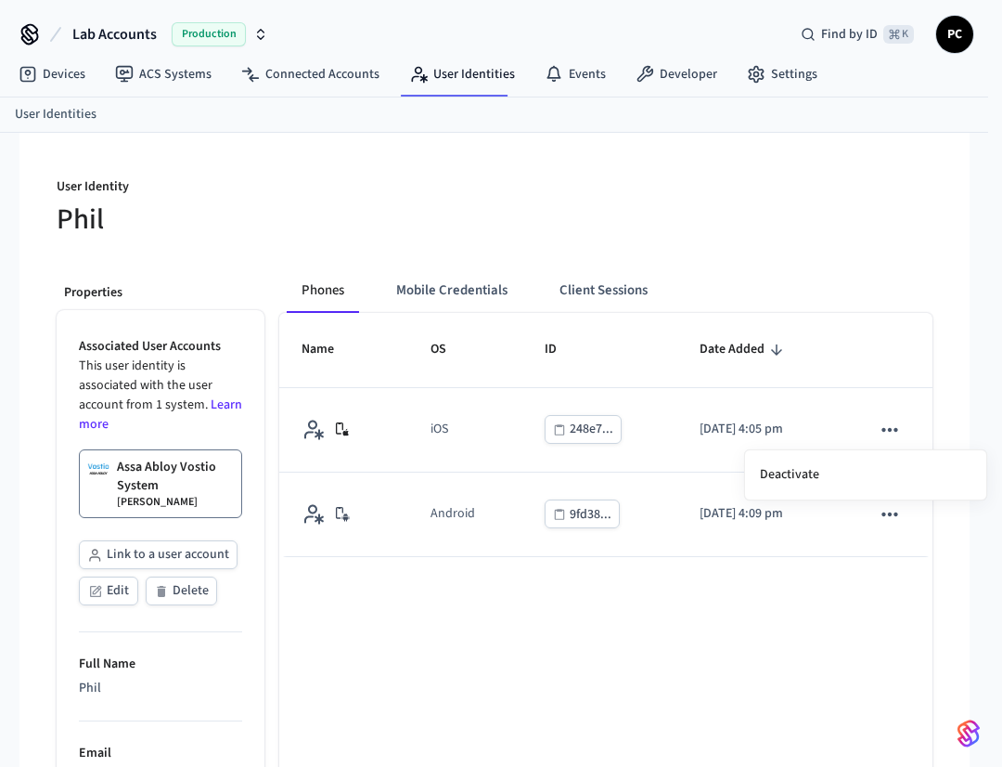
click at [581, 677] on div at bounding box center [501, 383] width 1002 height 767
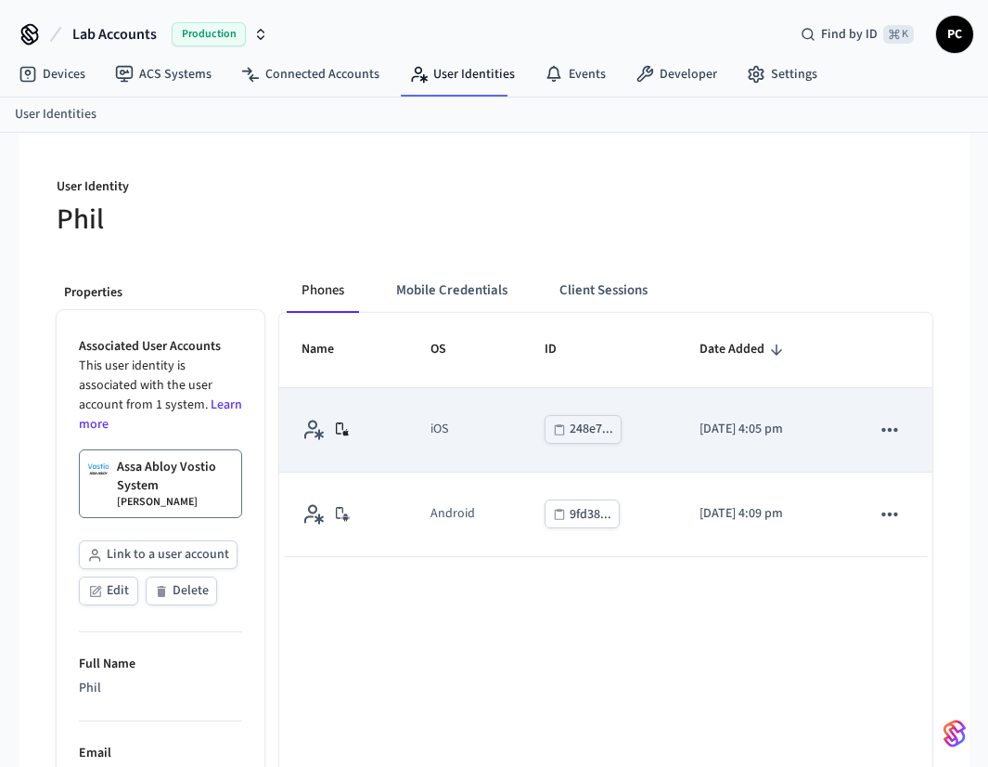
click at [831, 435] on td "2025/08/04 at 4:05 pm" at bounding box center [763, 430] width 171 height 84
click at [890, 426] on icon "sticky table" at bounding box center [890, 430] width 24 height 24
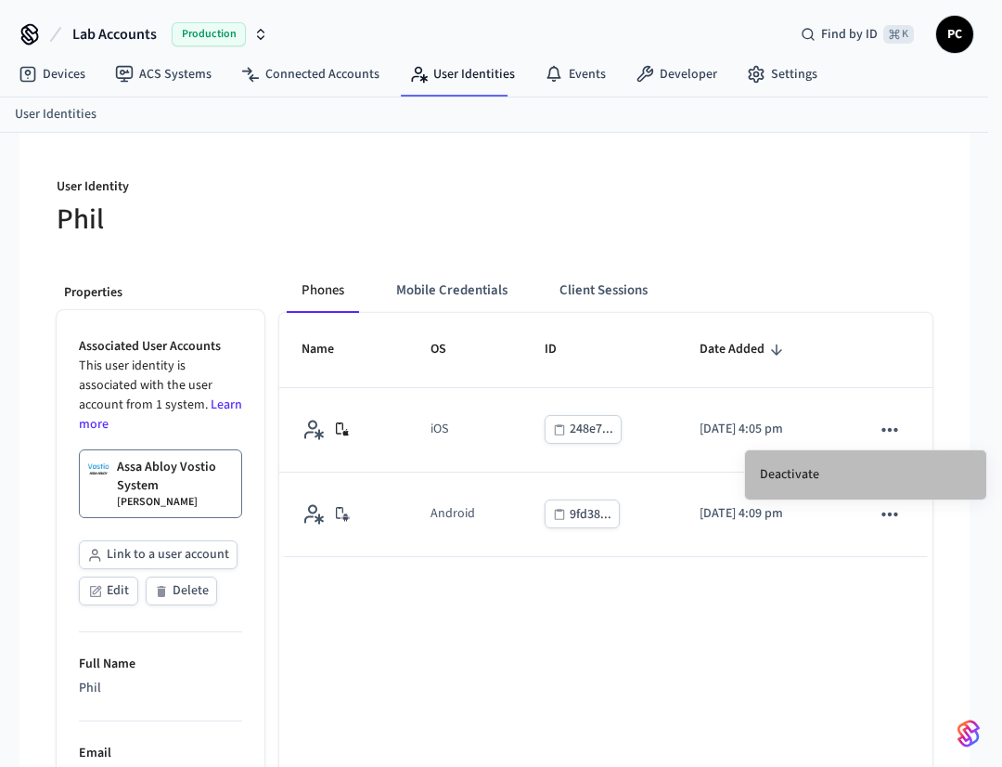
drag, startPoint x: 791, startPoint y: 470, endPoint x: 757, endPoint y: 473, distance: 33.6
click at [757, 473] on li "Deactivate" at bounding box center [865, 474] width 241 height 49
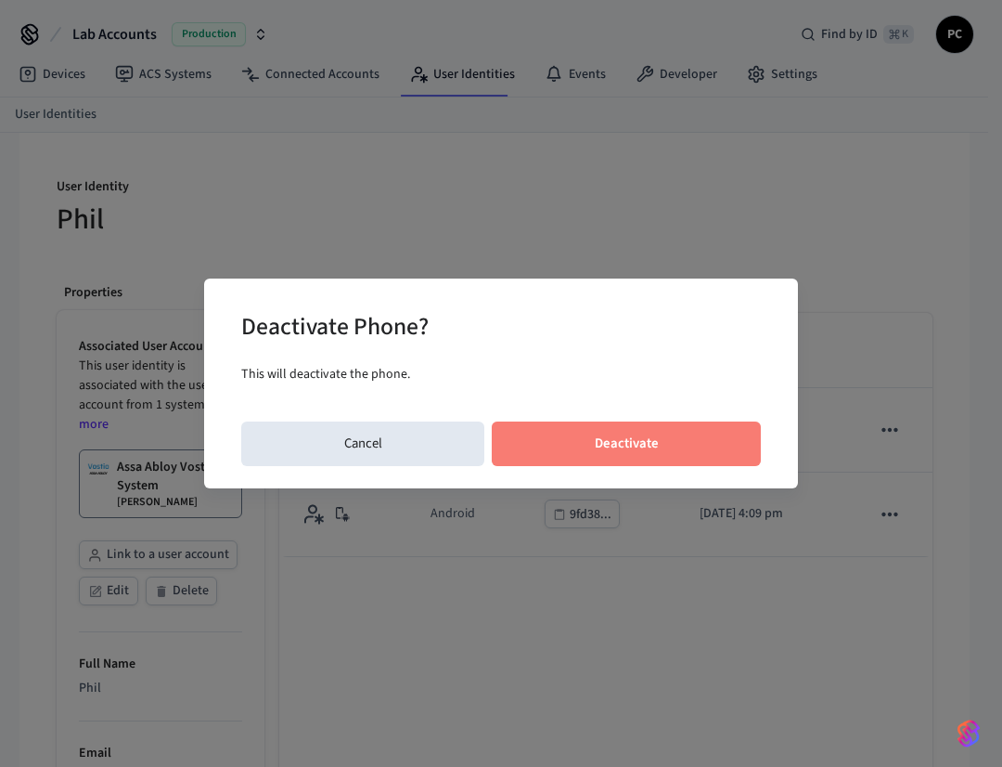
click at [626, 443] on button "Deactivate" at bounding box center [626, 443] width 269 height 45
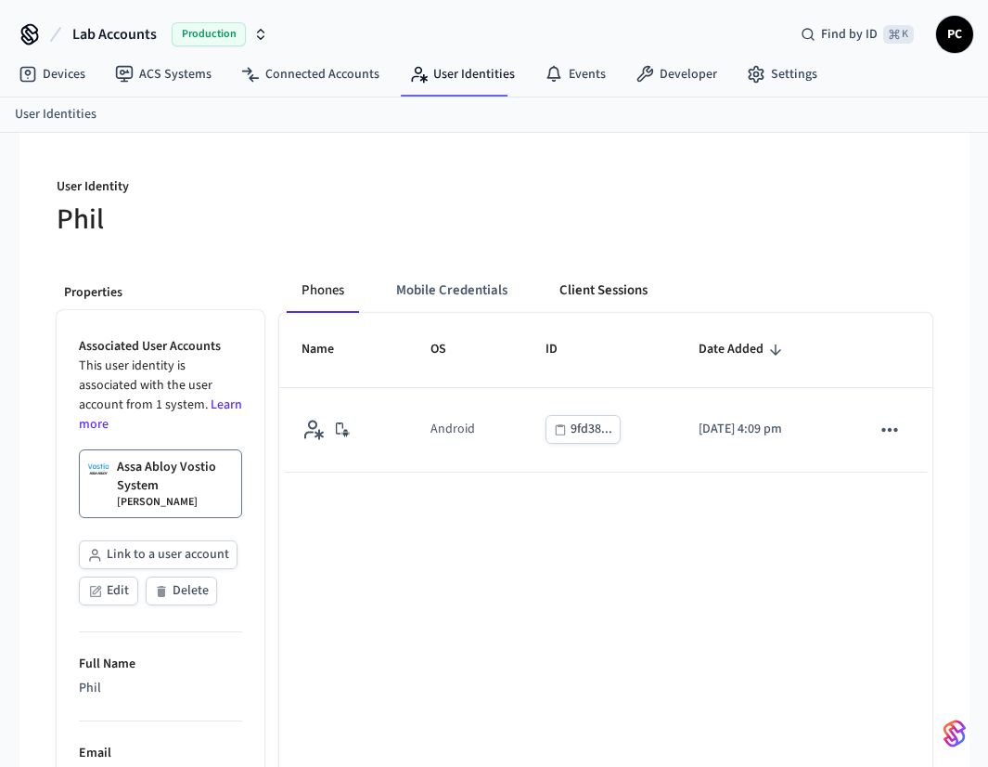
click at [569, 295] on button "Client Sessions" at bounding box center [604, 290] width 118 height 45
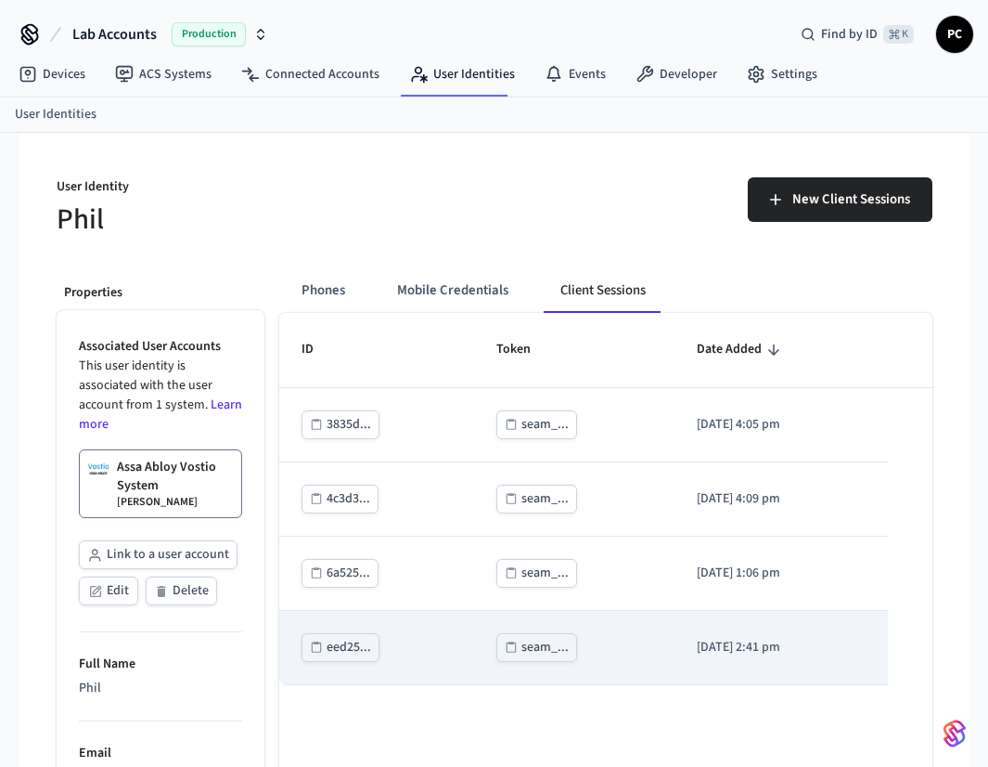
click at [345, 650] on div "eed25..." at bounding box center [349, 647] width 45 height 23
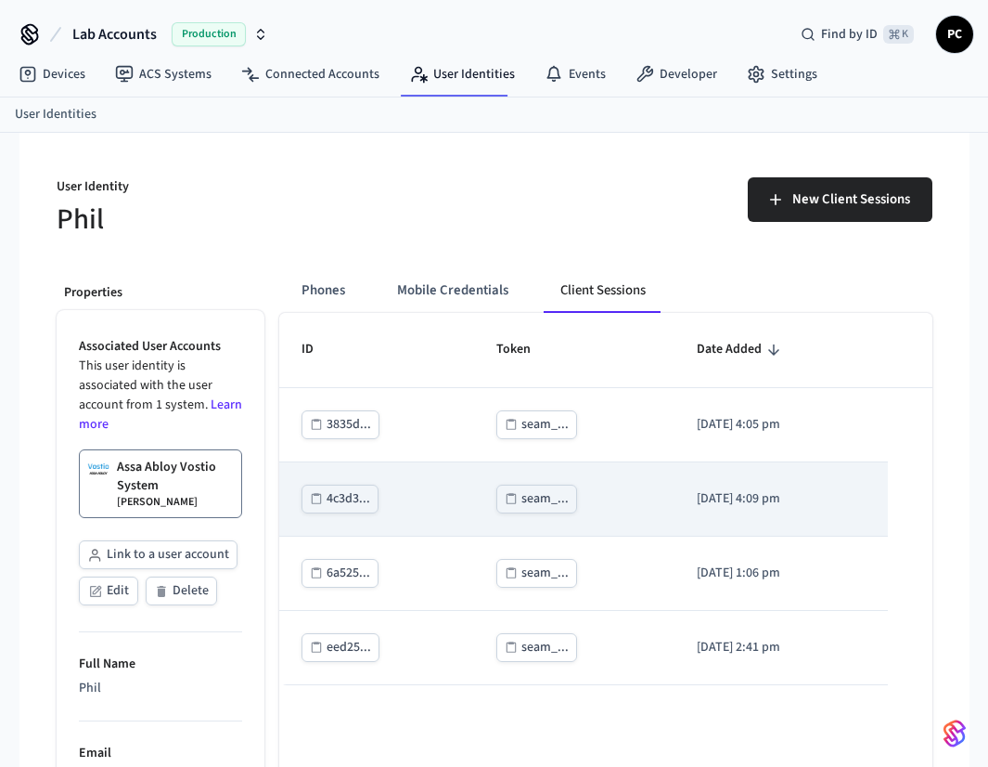
click at [450, 500] on td "4c3d3..." at bounding box center [377, 499] width 196 height 74
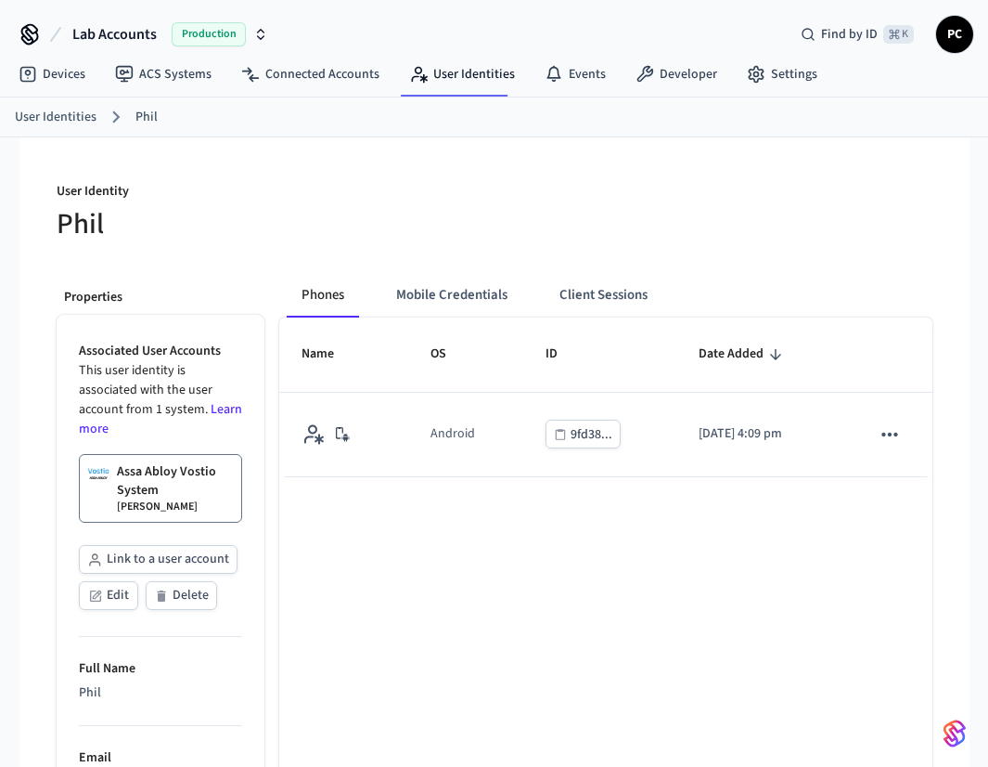
click at [407, 523] on div "Name OS ID Date Added Android 9fd38... 2025/08/04 at 4:09 pm 1-1 of 1 1 25 per …" at bounding box center [605, 585] width 653 height 536
click at [571, 194] on div at bounding box center [719, 211] width 427 height 59
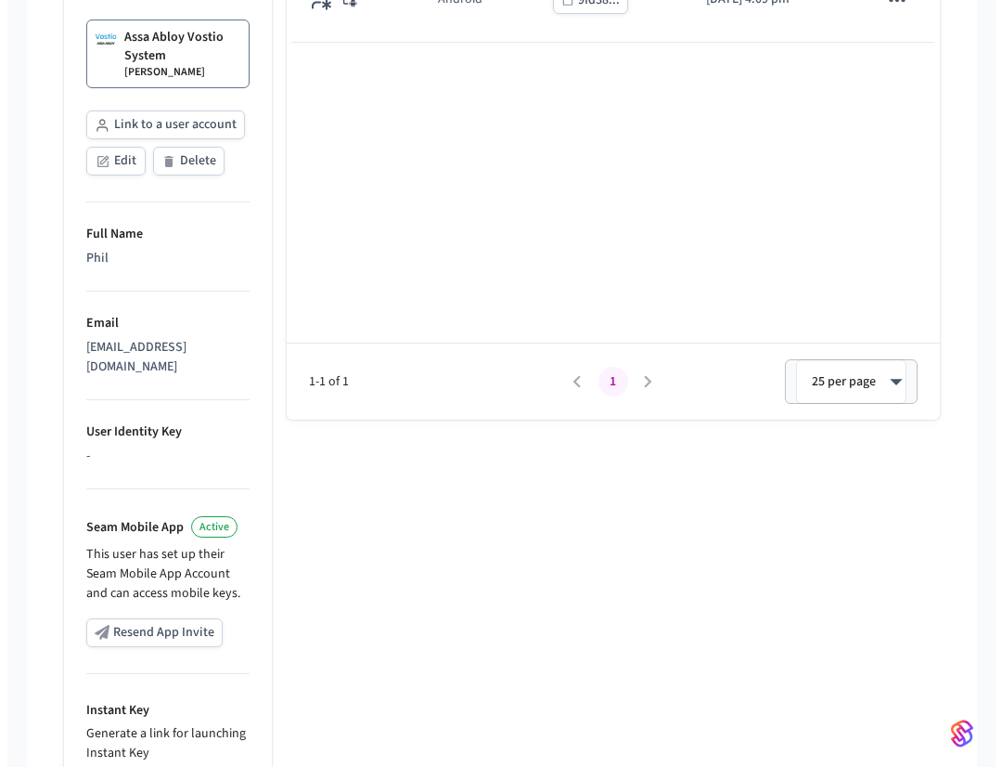
scroll to position [660, 0]
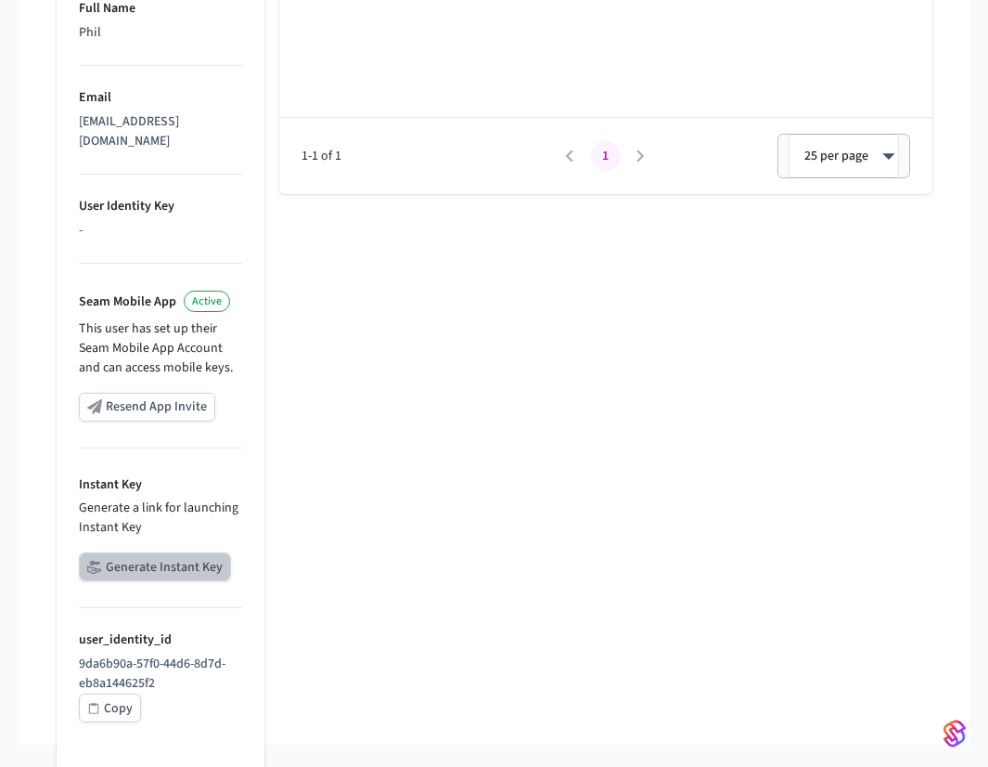
click at [166, 557] on button "Generate Instant Key" at bounding box center [155, 566] width 152 height 29
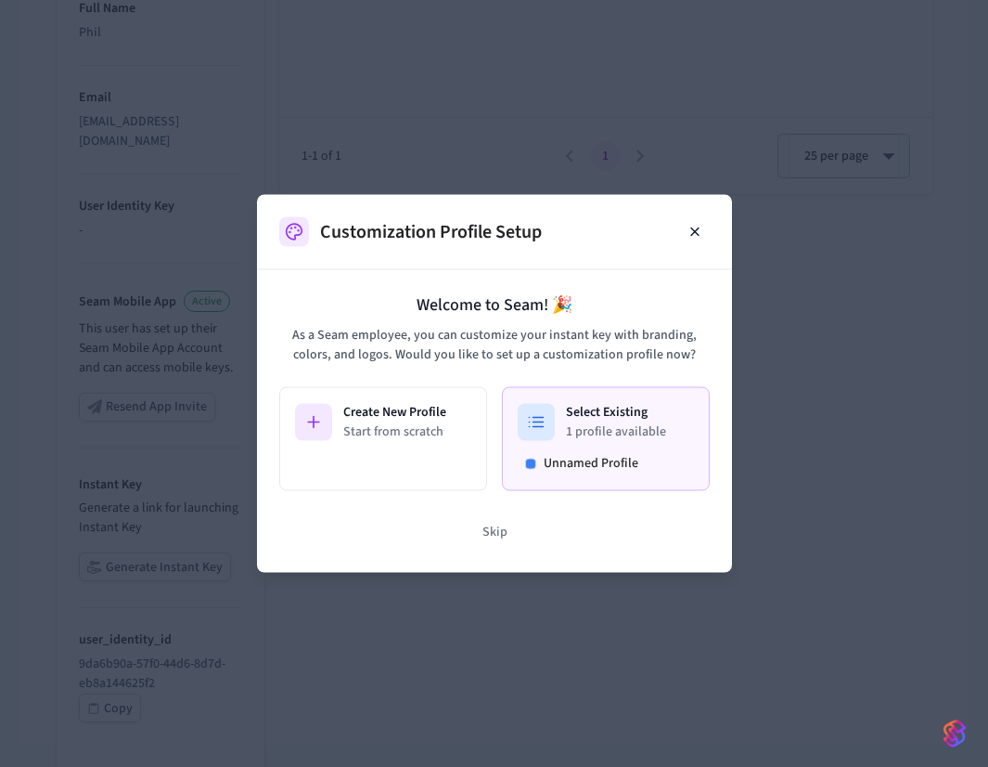
click at [616, 465] on span "Unnamed Profile" at bounding box center [591, 463] width 95 height 19
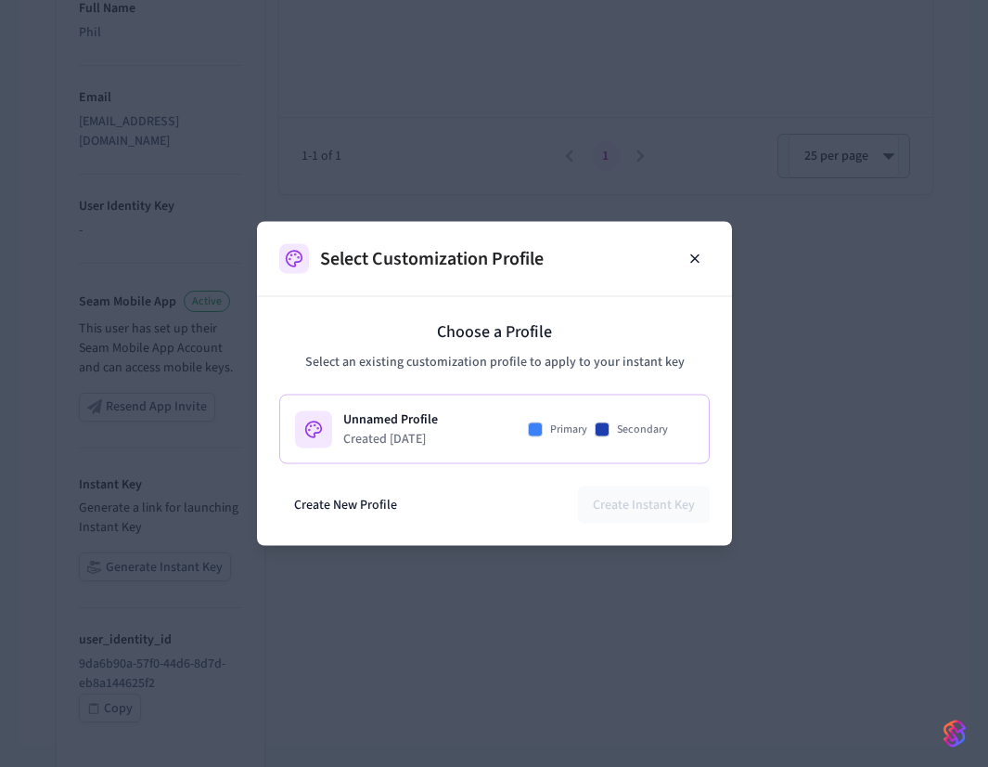
click at [627, 434] on span "Secondary" at bounding box center [642, 428] width 51 height 15
click at [626, 486] on button "Create Instant Key" at bounding box center [644, 504] width 132 height 37
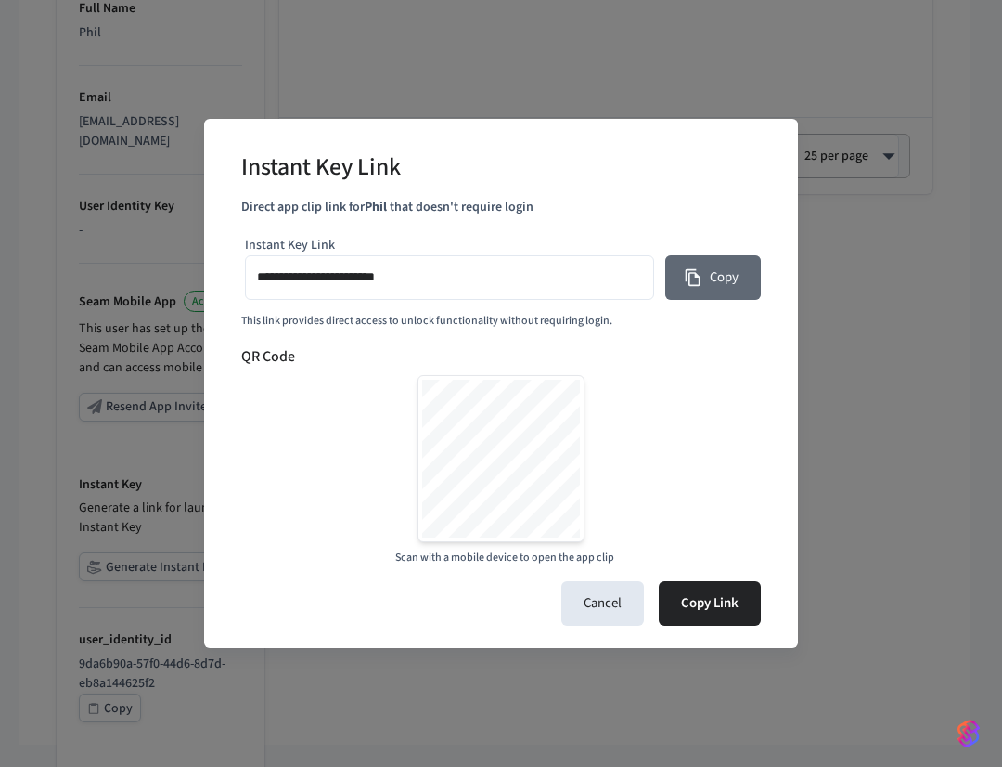
click at [712, 284] on button "Copy" at bounding box center [713, 277] width 96 height 45
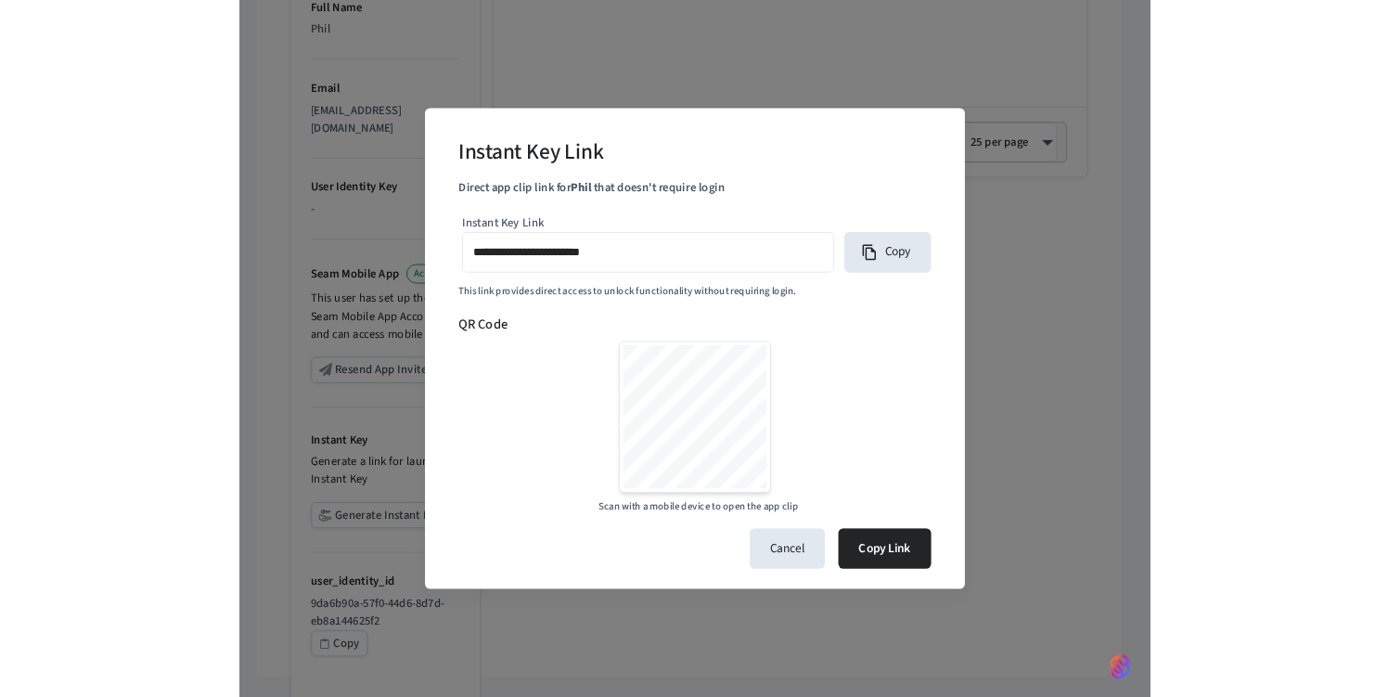
scroll to position [614, 0]
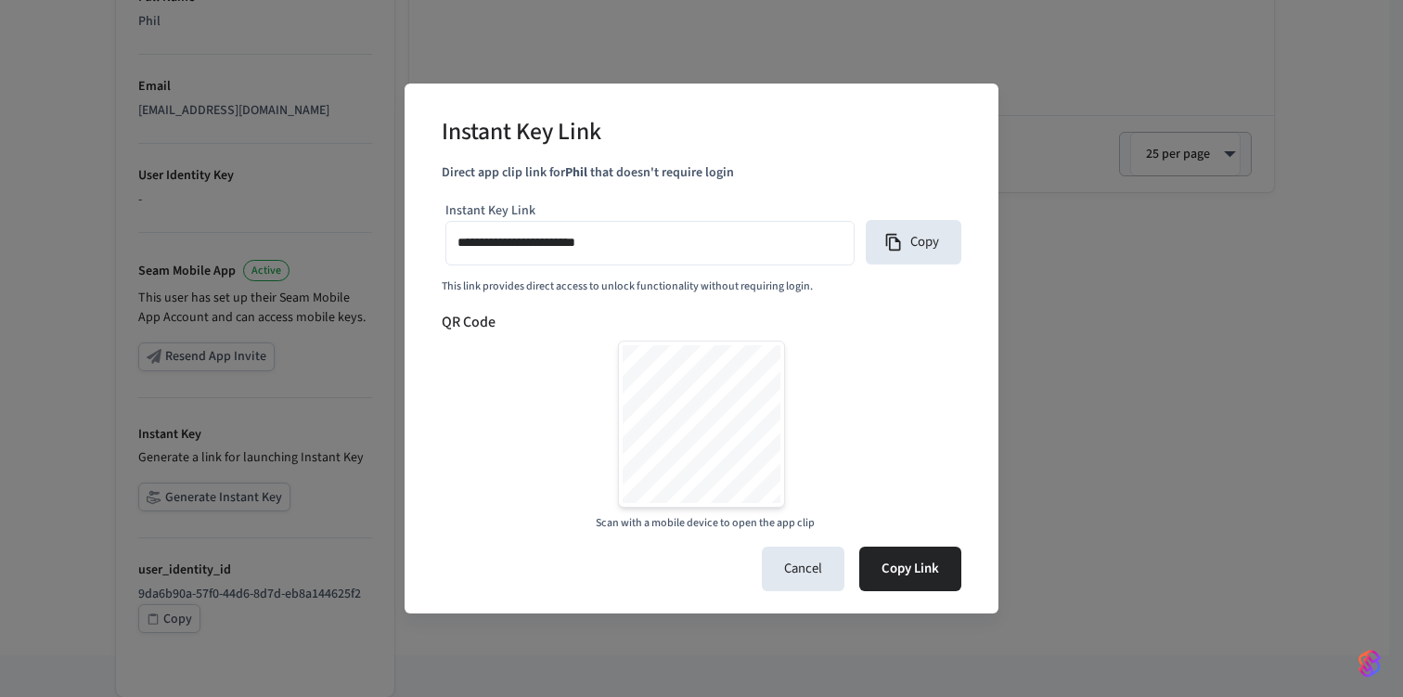
type input "**********"
click at [807, 571] on button "Cancel" at bounding box center [803, 569] width 83 height 45
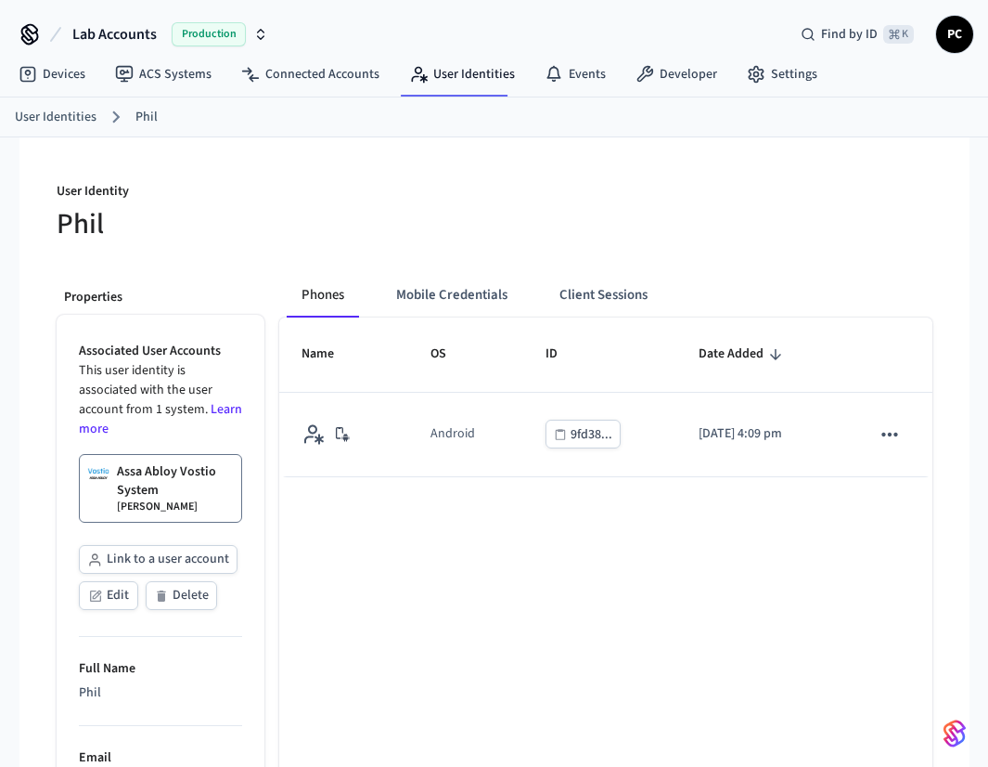
click at [576, 766] on html "Lab Accounts Production Find by ID ⌘ K PC Devices ACS Systems Connected Account…" at bounding box center [494, 702] width 988 height 1404
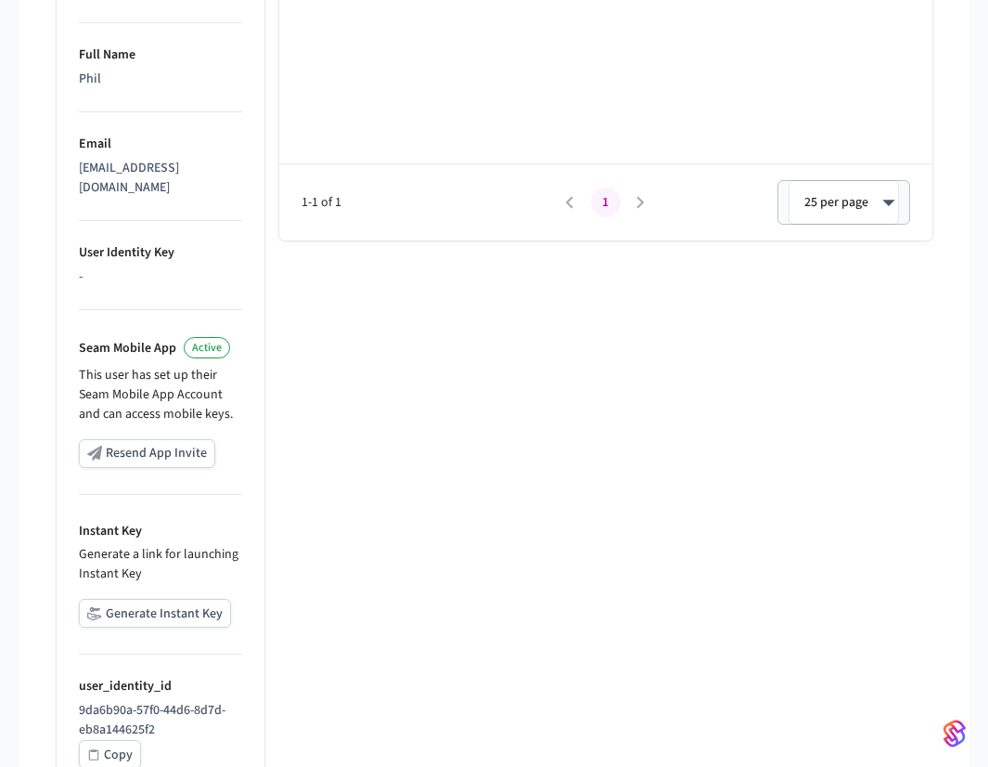
click at [541, 507] on div "Phones Mobile Credentials Client Sessions Name OS ID Date Added Android 9fd38..…" at bounding box center [599, 218] width 668 height 1146
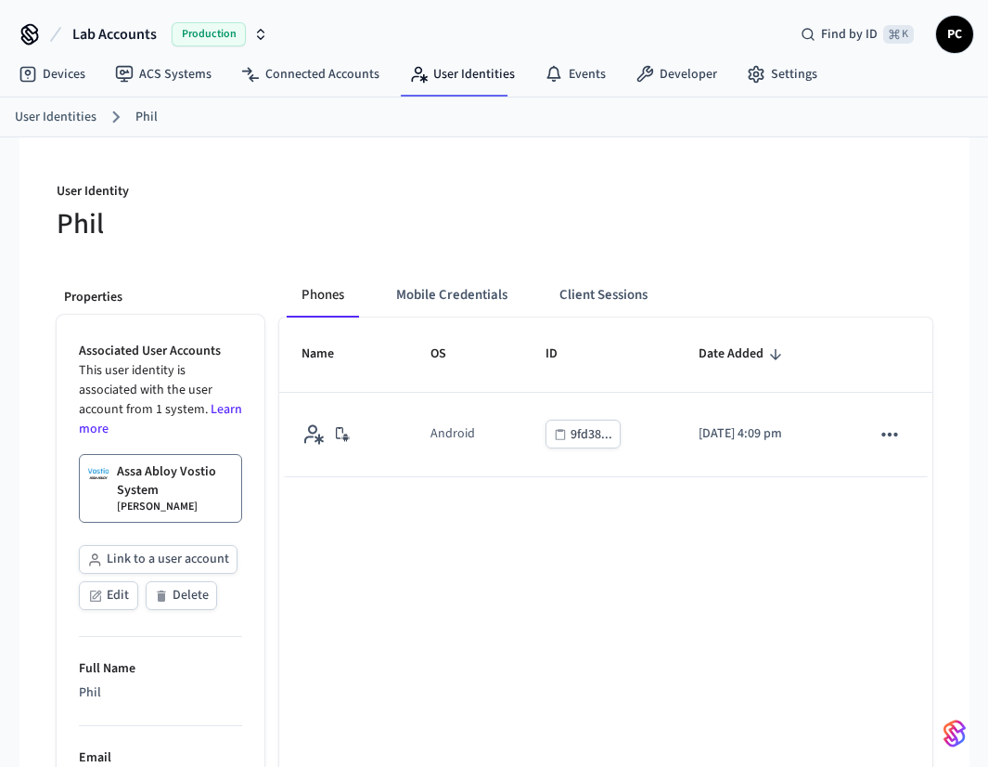
click at [546, 562] on div "Name OS ID Date Added Android 9fd38... [DATE] 4:09 pm 1-1 of 1 1 25 per page **…" at bounding box center [605, 585] width 653 height 536
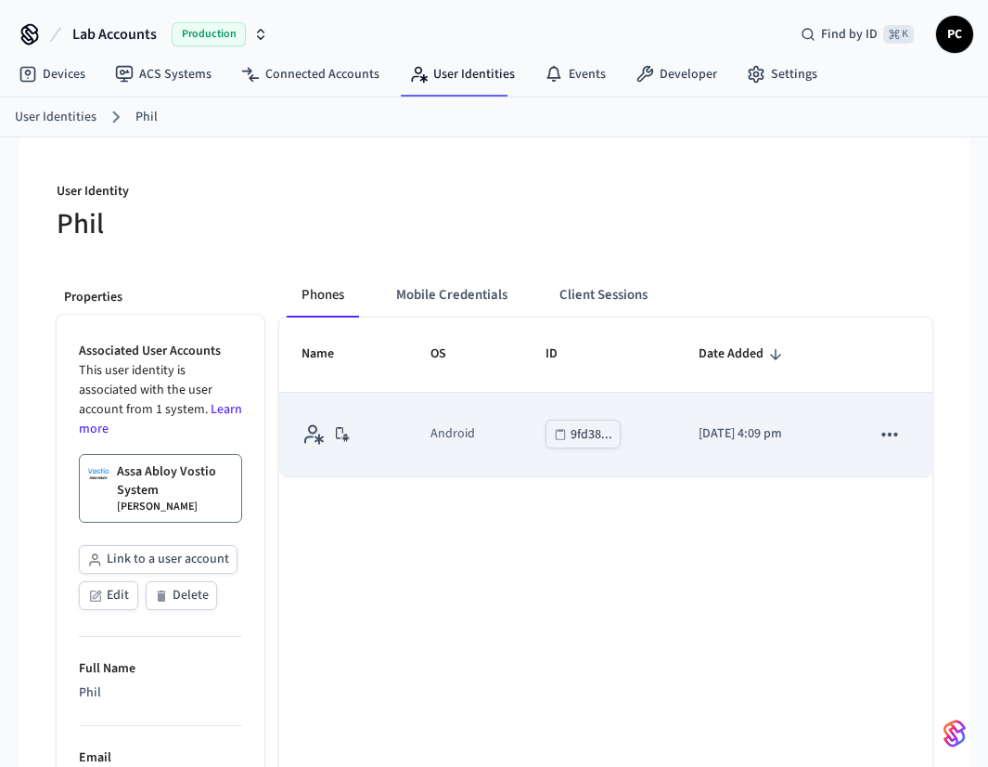
click at [502, 435] on td "Android" at bounding box center [465, 435] width 114 height 84
